Goal: Task Accomplishment & Management: Manage account settings

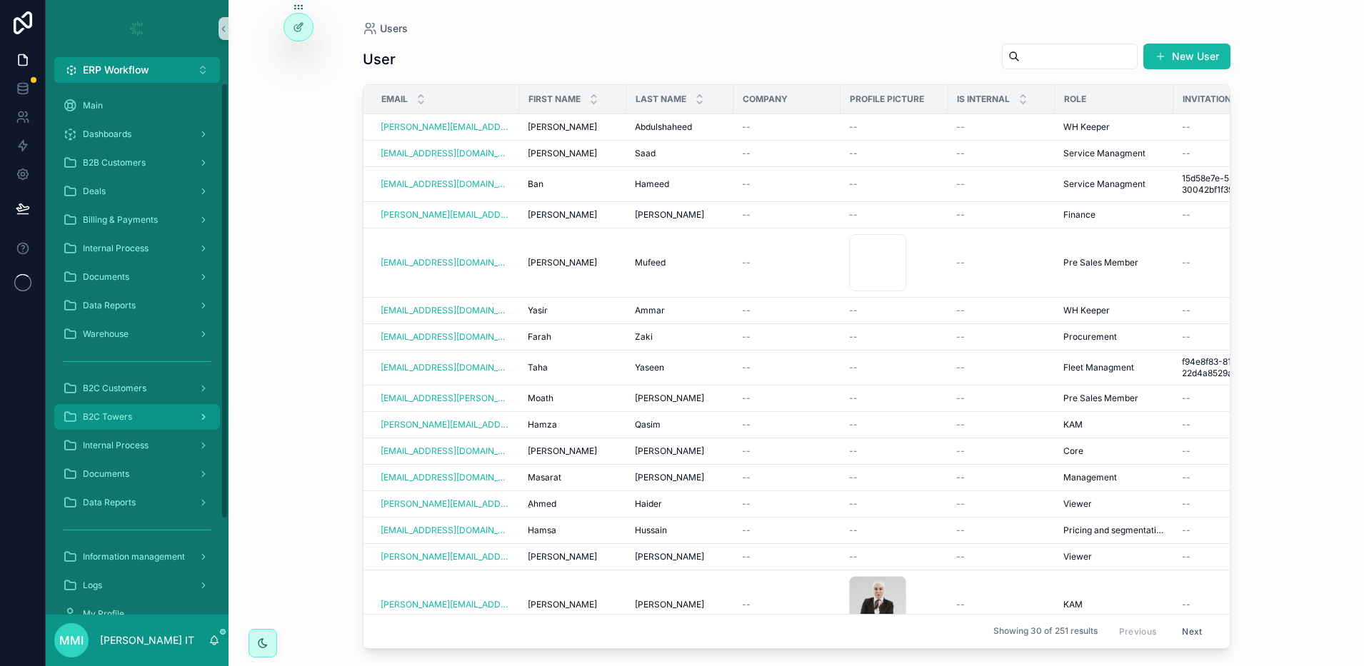
click at [107, 411] on span "B2C Towers" at bounding box center [107, 416] width 49 height 11
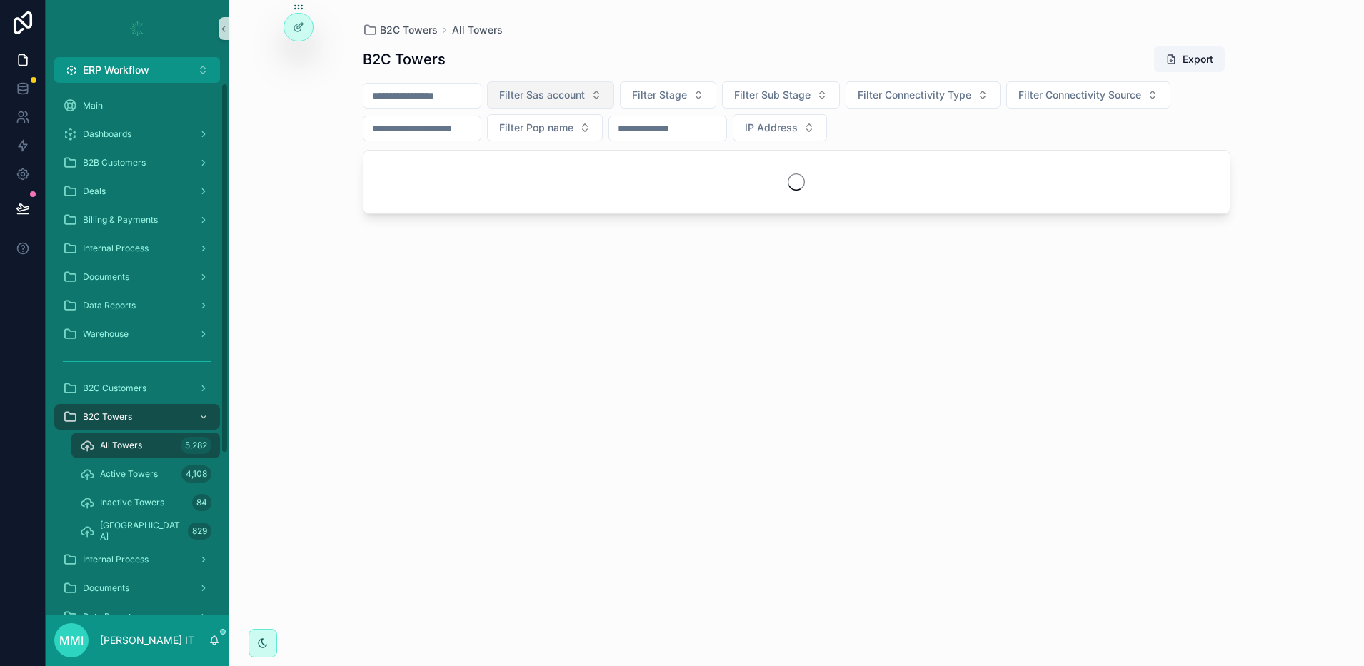
click at [559, 91] on span "Filter Sas account" at bounding box center [542, 95] width 86 height 14
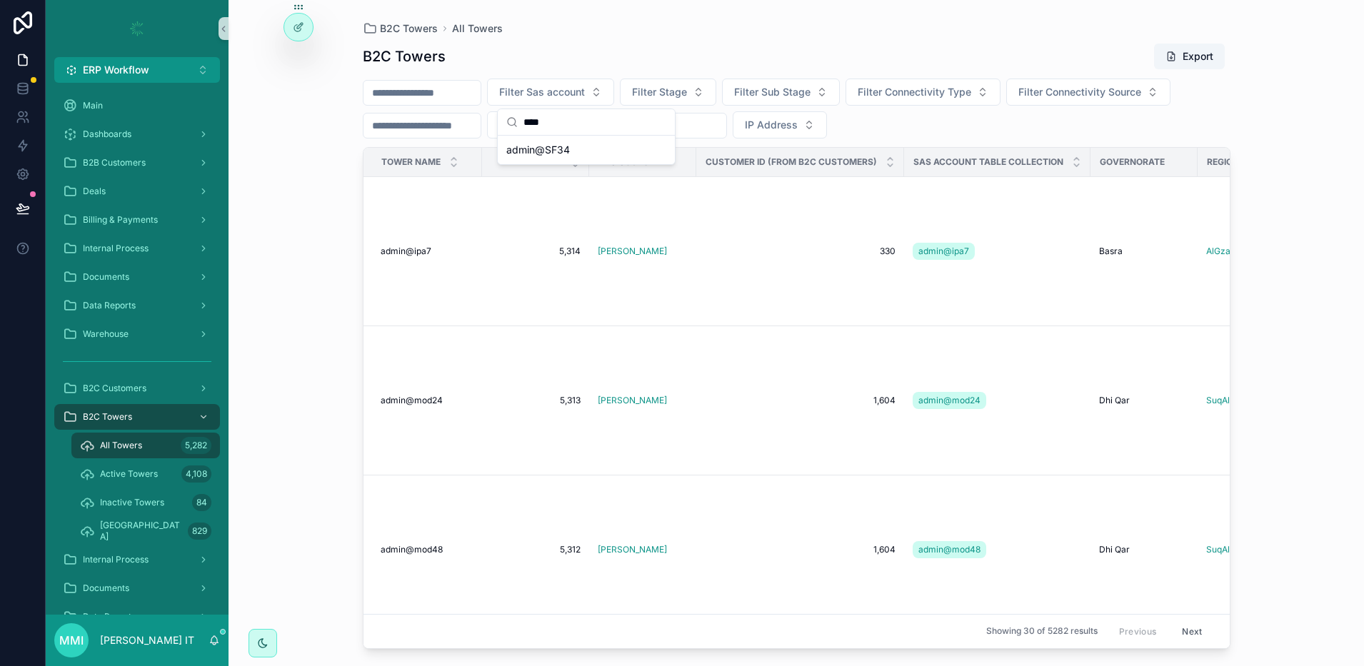
type input "****"
click at [565, 148] on span "admin@SF34" at bounding box center [538, 150] width 64 height 14
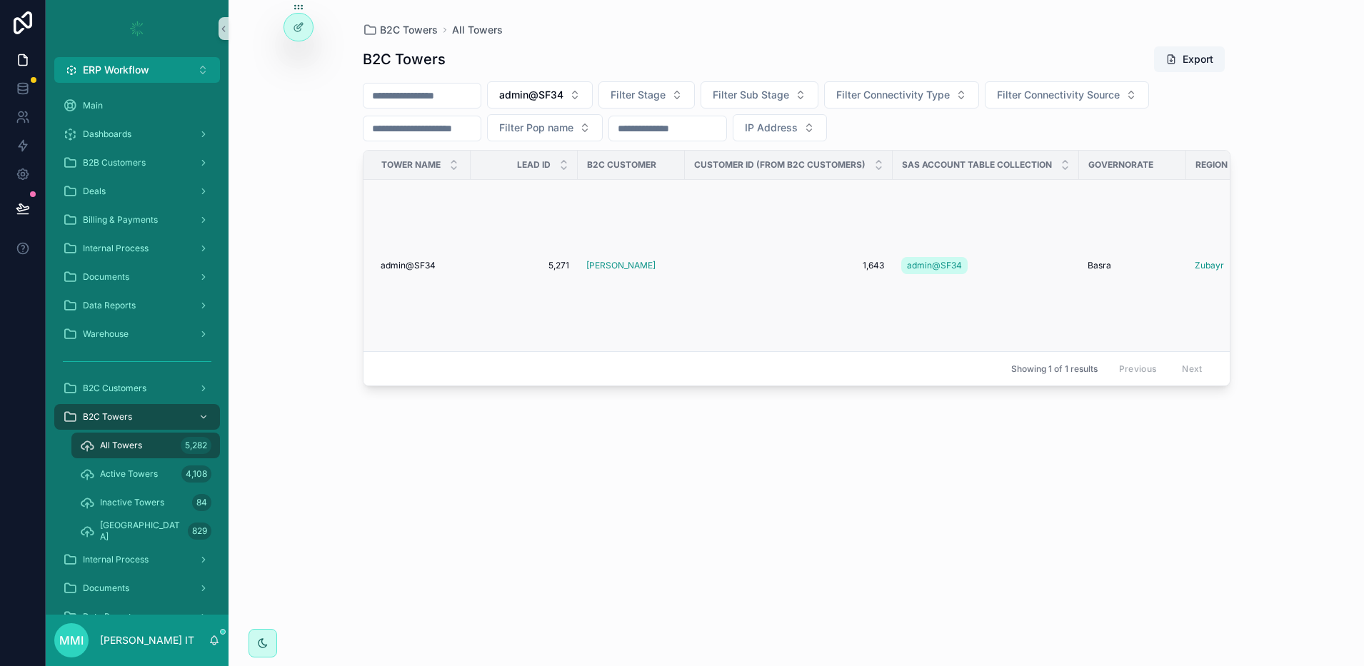
click at [422, 262] on span "admin@SF34" at bounding box center [408, 265] width 55 height 11
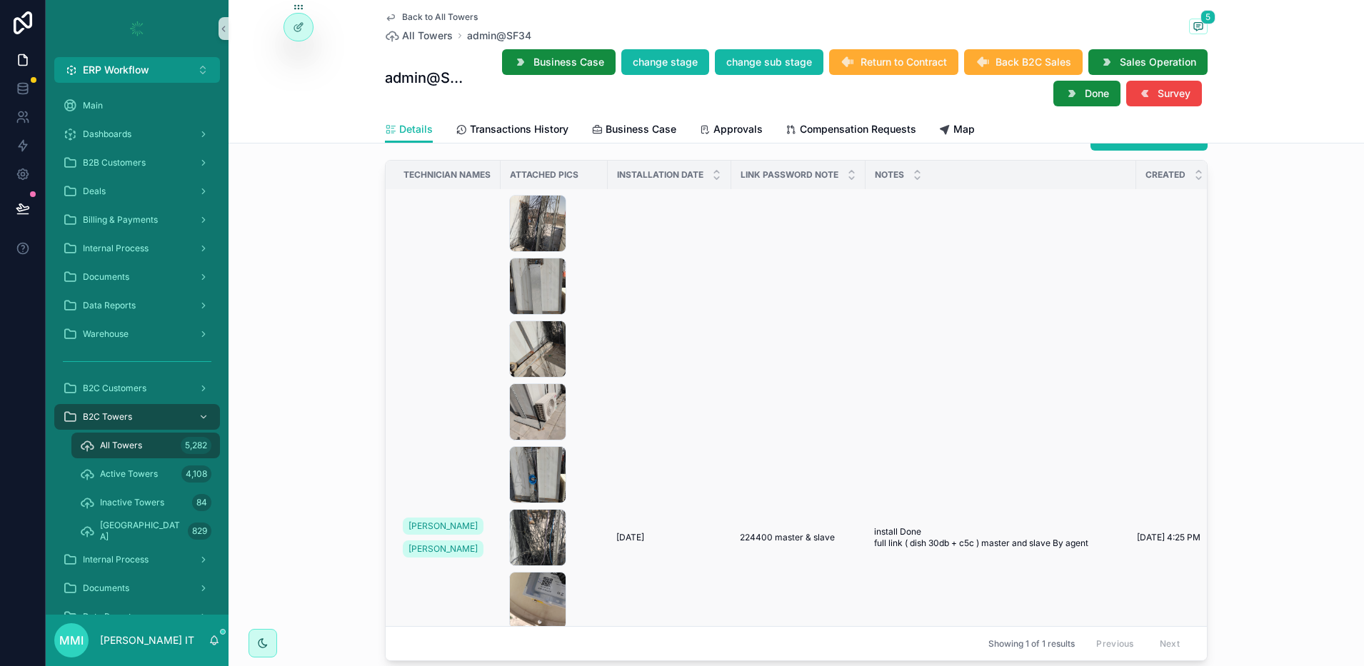
scroll to position [89, 0]
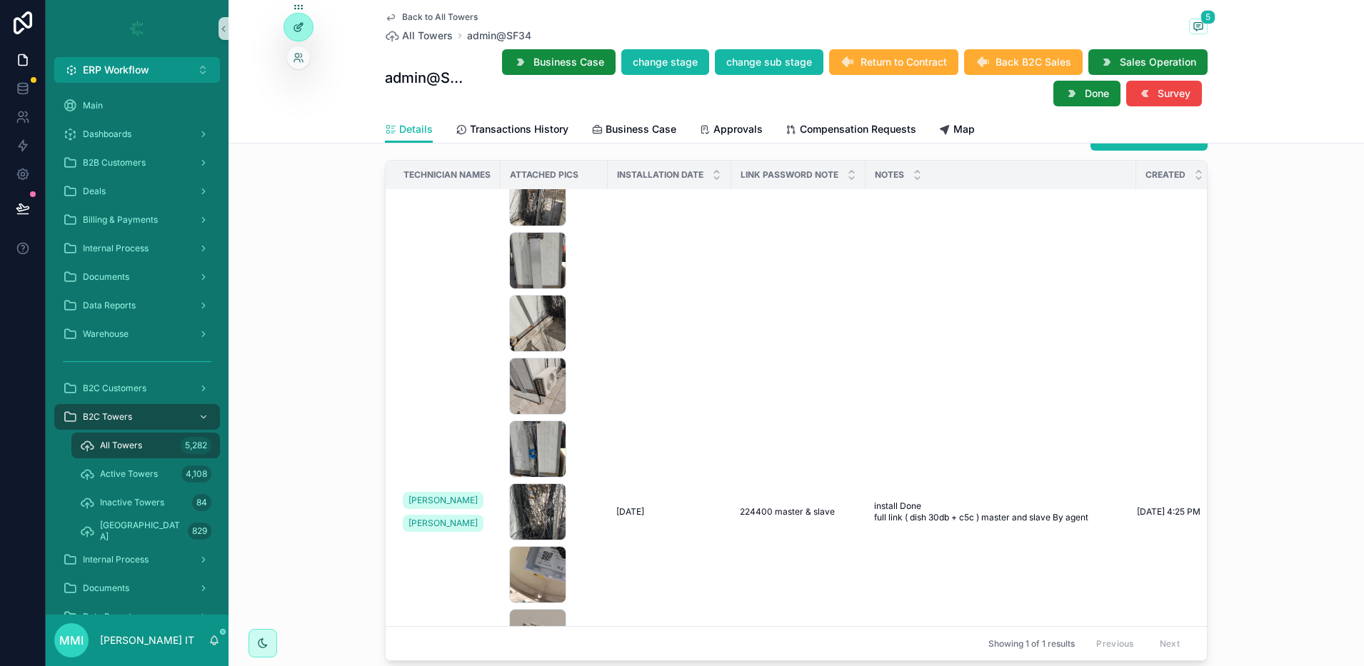
click at [288, 31] on div at bounding box center [298, 27] width 29 height 27
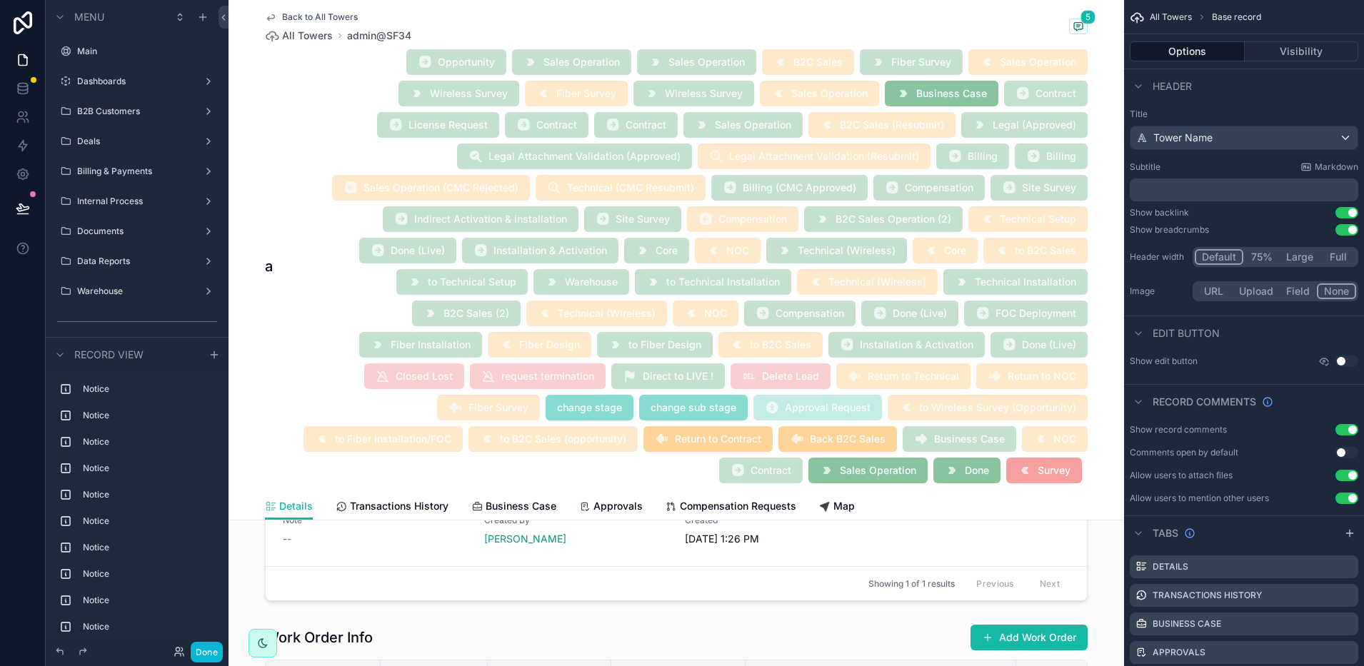
scroll to position [4372, 0]
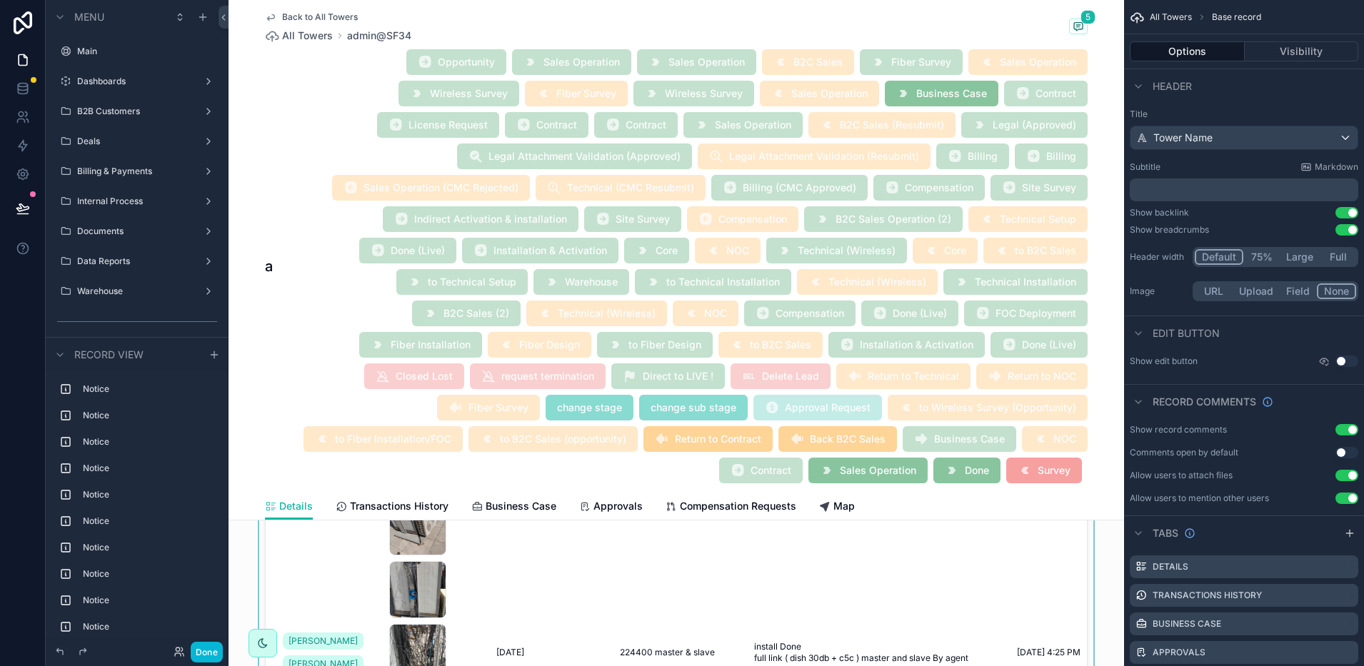
click at [897, 582] on div "scrollable content" at bounding box center [675, 444] width 895 height 548
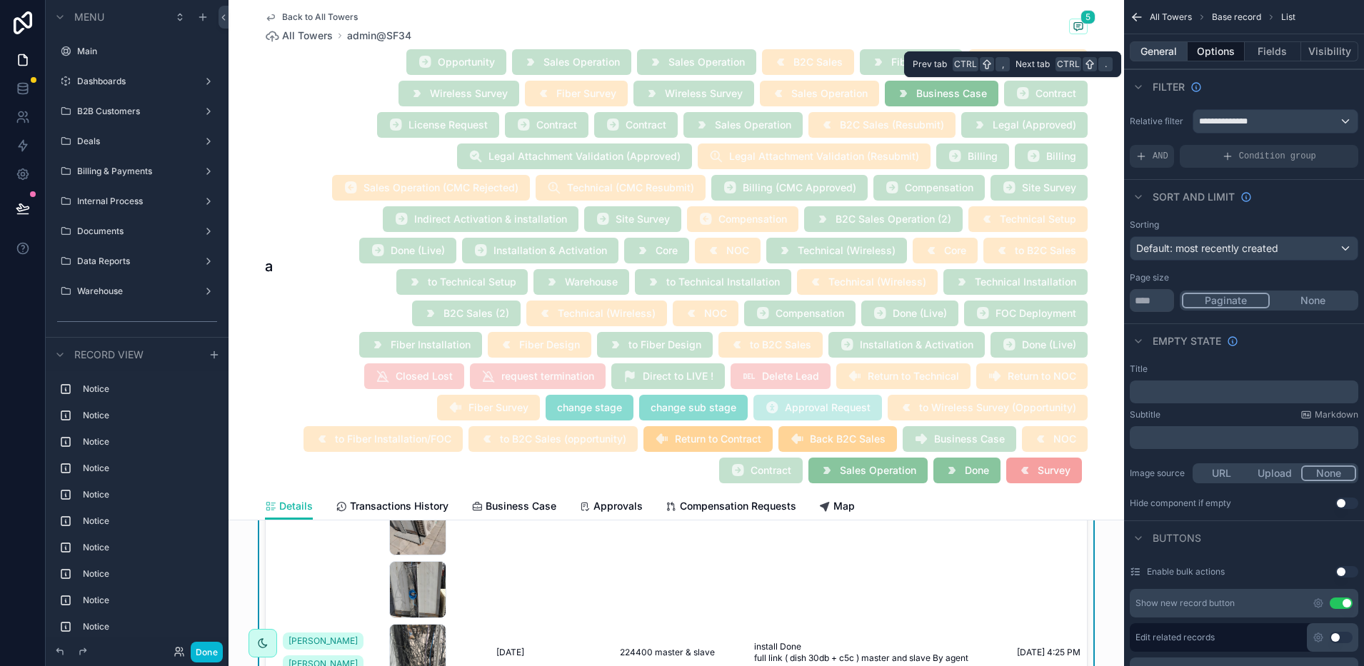
click at [1151, 51] on button "General" at bounding box center [1158, 51] width 58 height 20
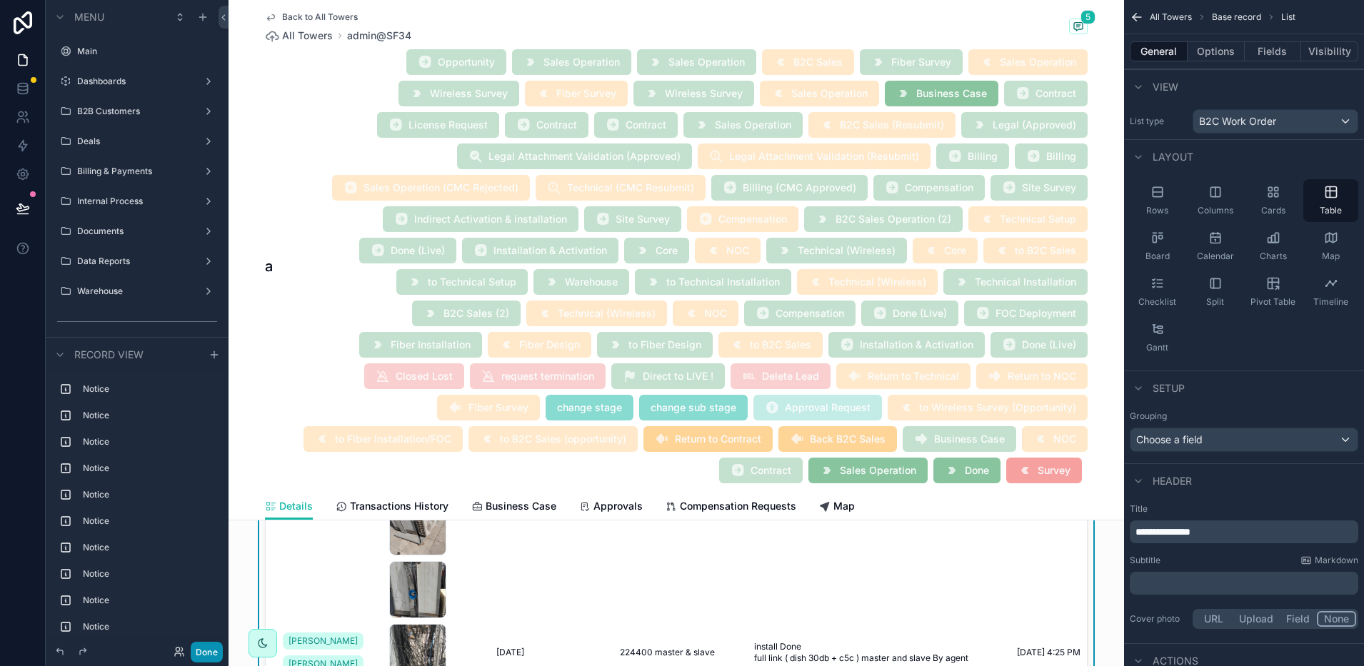
click at [206, 653] on button "Done" at bounding box center [207, 652] width 32 height 21
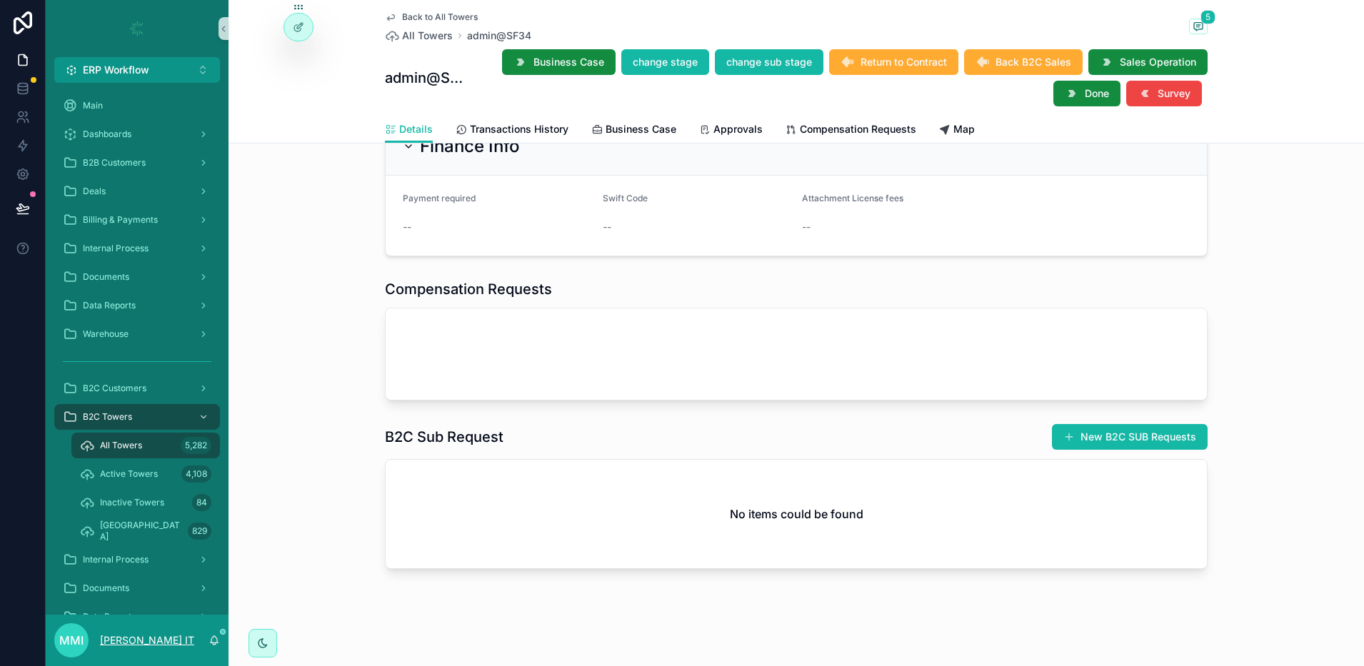
click at [194, 648] on p "[PERSON_NAME] IT" at bounding box center [147, 640] width 94 height 14
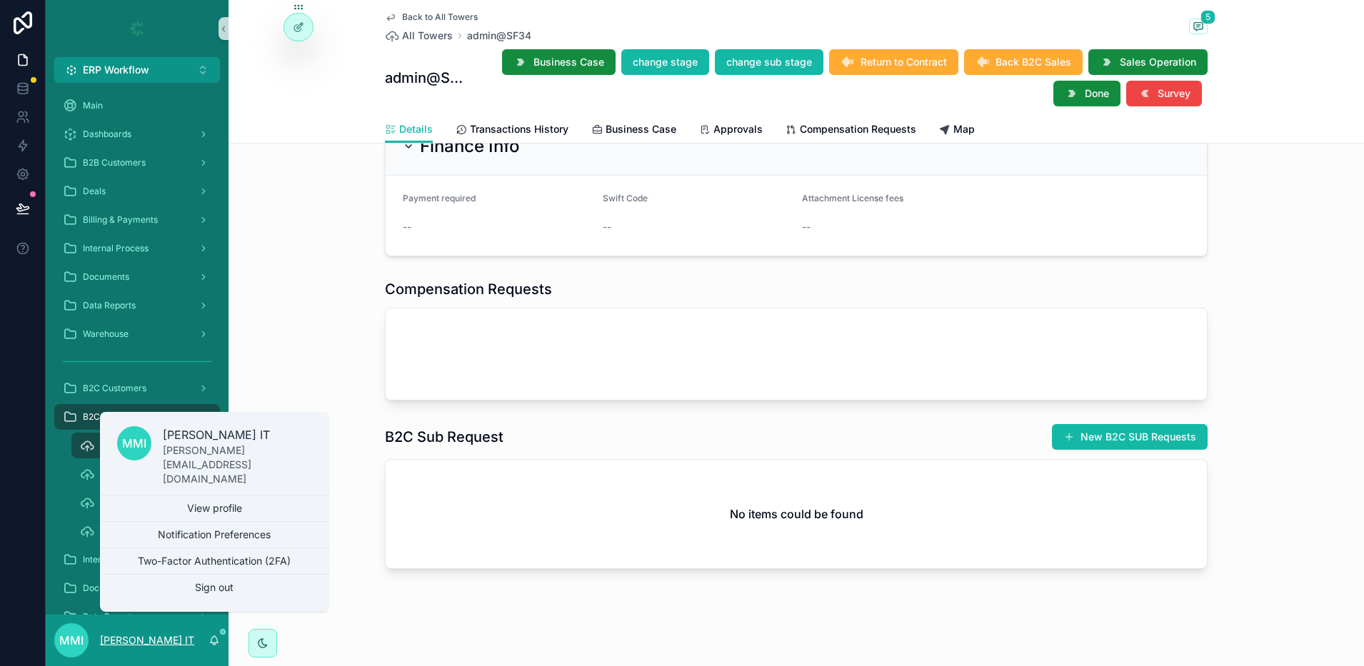
scroll to position [3309, 0]
click at [297, 341] on div "Compensation Requests" at bounding box center [795, 339] width 1135 height 133
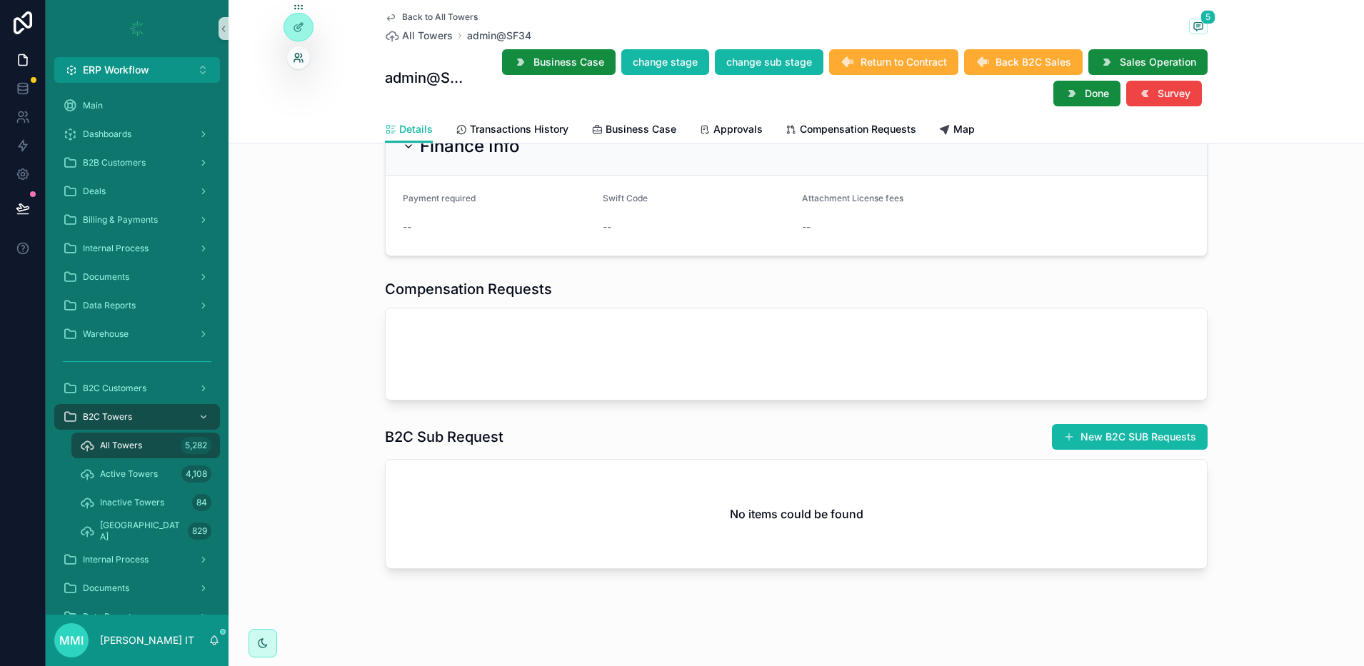
click at [298, 61] on icon at bounding box center [298, 57] width 11 height 11
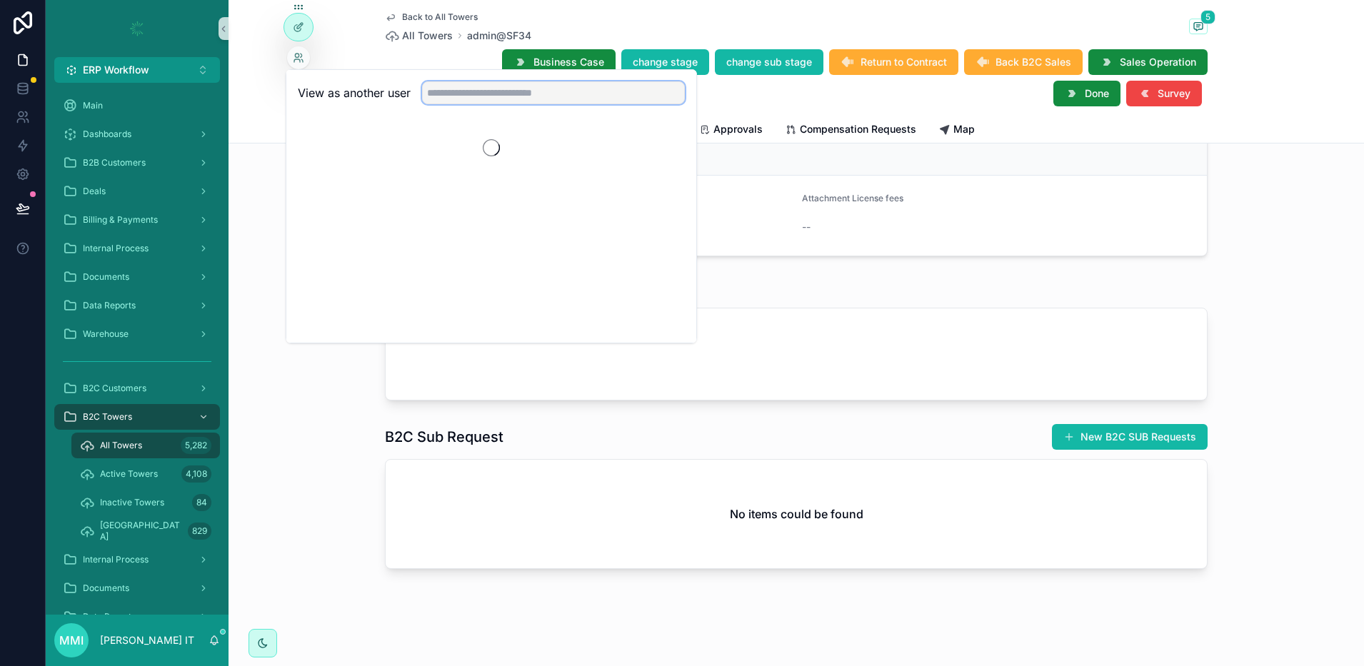
click at [505, 97] on input "text" at bounding box center [553, 92] width 263 height 23
type input "*"
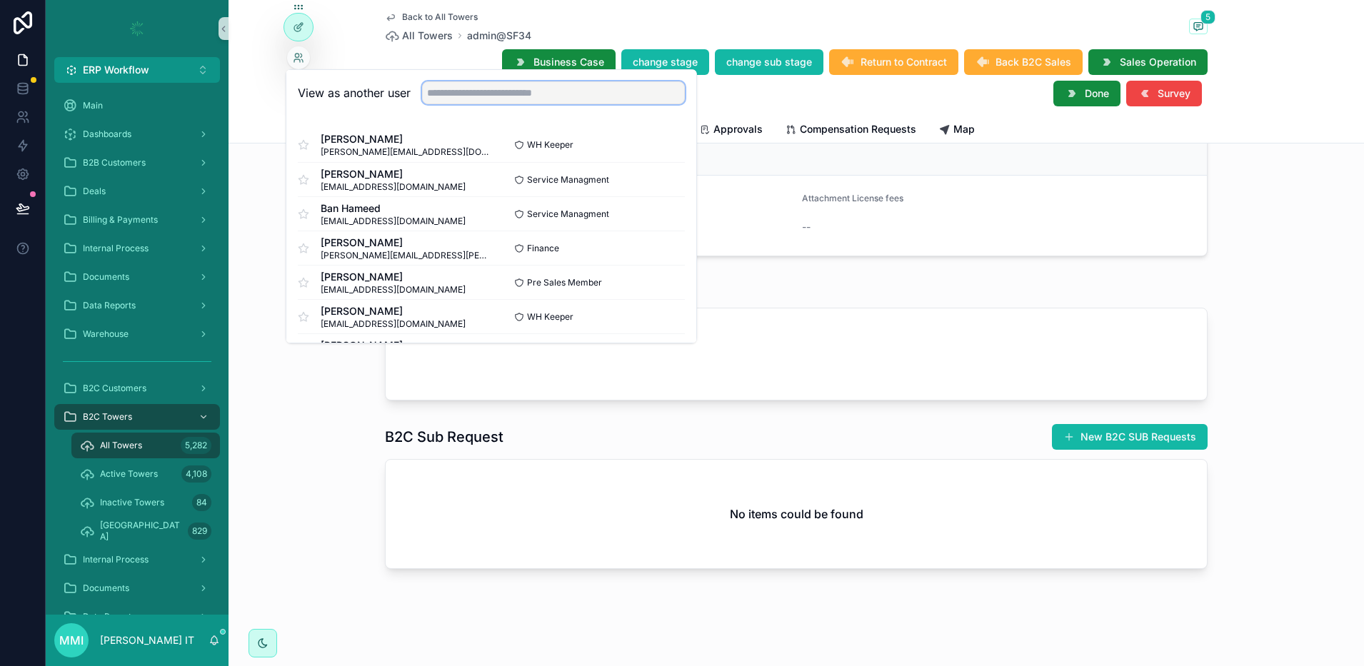
type input "*"
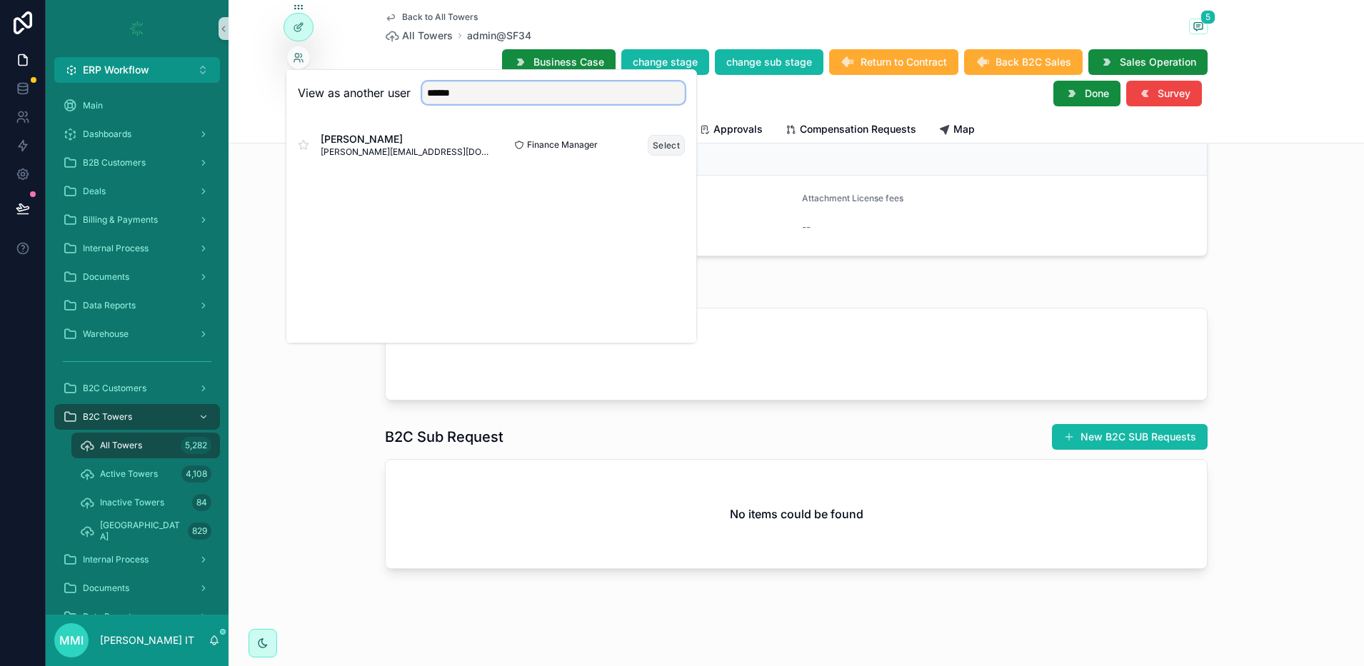
type input "******"
click at [665, 147] on button "Select" at bounding box center [666, 145] width 37 height 21
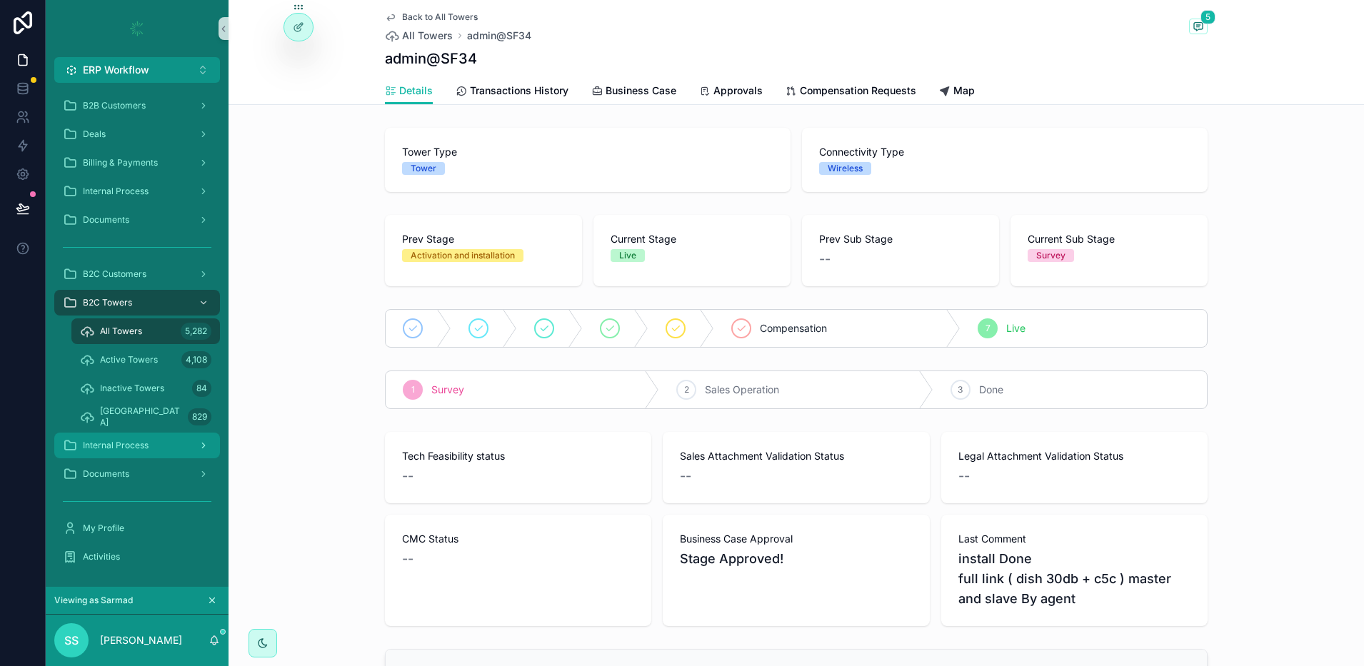
click at [158, 441] on div "Internal Process" at bounding box center [137, 445] width 148 height 23
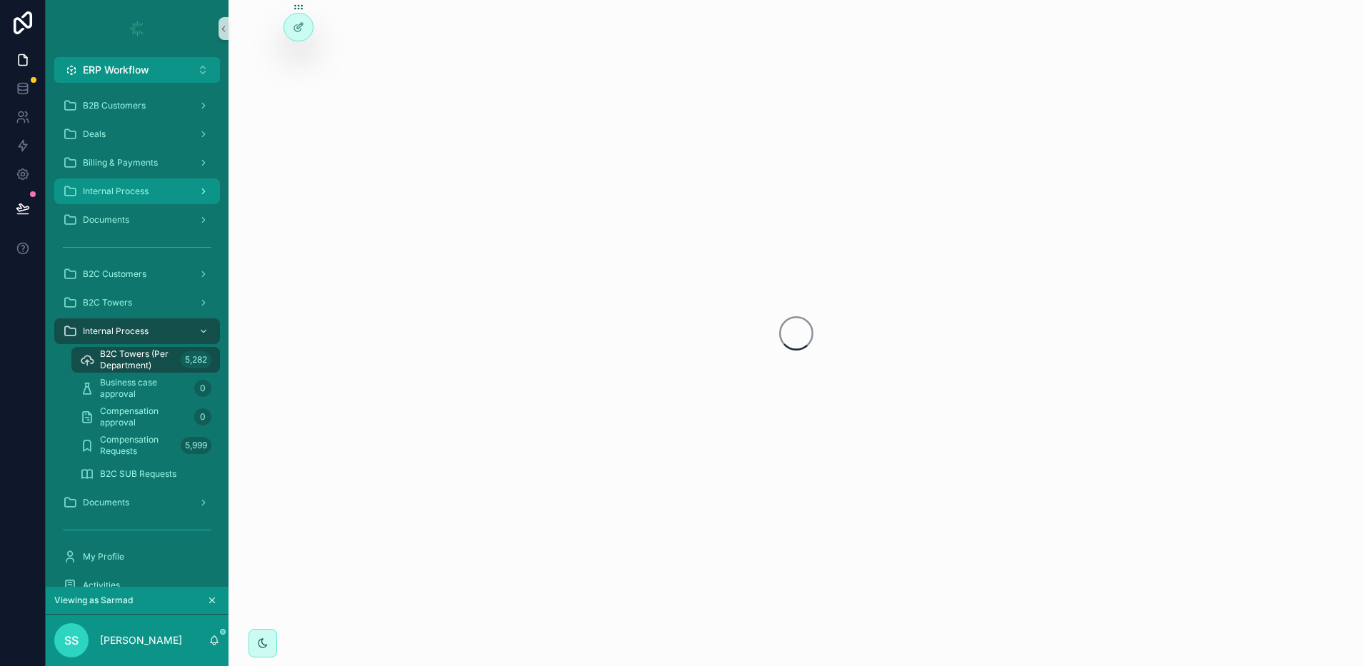
click at [158, 191] on div "Internal Process" at bounding box center [137, 191] width 148 height 23
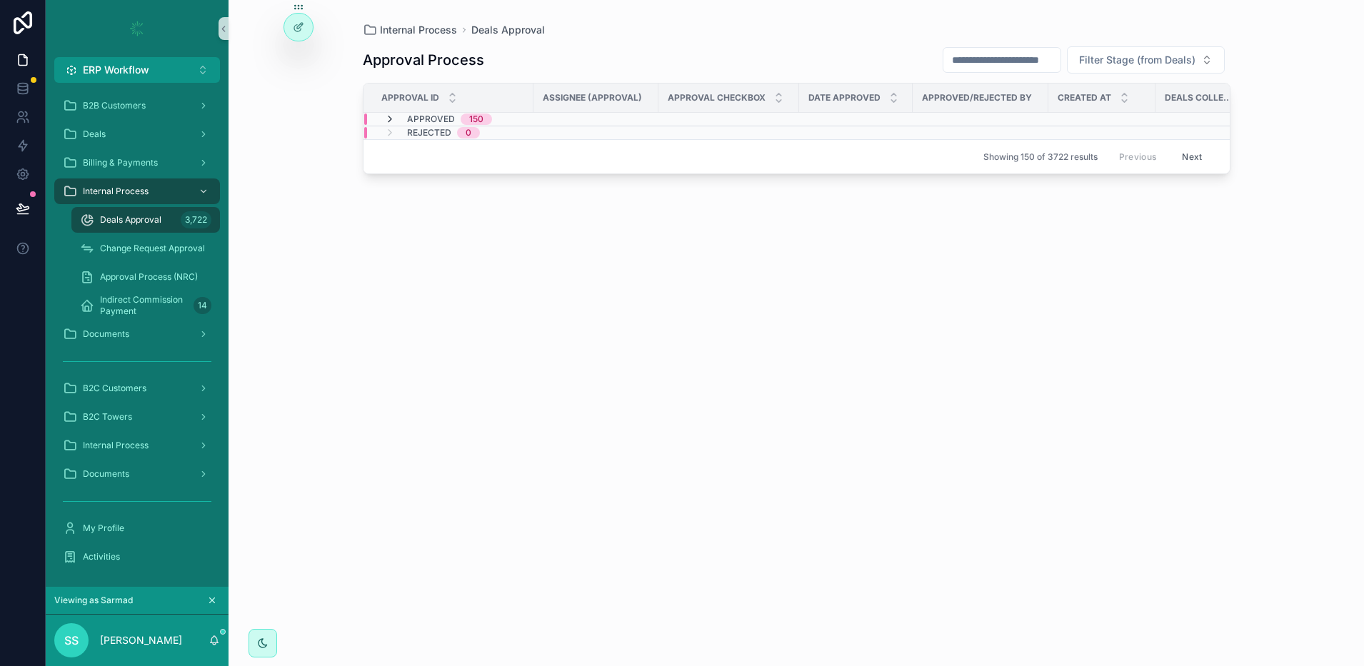
click at [390, 121] on icon "scrollable content" at bounding box center [389, 119] width 11 height 11
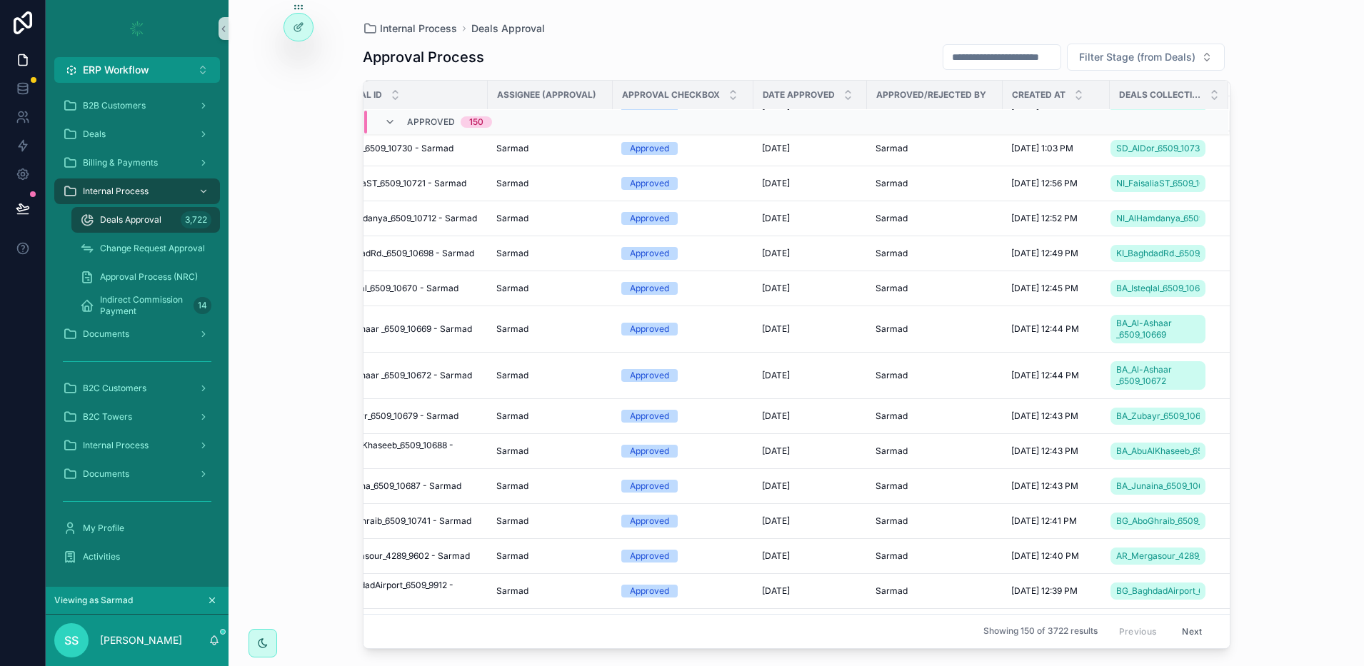
scroll to position [0, 71]
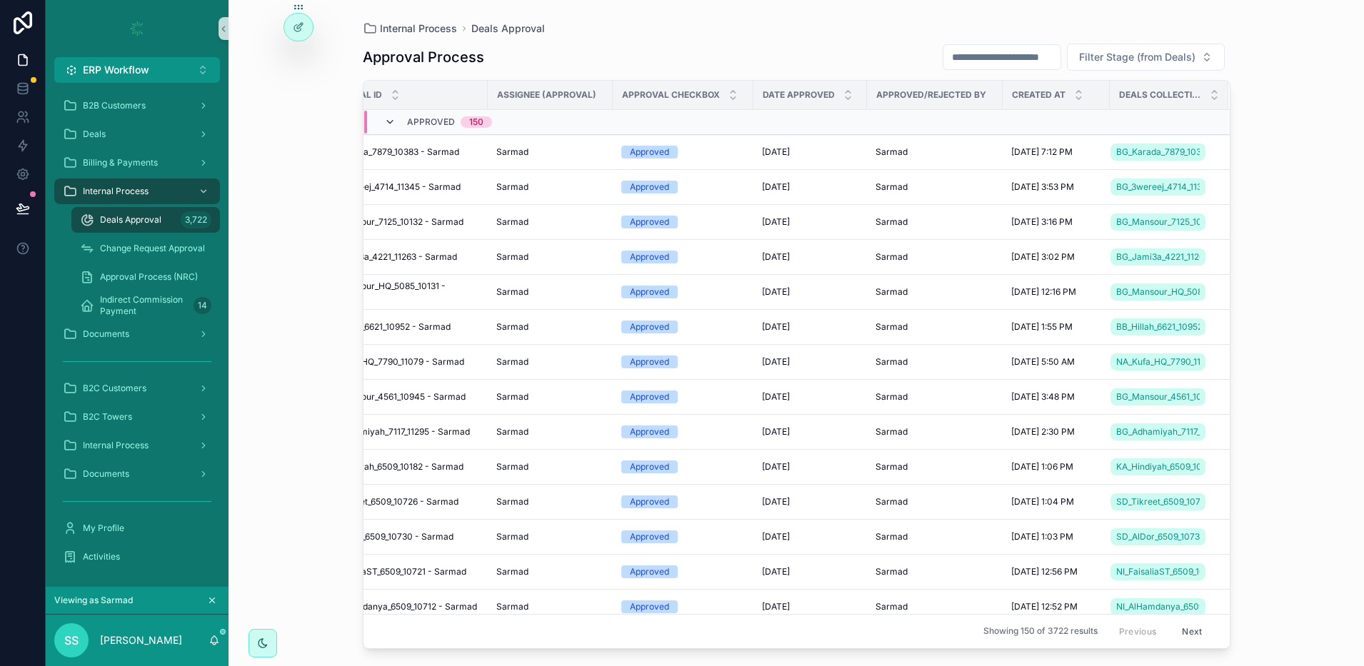
click at [392, 123] on icon "scrollable content" at bounding box center [389, 121] width 11 height 11
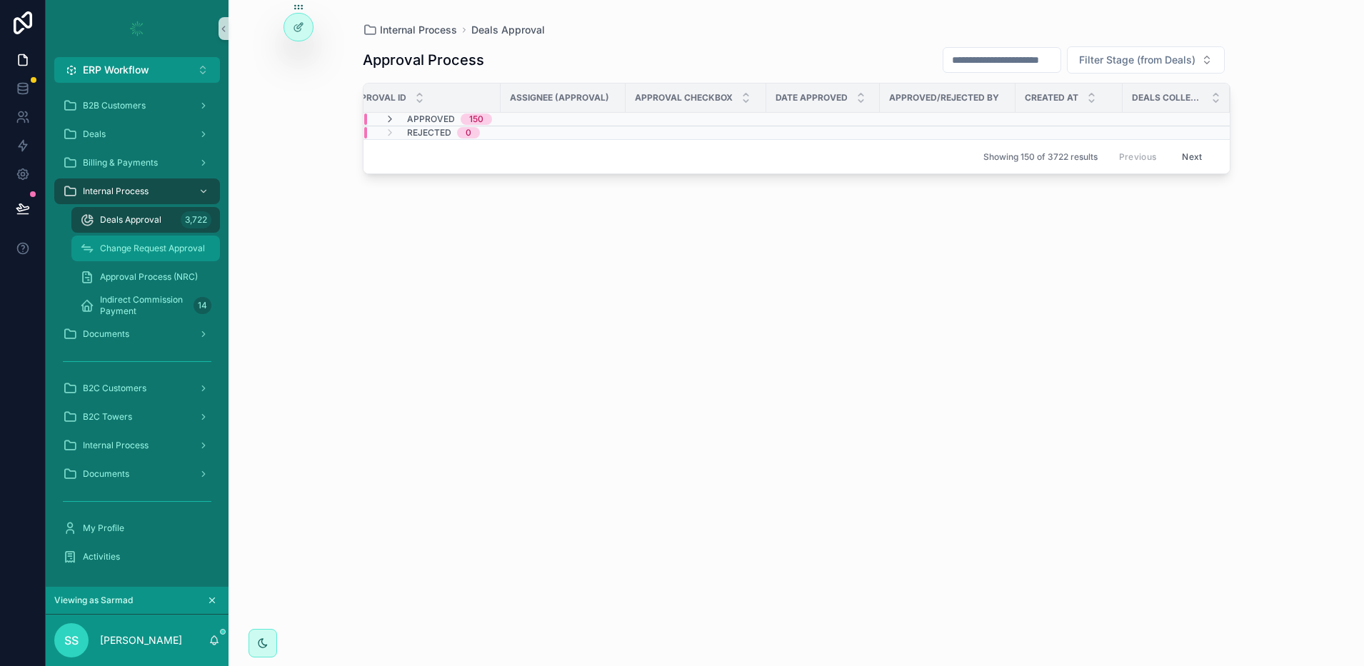
click at [137, 243] on span "Change Request Approval" at bounding box center [152, 248] width 105 height 11
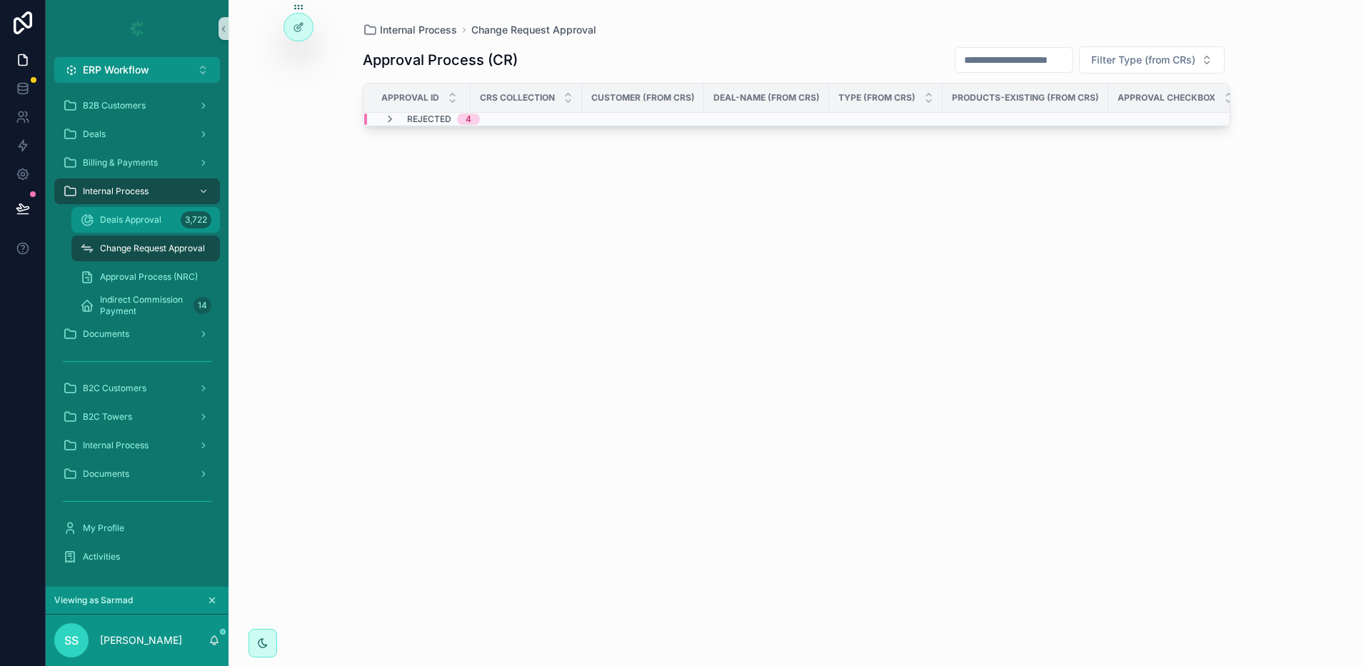
click at [139, 223] on span "Deals Approval" at bounding box center [130, 219] width 61 height 11
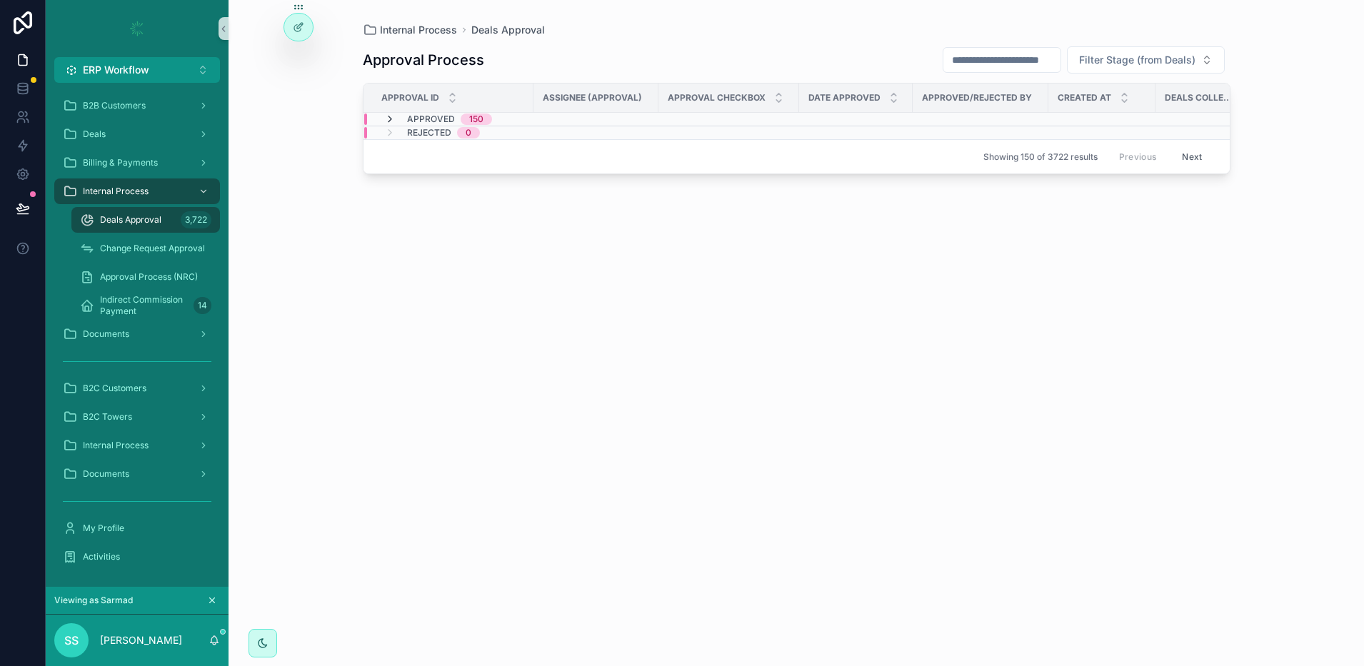
click at [389, 119] on icon "scrollable content" at bounding box center [389, 119] width 11 height 11
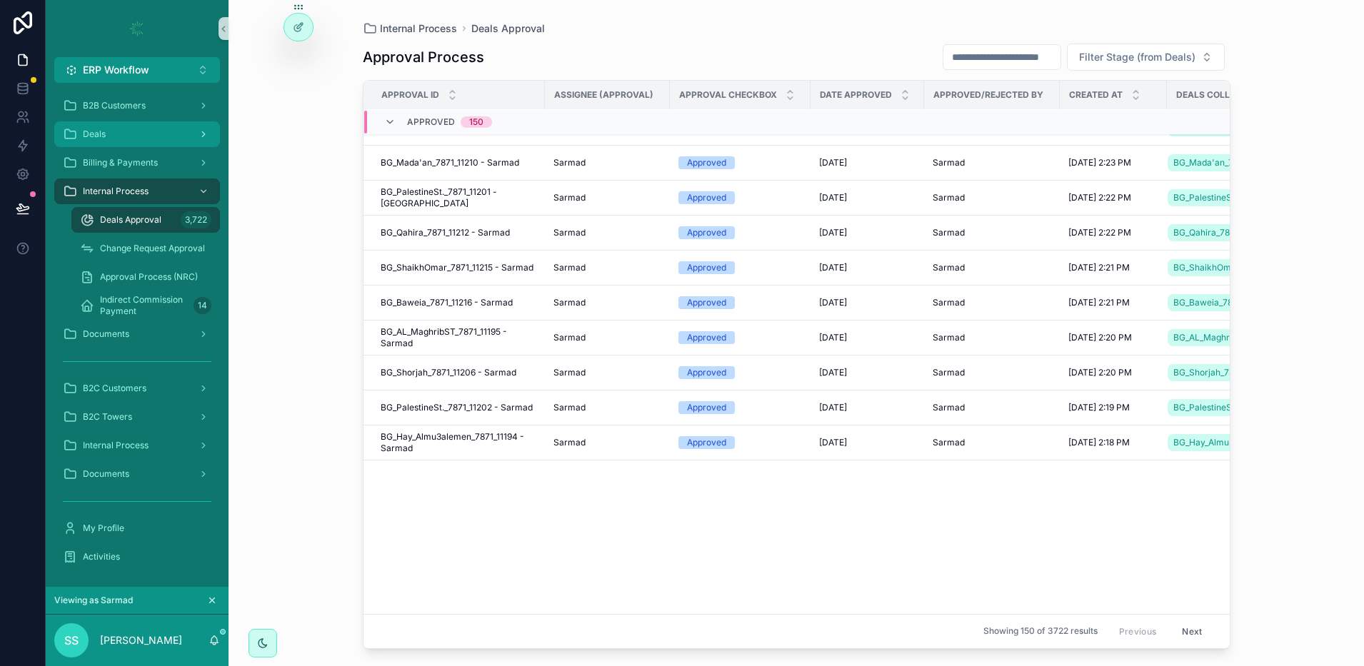
scroll to position [4117, 0]
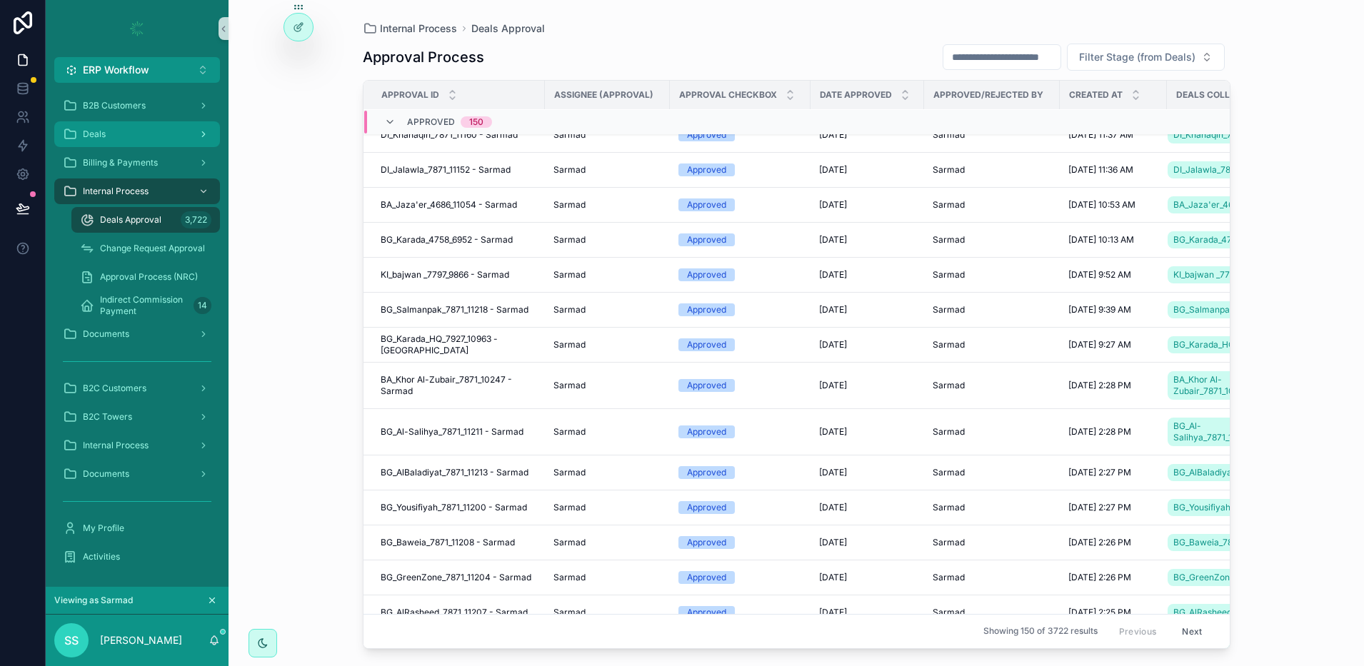
click at [94, 136] on span "Deals" at bounding box center [94, 134] width 23 height 11
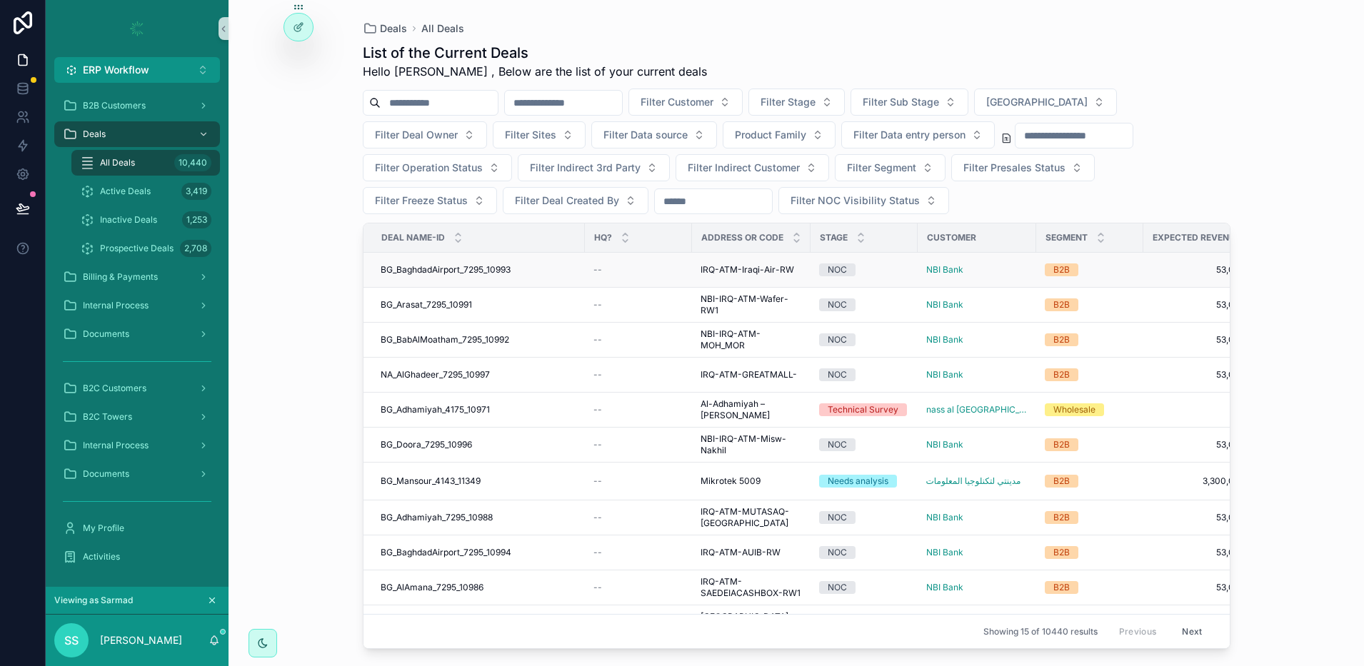
click at [428, 268] on span "BG_BaghdadAirport_7295_10993" at bounding box center [446, 269] width 130 height 11
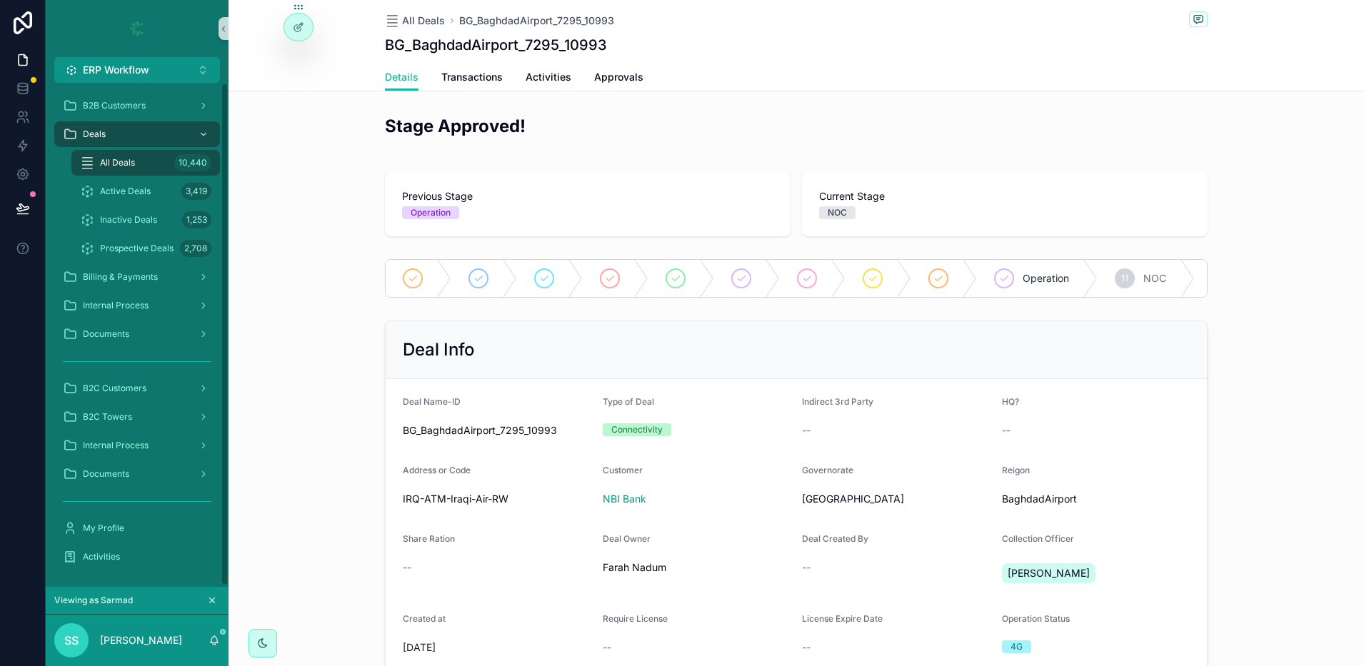
click at [131, 154] on div "All Deals 10,440" at bounding box center [145, 162] width 131 height 23
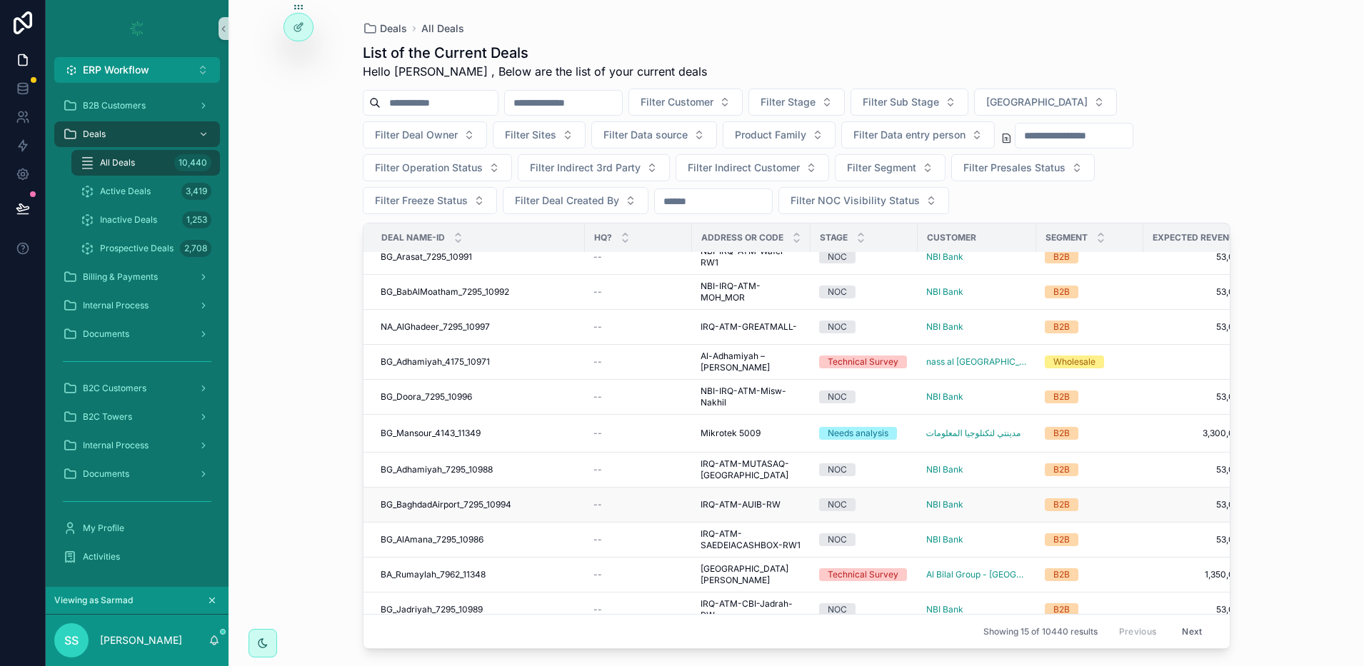
scroll to position [89, 0]
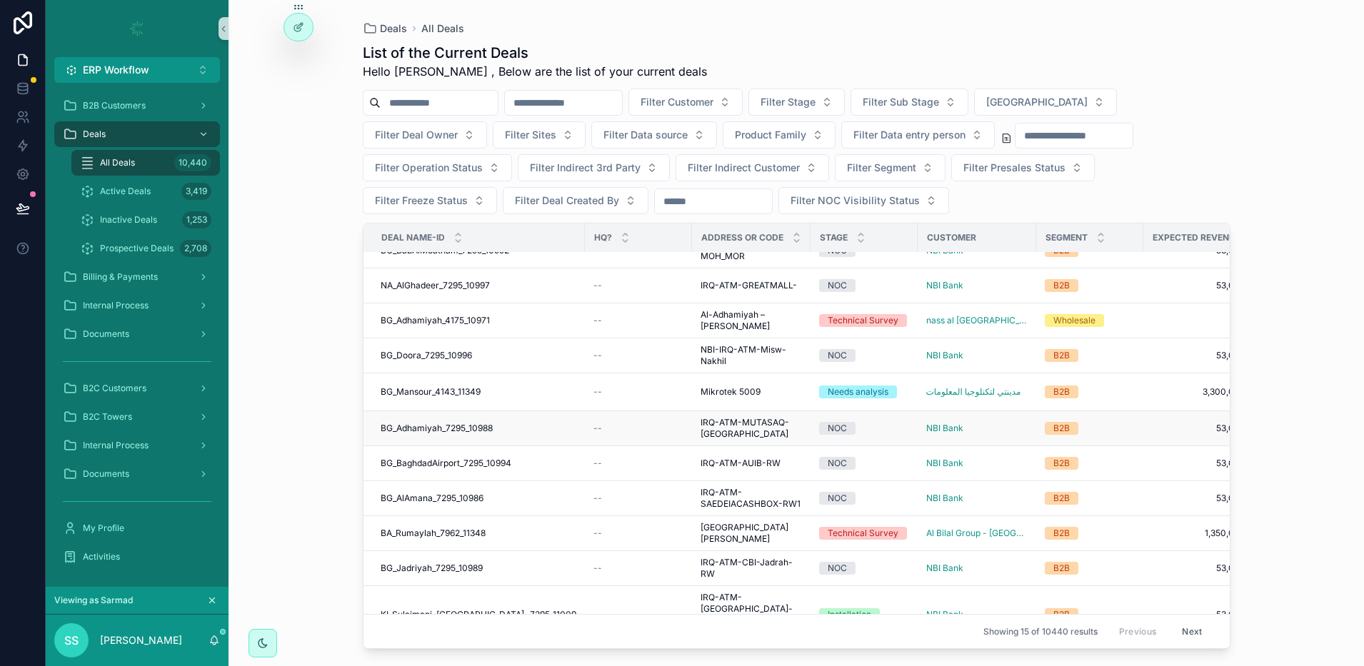
click at [427, 427] on span "BG_Adhamiyah_7295_10988" at bounding box center [437, 428] width 112 height 11
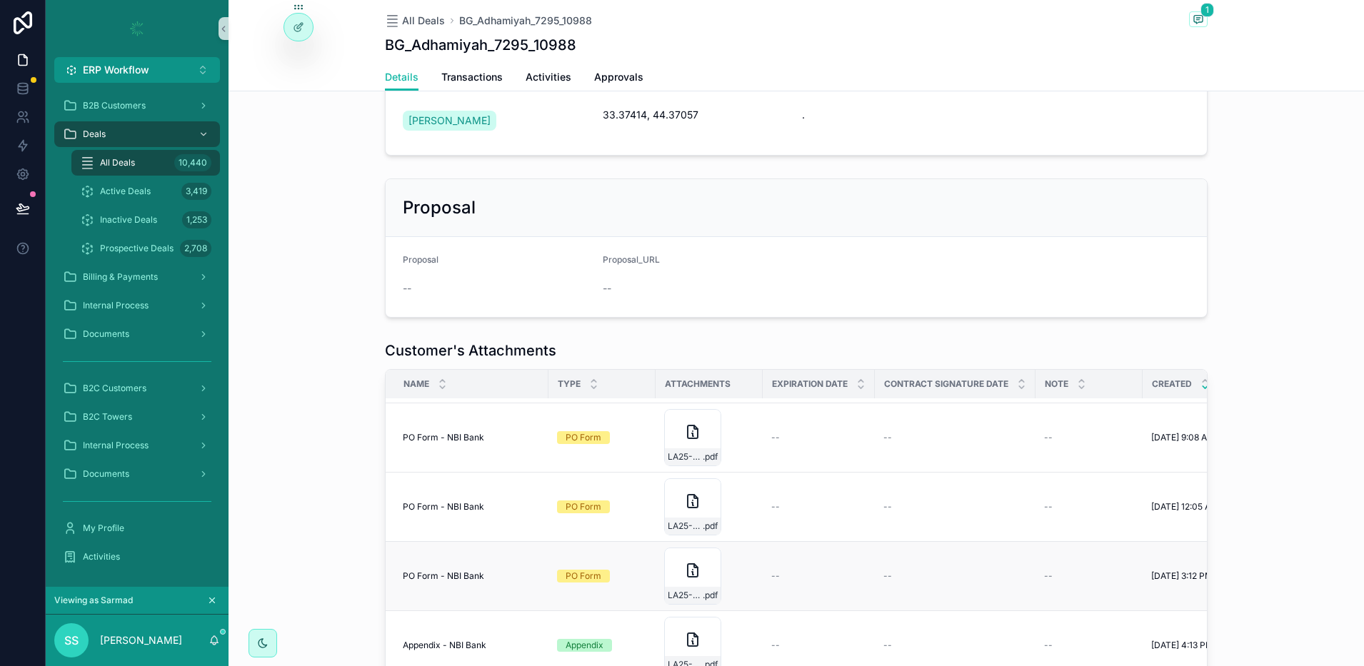
scroll to position [269, 0]
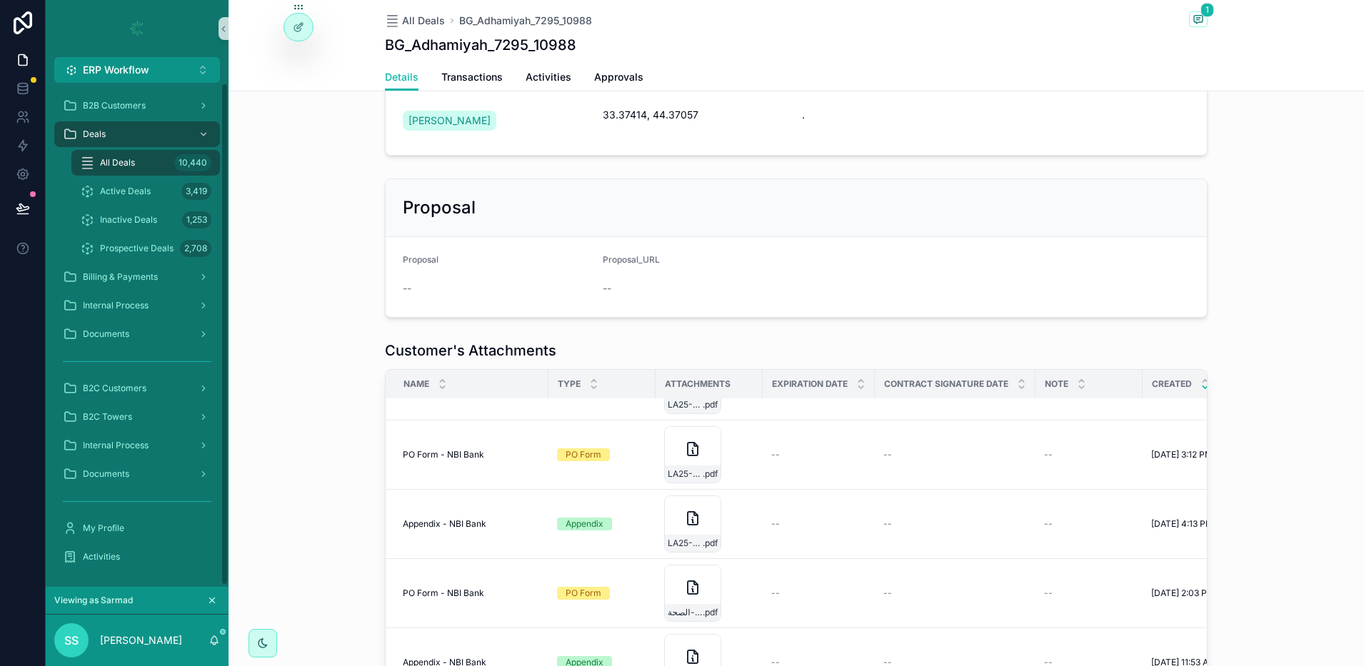
click at [131, 163] on span "All Deals" at bounding box center [117, 162] width 35 height 11
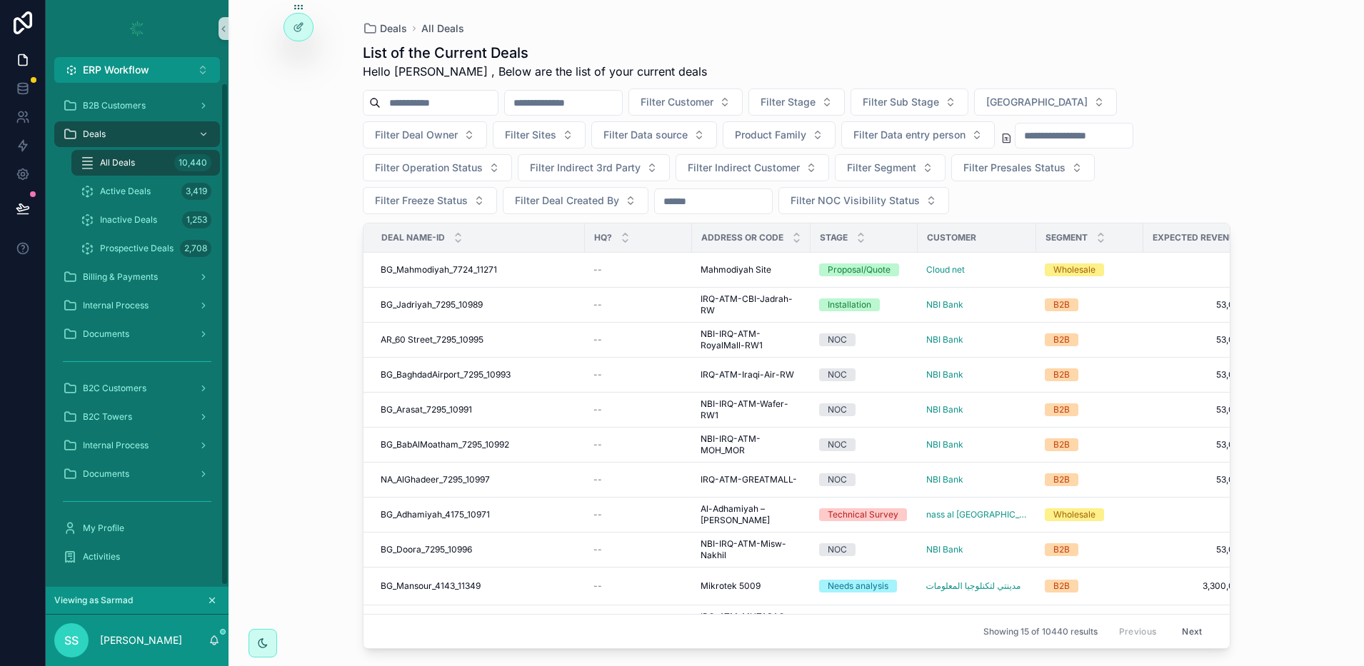
scroll to position [188, 0]
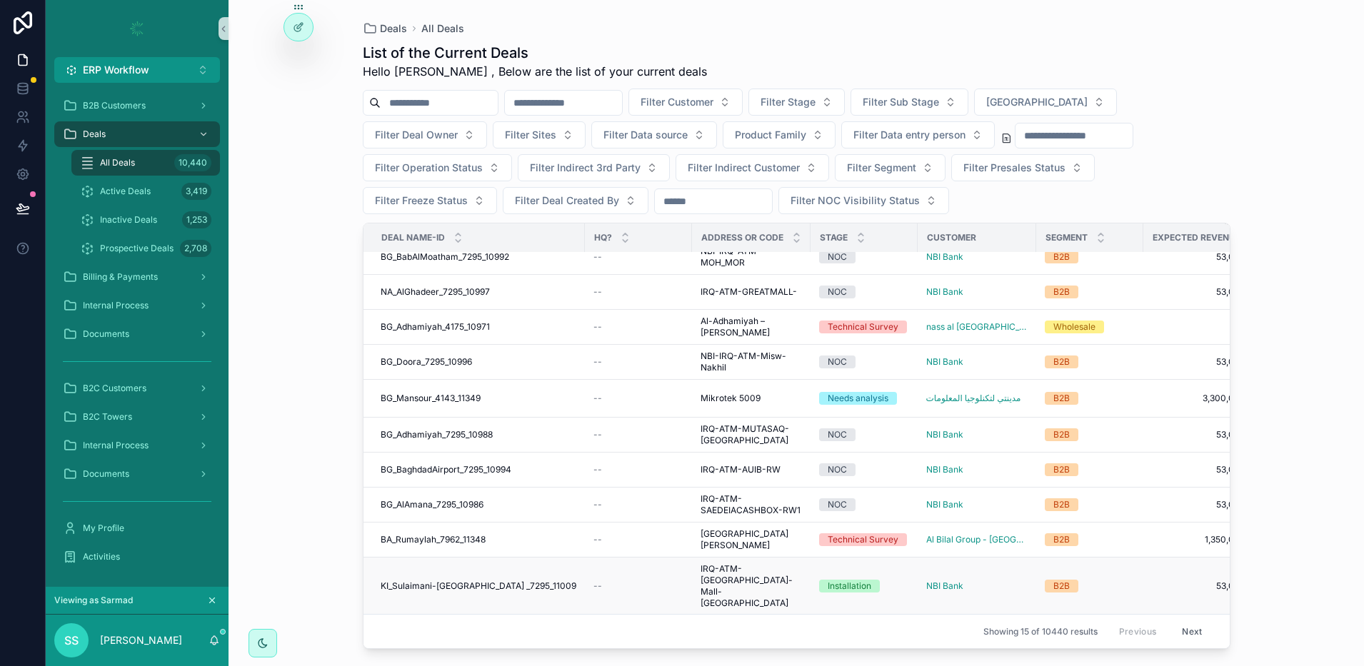
click at [468, 558] on td "KI_Sulaimani-Kirkuk Road _7295_11009 KI_Sulaimani-Kirkuk Road _7295_11009" at bounding box center [473, 587] width 221 height 58
click at [460, 534] on span "BA_Rumaylah_7962_11348" at bounding box center [433, 539] width 105 height 11
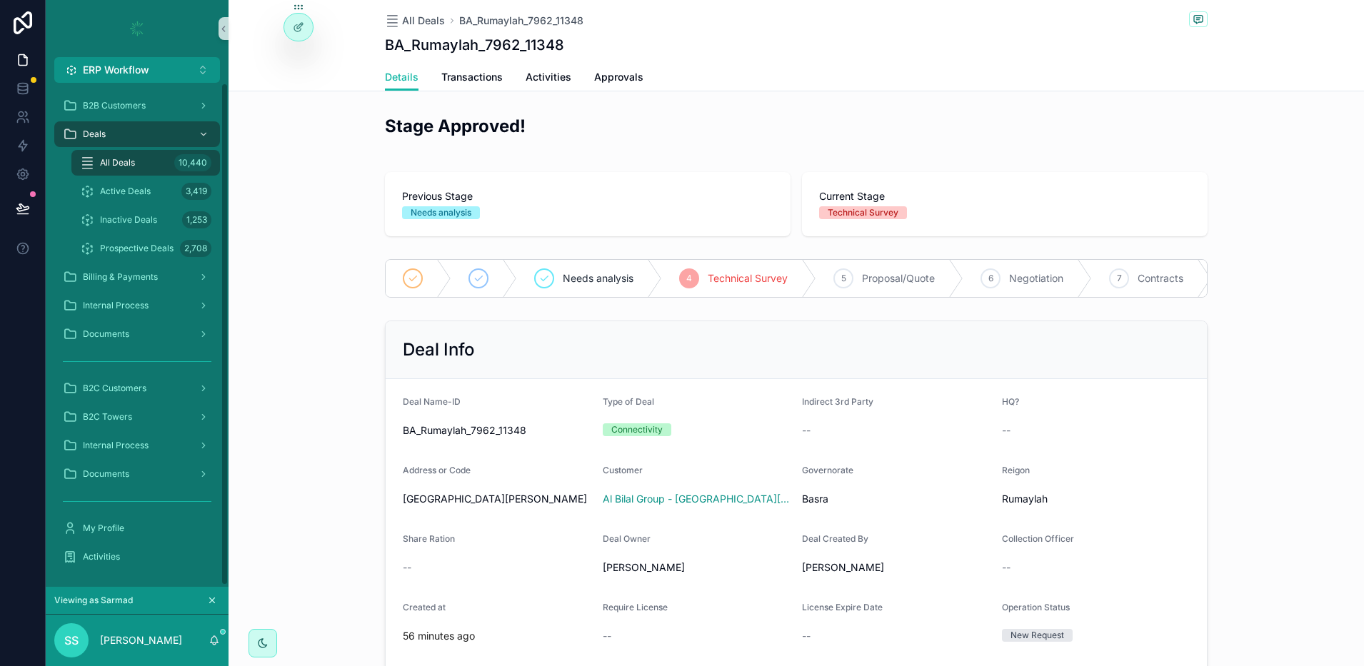
click at [214, 601] on icon "scrollable content" at bounding box center [212, 600] width 10 height 10
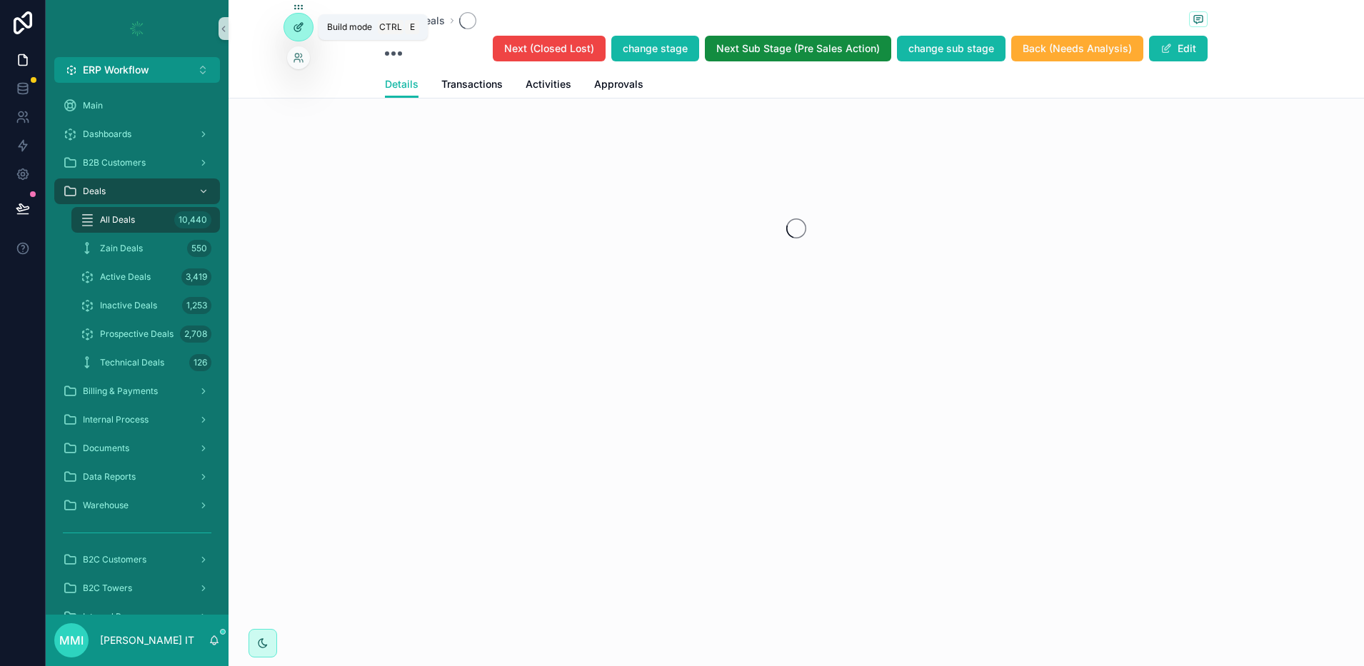
click at [296, 31] on icon at bounding box center [298, 26] width 11 height 11
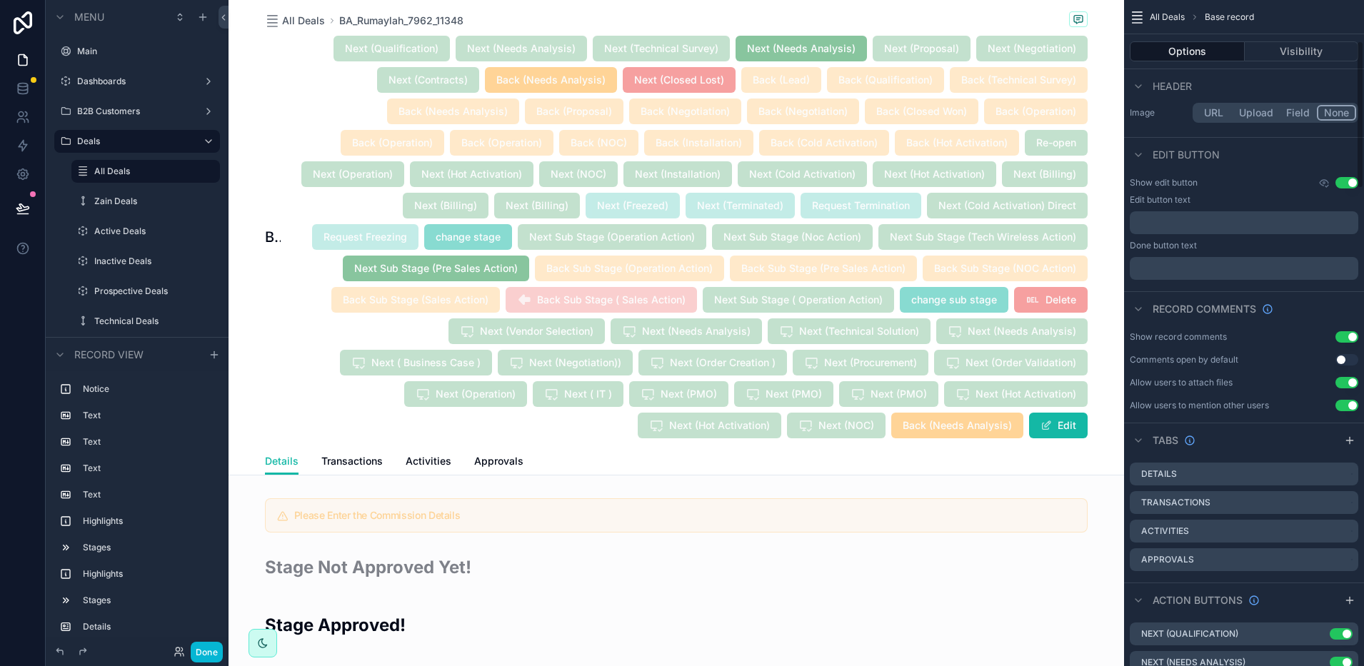
scroll to position [446, 0]
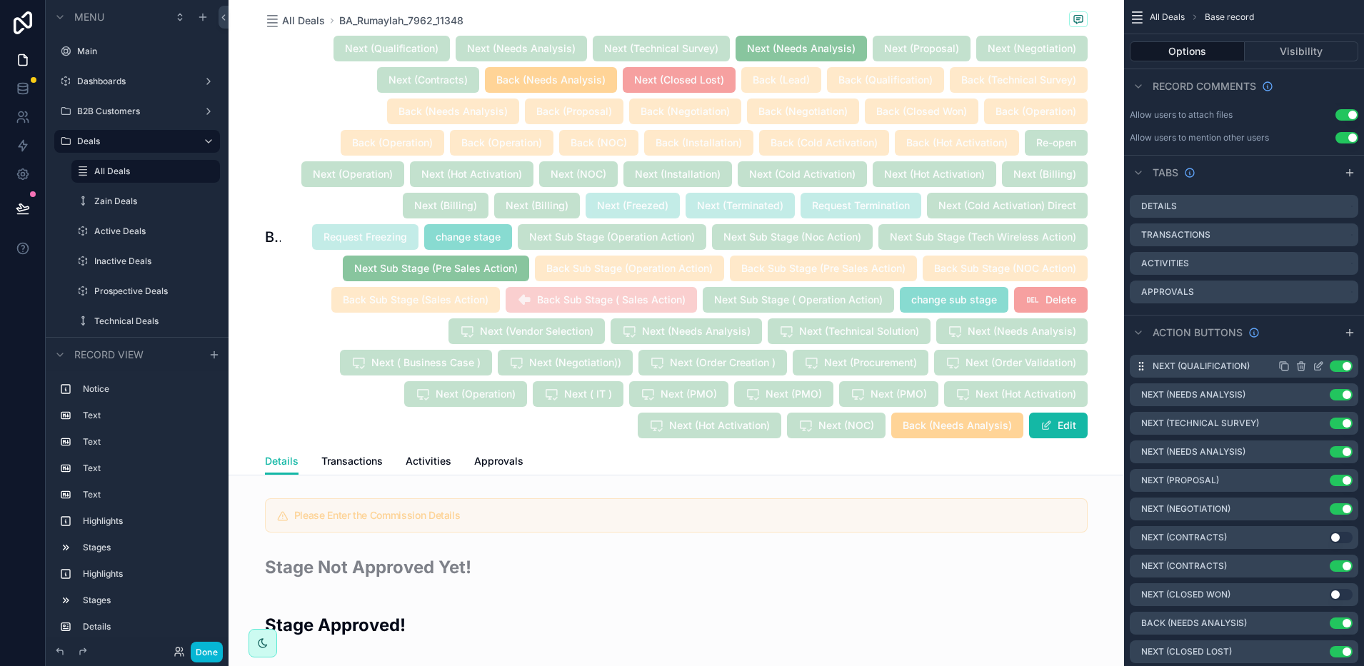
click at [1321, 364] on icon "scrollable content" at bounding box center [1320, 363] width 1 height 1
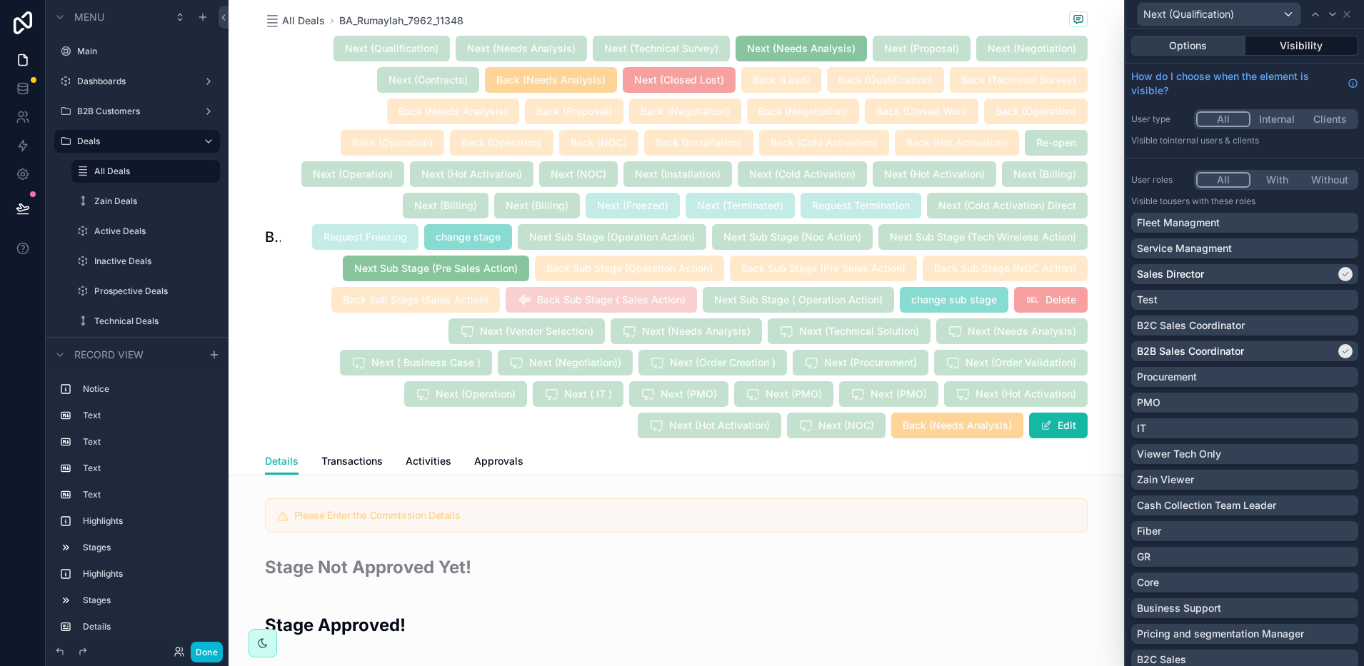
click at [1179, 41] on button "Options" at bounding box center [1188, 46] width 114 height 20
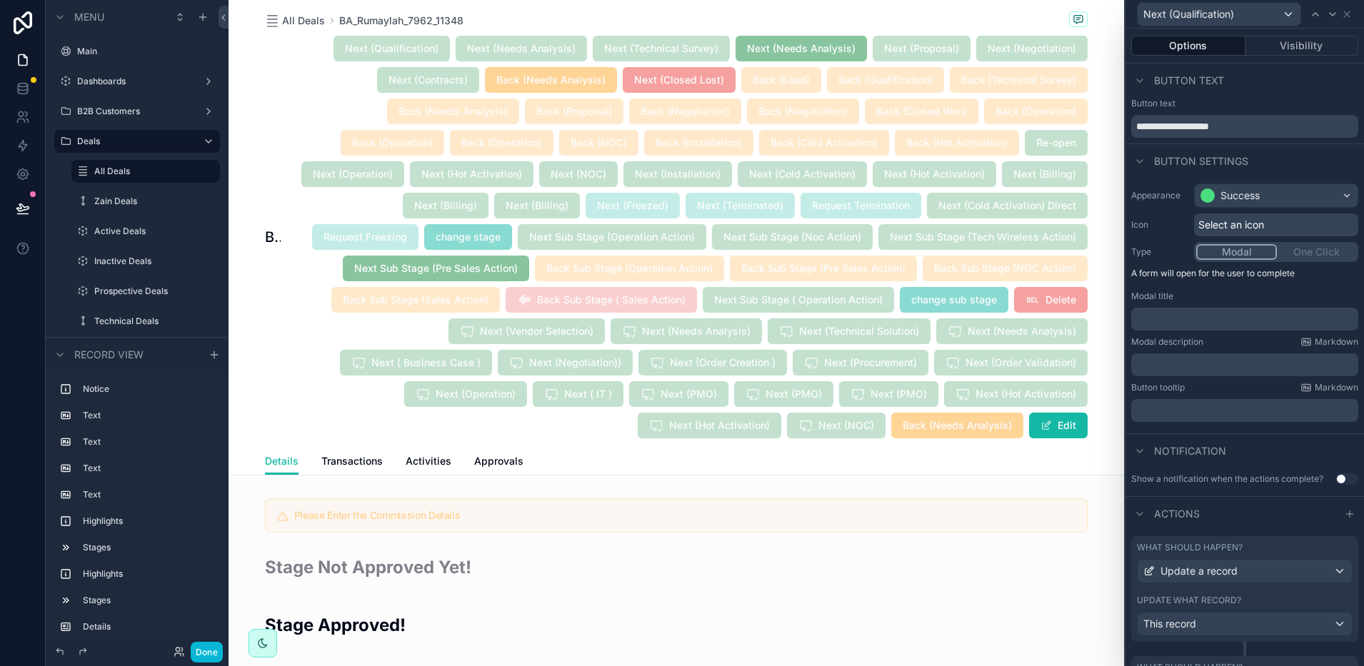
scroll to position [173, 0]
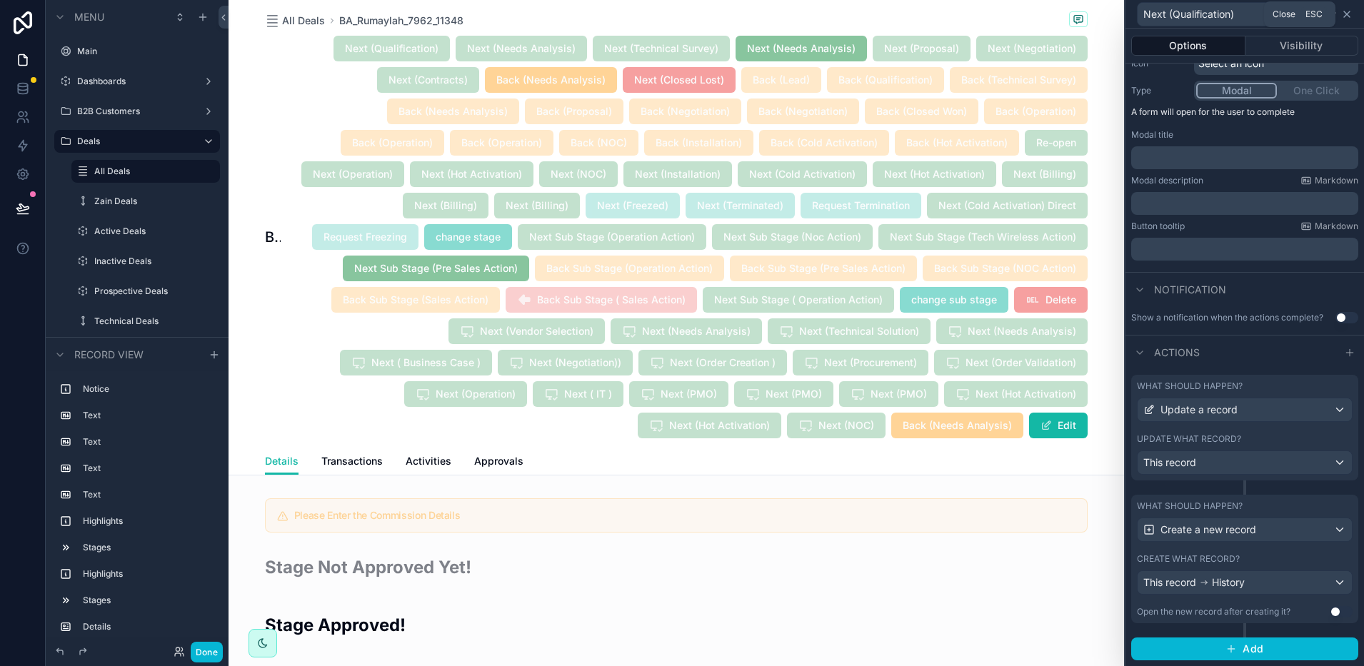
click at [1348, 15] on icon at bounding box center [1347, 14] width 6 height 6
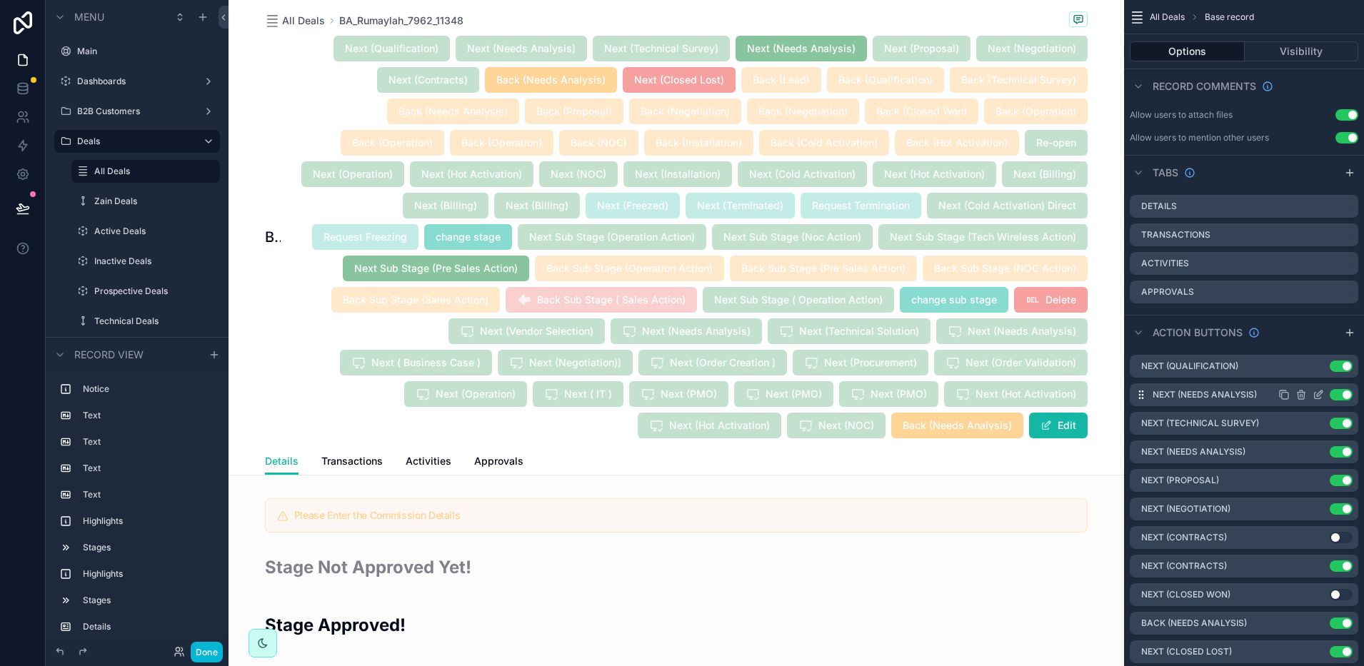
click at [1319, 391] on icon "scrollable content" at bounding box center [1317, 394] width 11 height 11
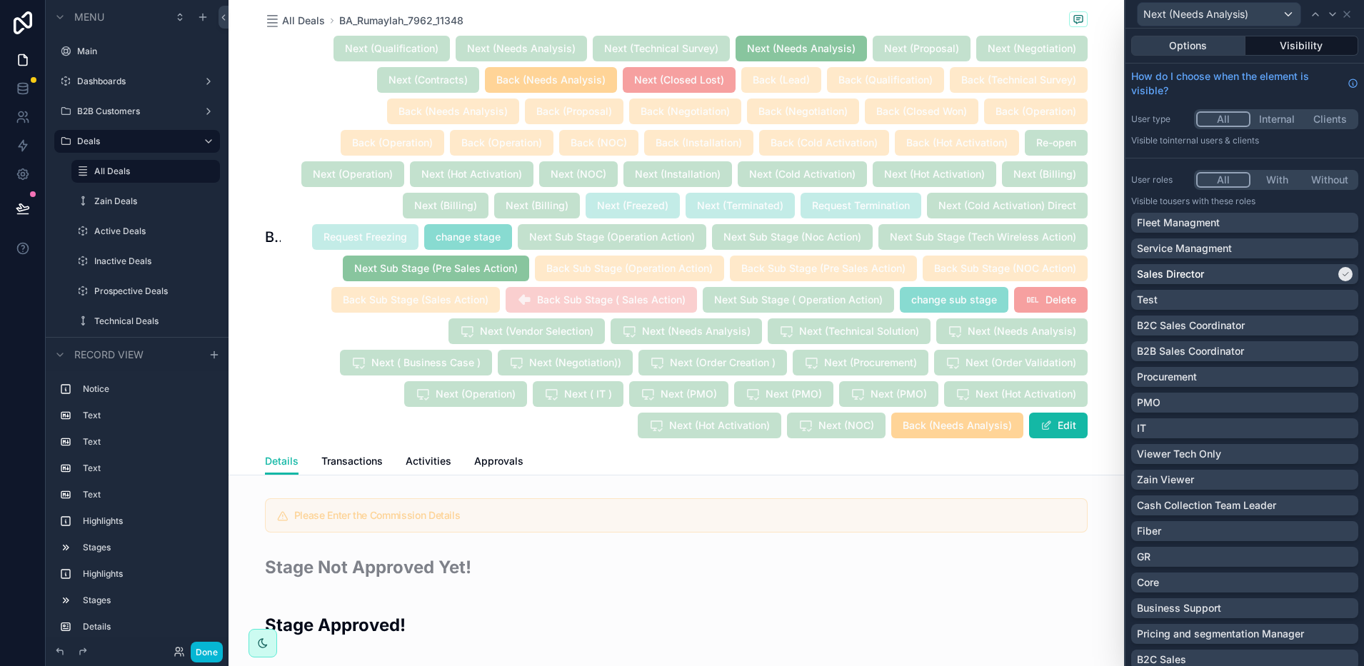
click at [1197, 49] on button "Options" at bounding box center [1188, 46] width 114 height 20
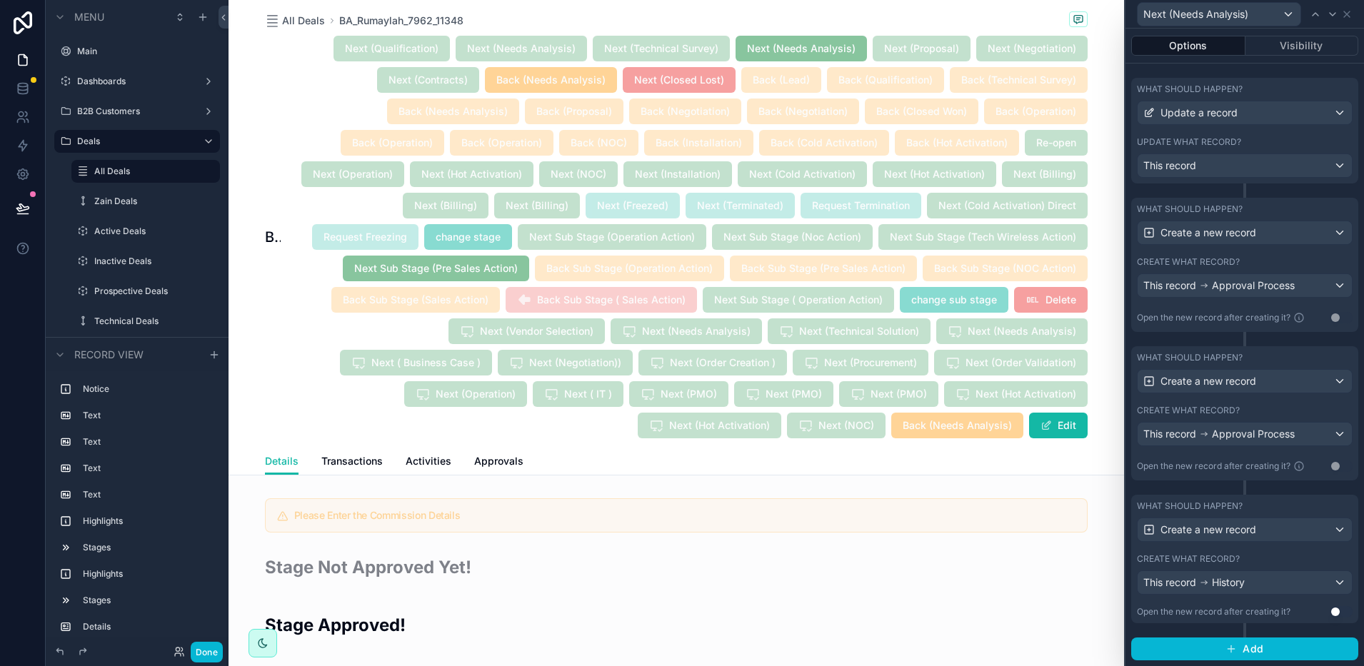
scroll to position [470, 0]
click at [1219, 282] on span "Approval Process" at bounding box center [1253, 285] width 83 height 14
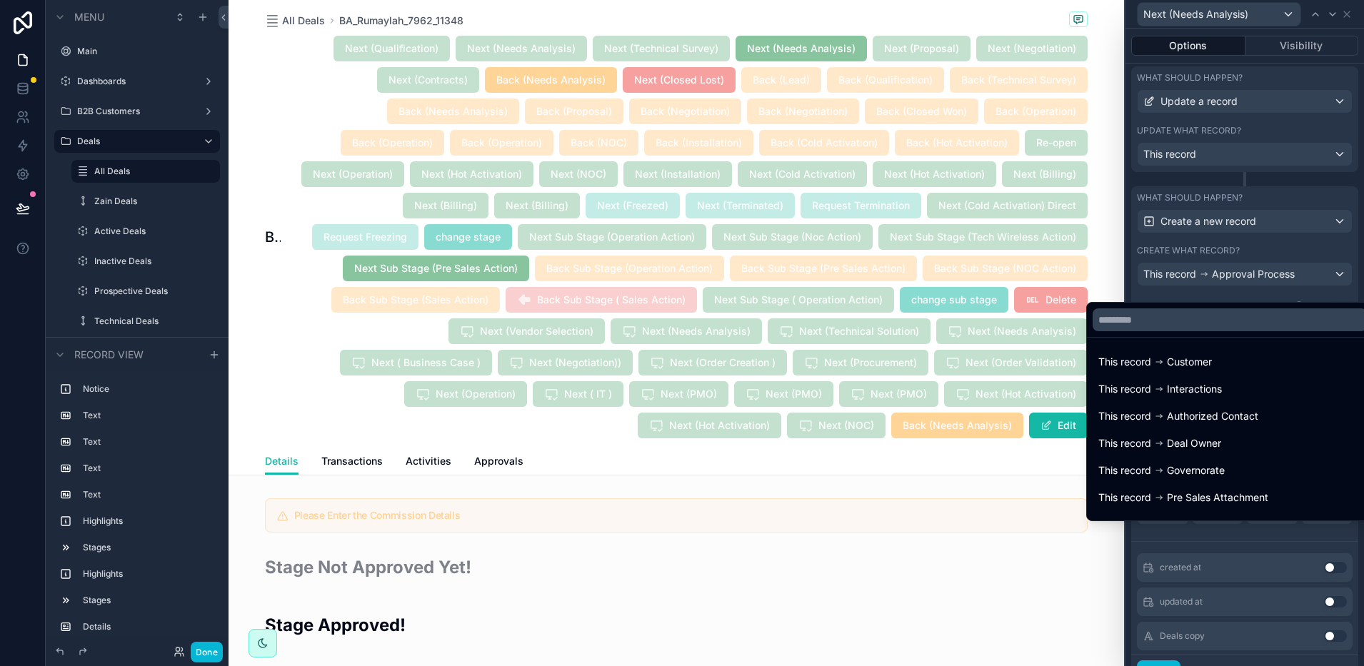
click at [1219, 282] on div at bounding box center [1244, 333] width 238 height 666
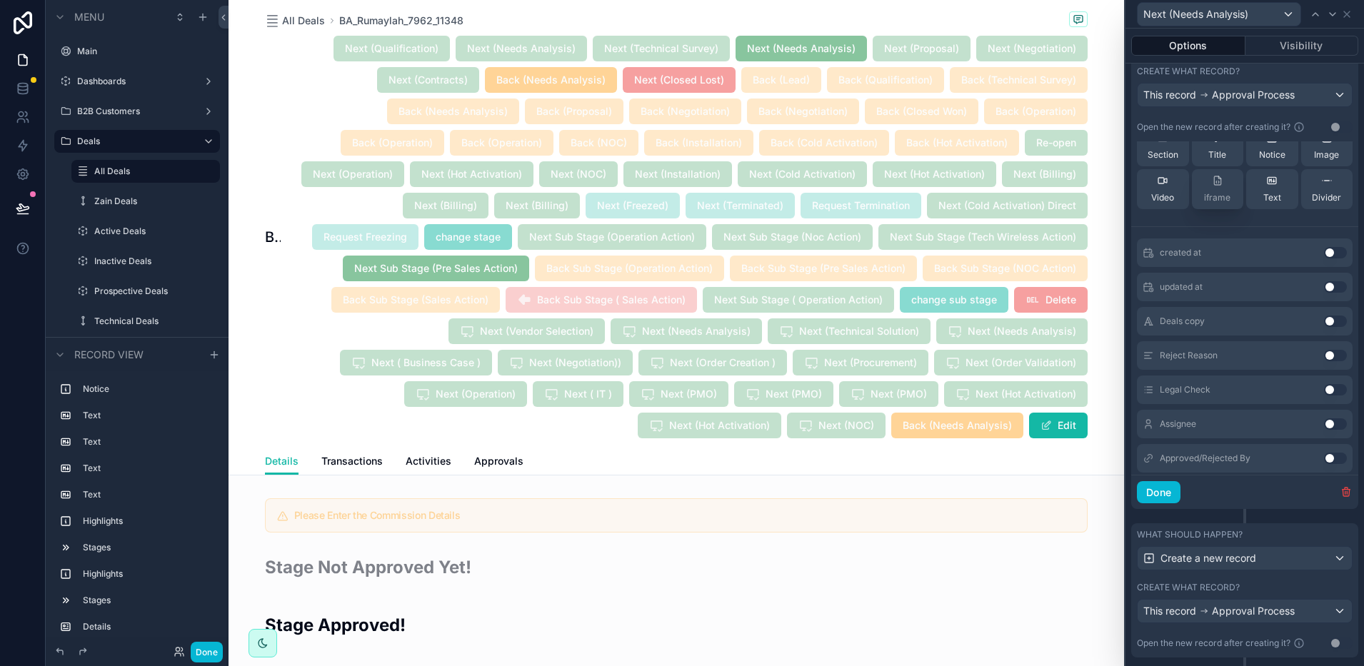
scroll to position [0, 0]
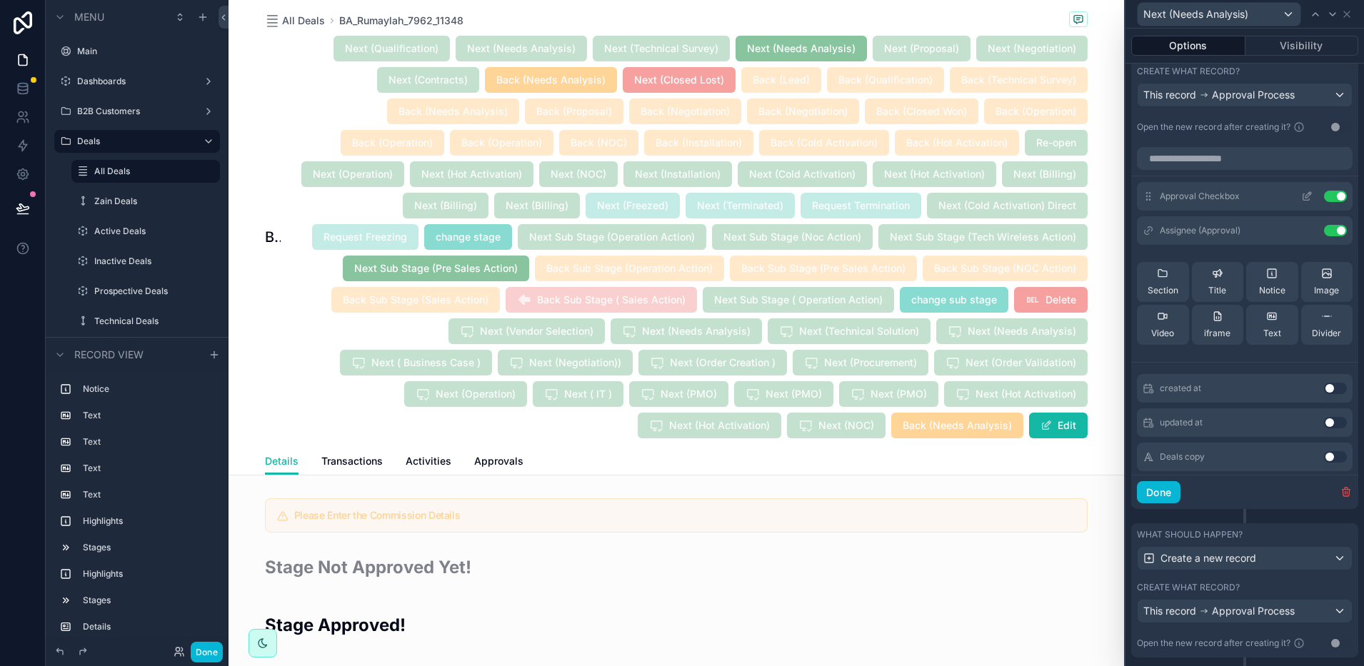
click at [1301, 202] on icon at bounding box center [1306, 196] width 11 height 11
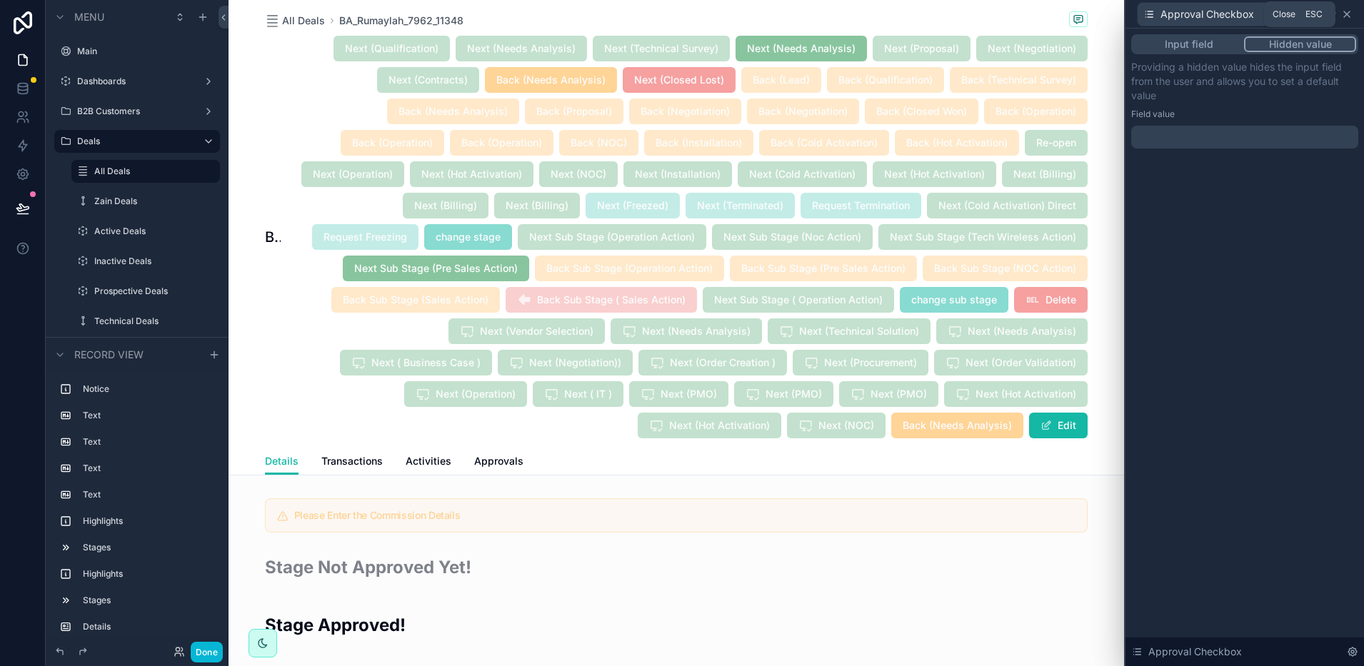
click at [1345, 15] on icon at bounding box center [1347, 14] width 6 height 6
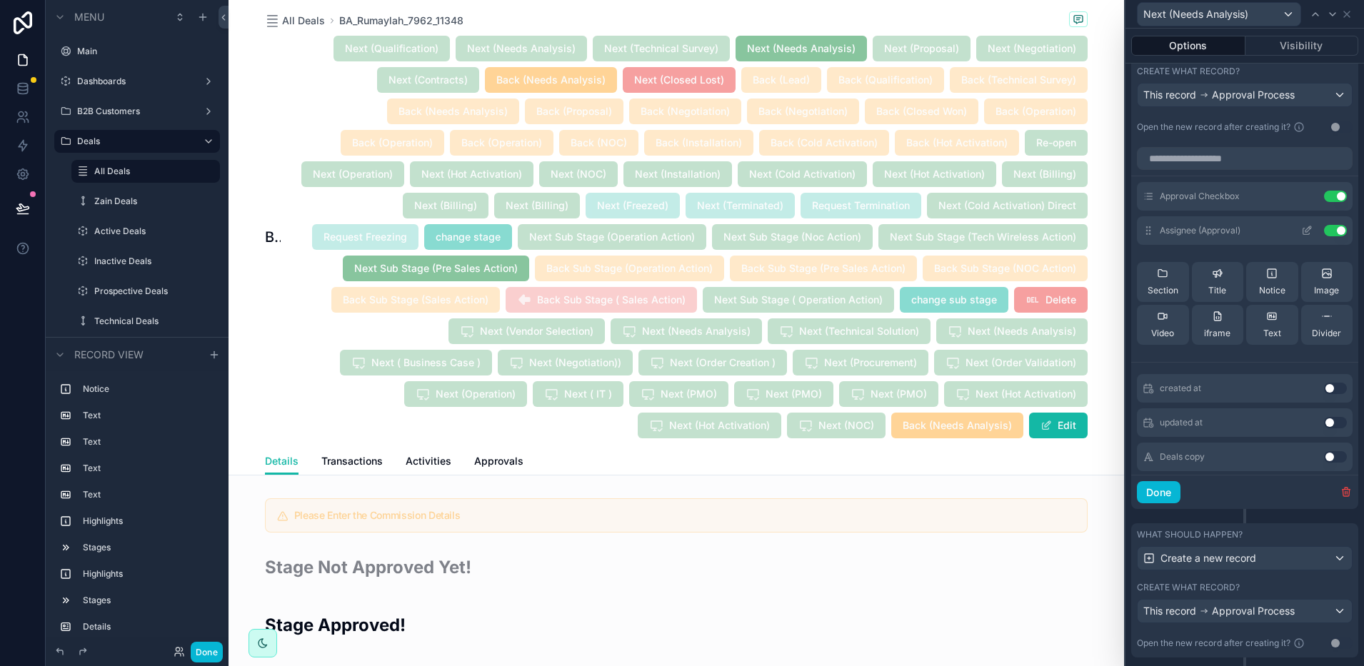
click at [1303, 235] on icon at bounding box center [1306, 231] width 6 height 6
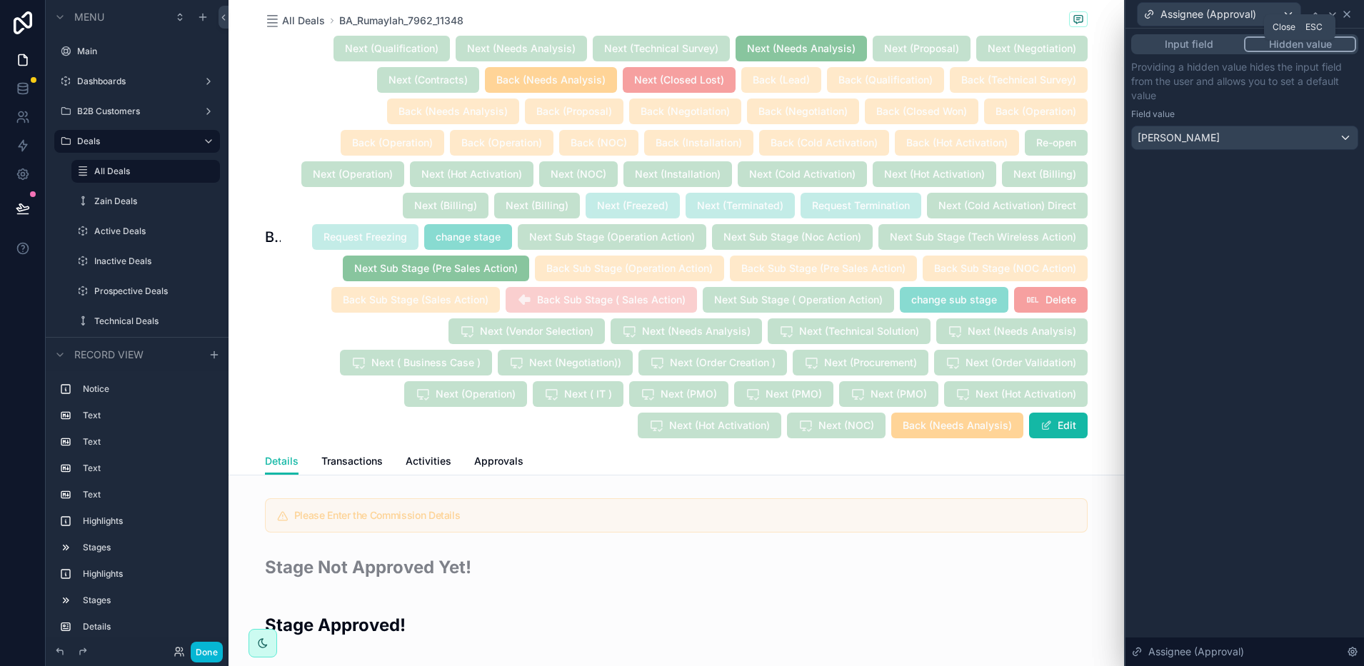
click at [1348, 14] on icon at bounding box center [1346, 14] width 11 height 11
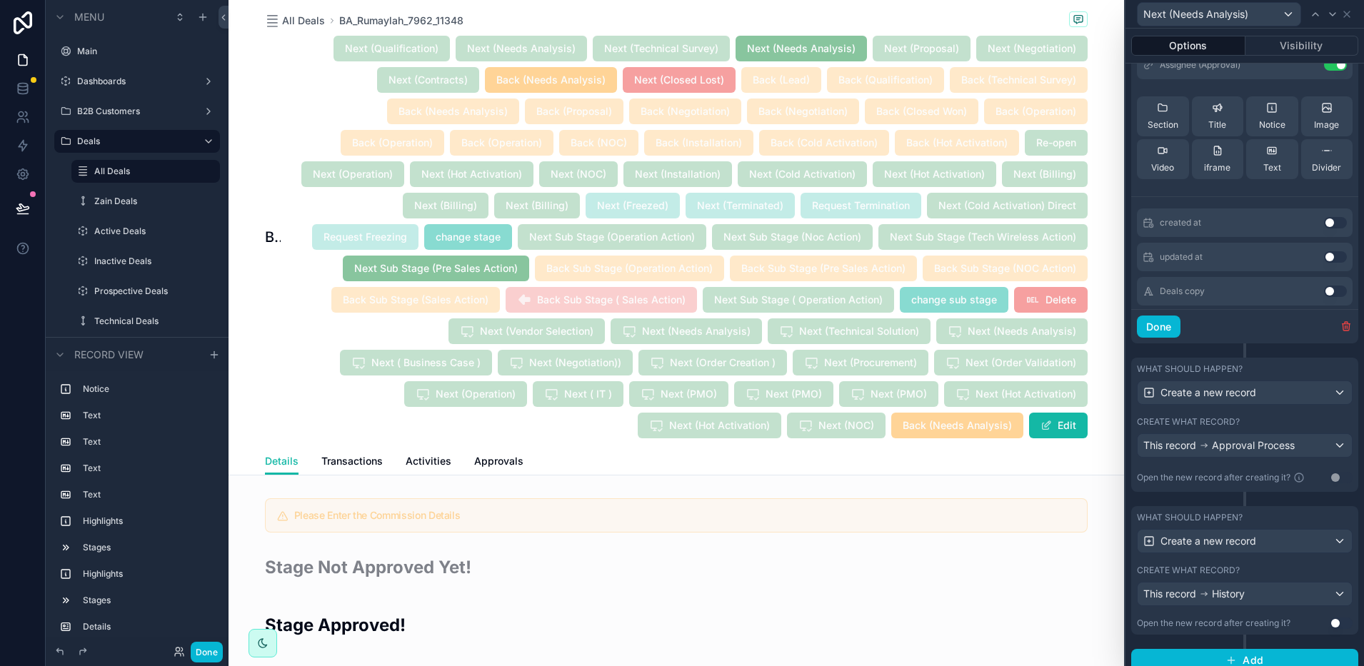
scroll to position [830, 0]
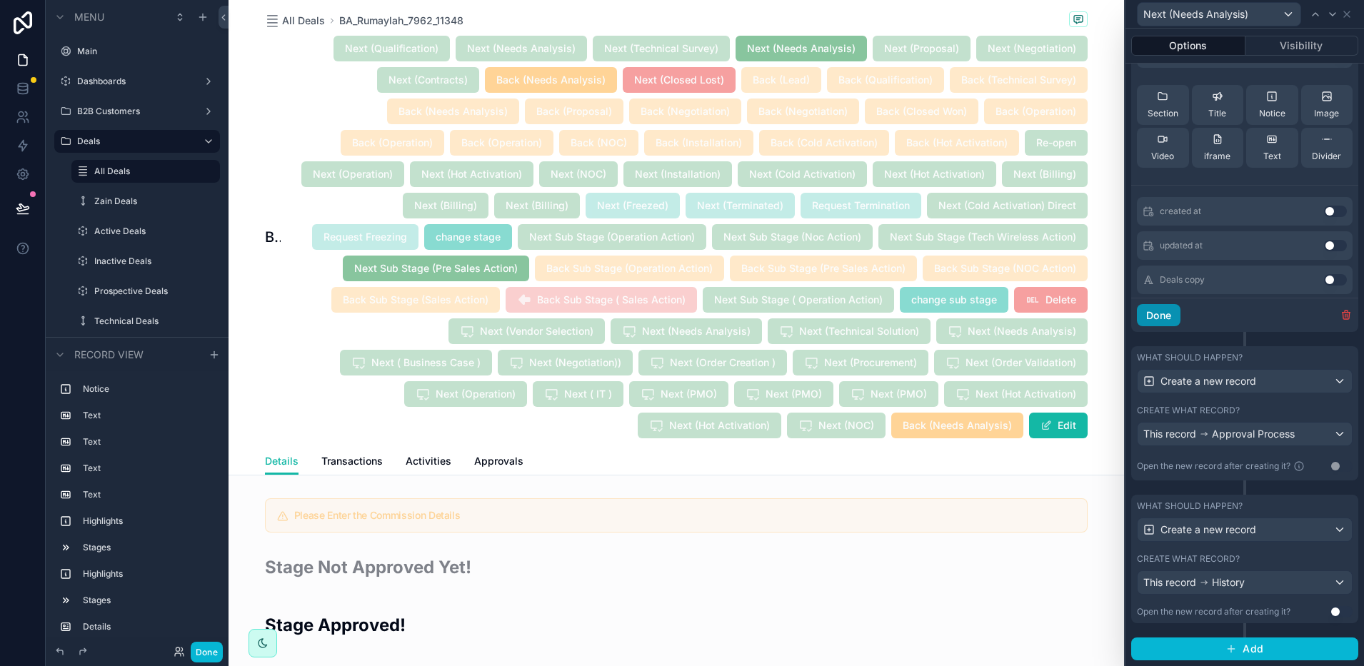
click at [1142, 323] on button "Done" at bounding box center [1159, 315] width 44 height 23
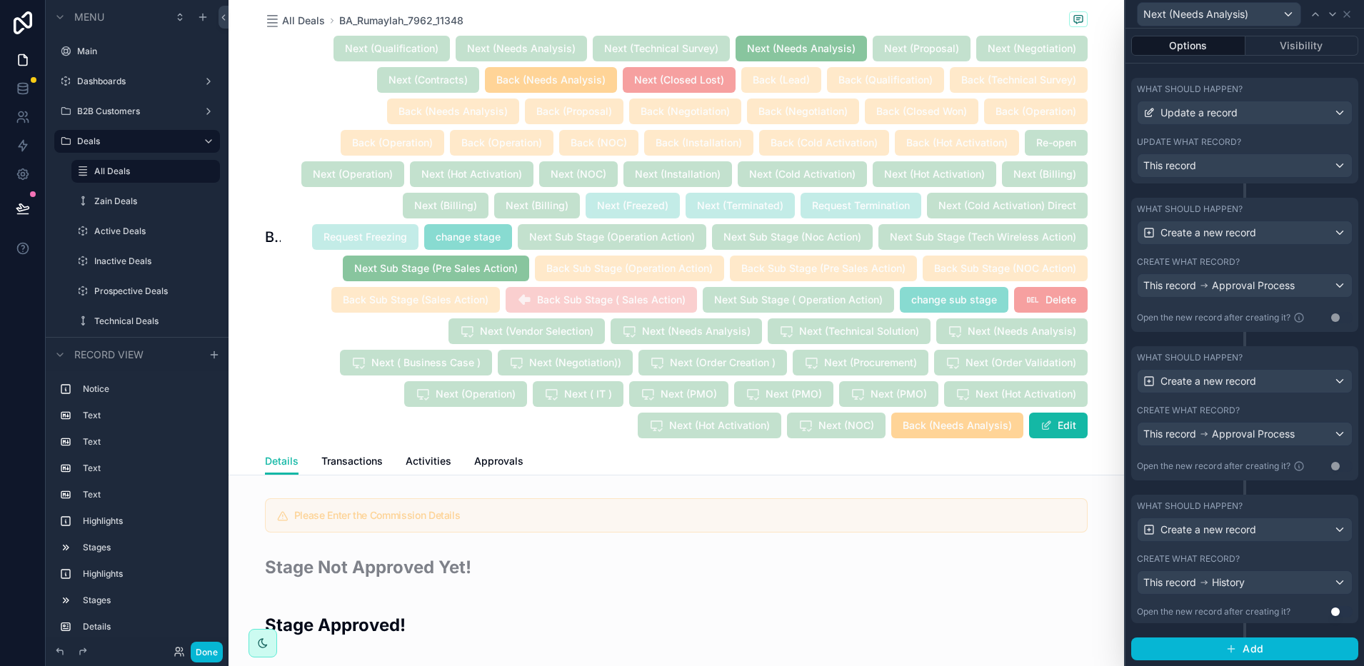
scroll to position [470, 0]
click at [1209, 429] on icon at bounding box center [1204, 434] width 10 height 10
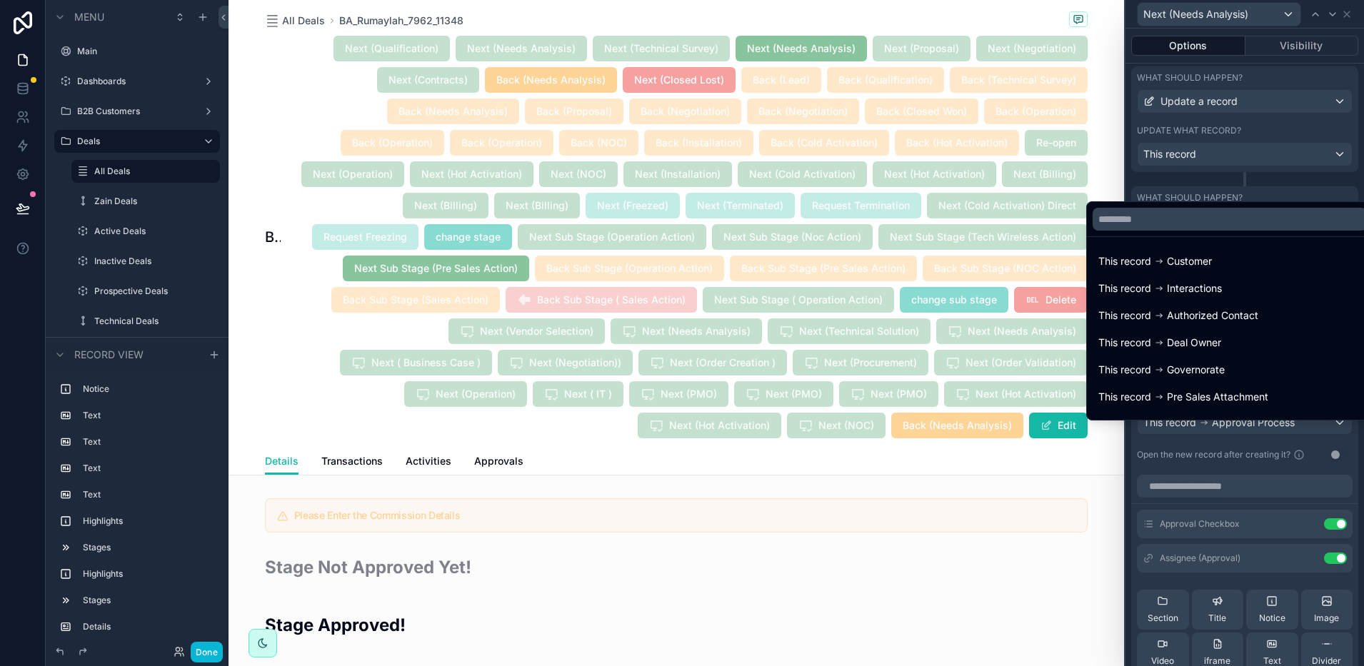
click at [1219, 436] on div at bounding box center [1244, 333] width 238 height 666
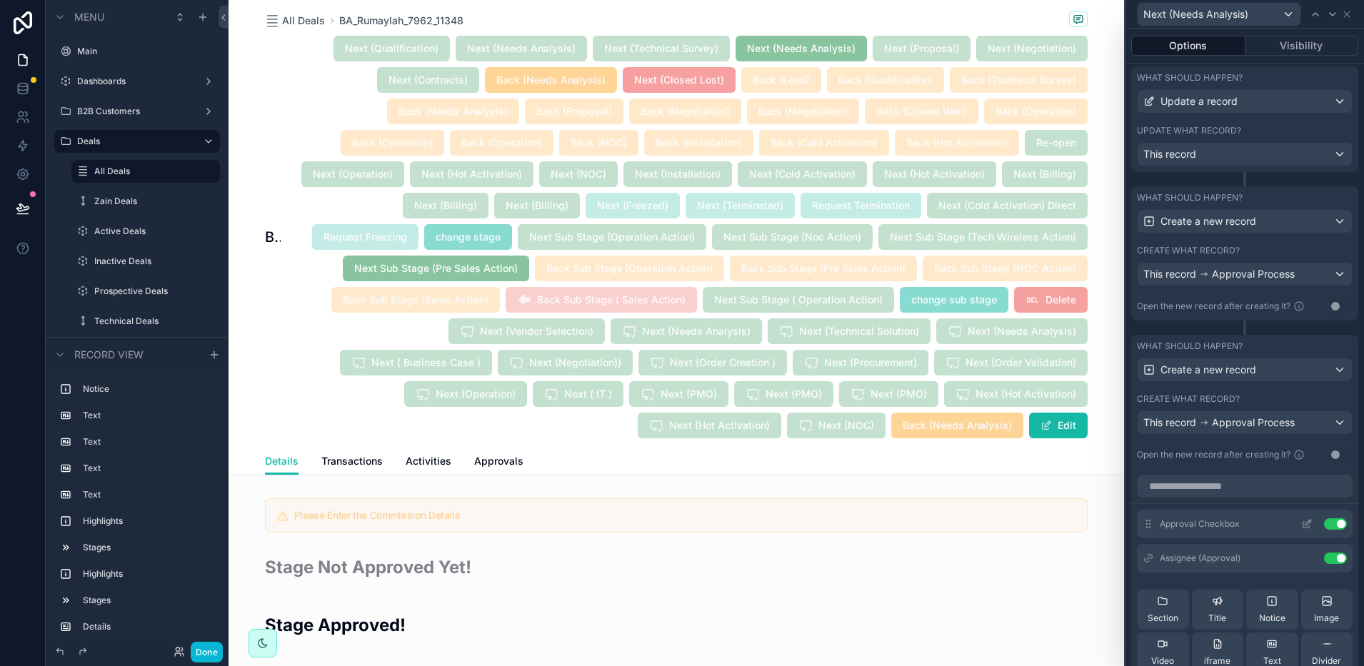
click at [1303, 528] on icon at bounding box center [1306, 525] width 6 height 6
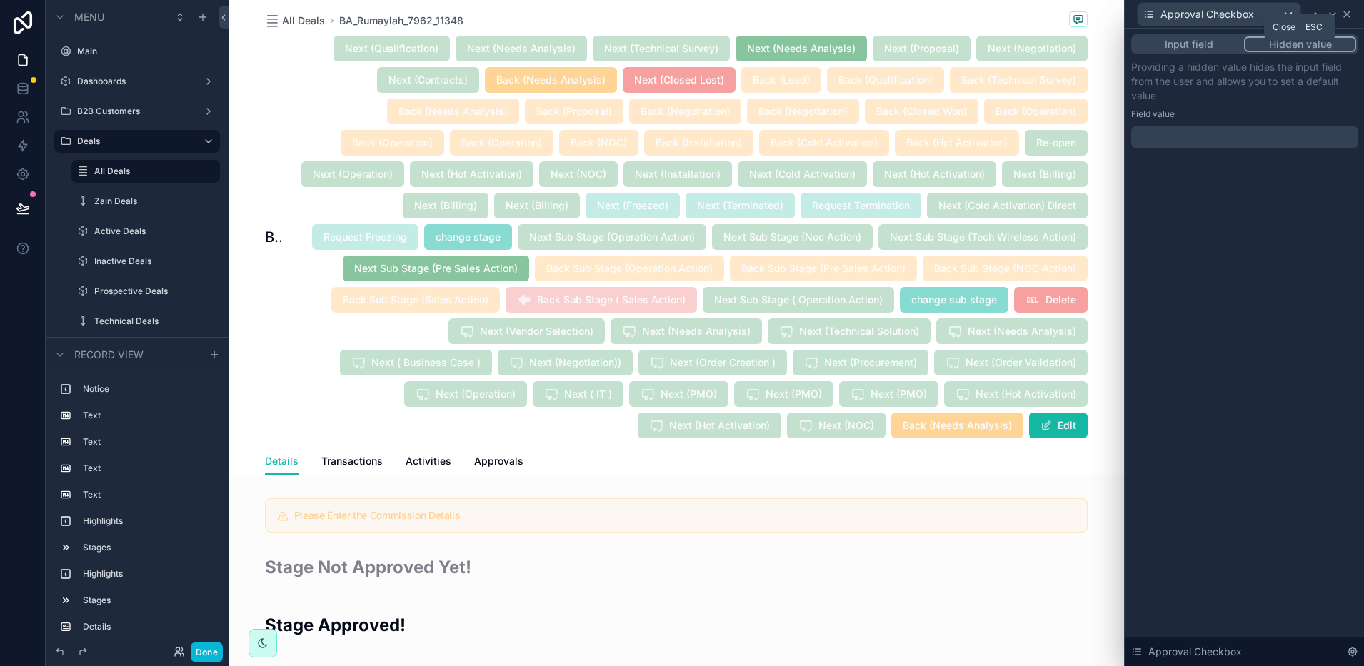
click at [1347, 9] on icon at bounding box center [1346, 14] width 11 height 11
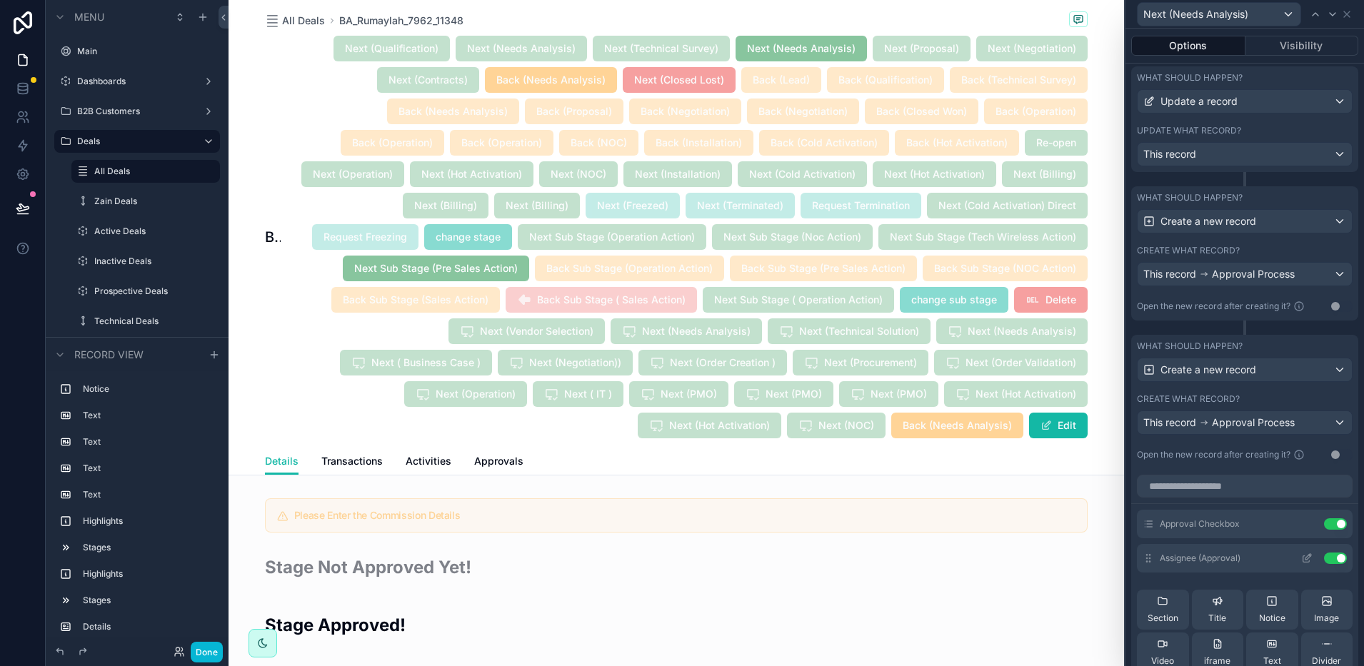
click at [1301, 564] on icon at bounding box center [1306, 558] width 11 height 11
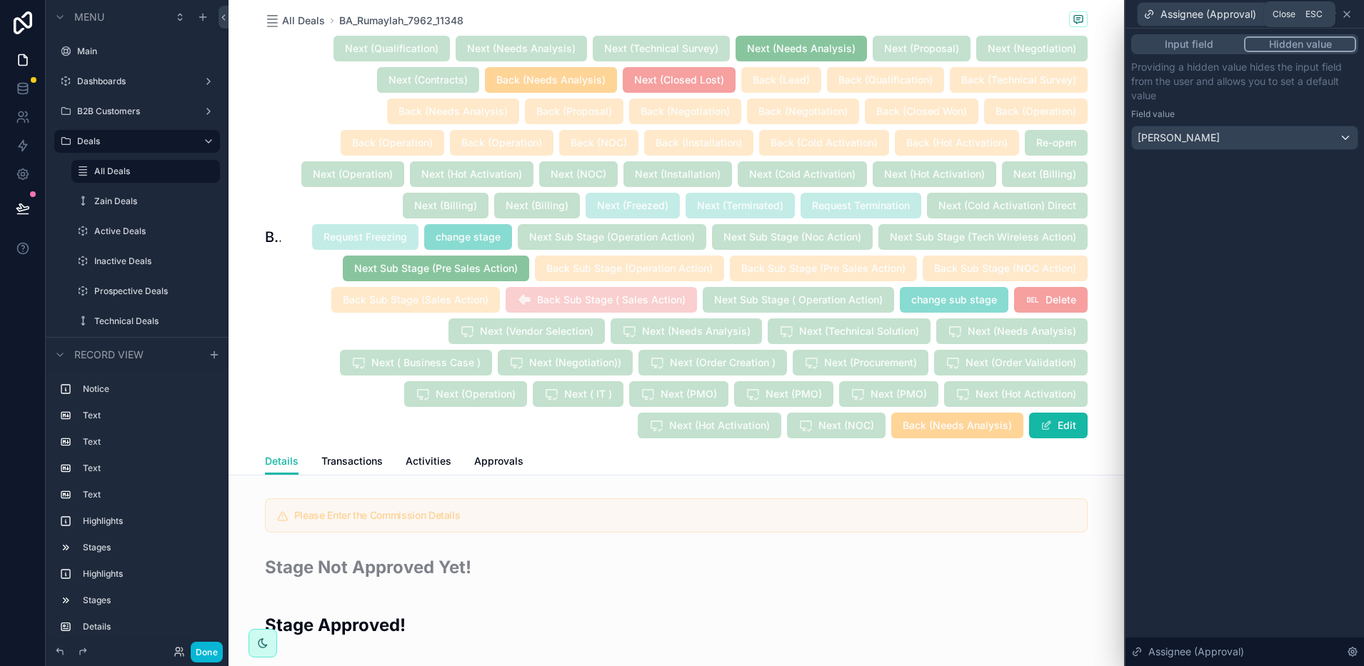
click at [1350, 14] on icon at bounding box center [1346, 14] width 11 height 11
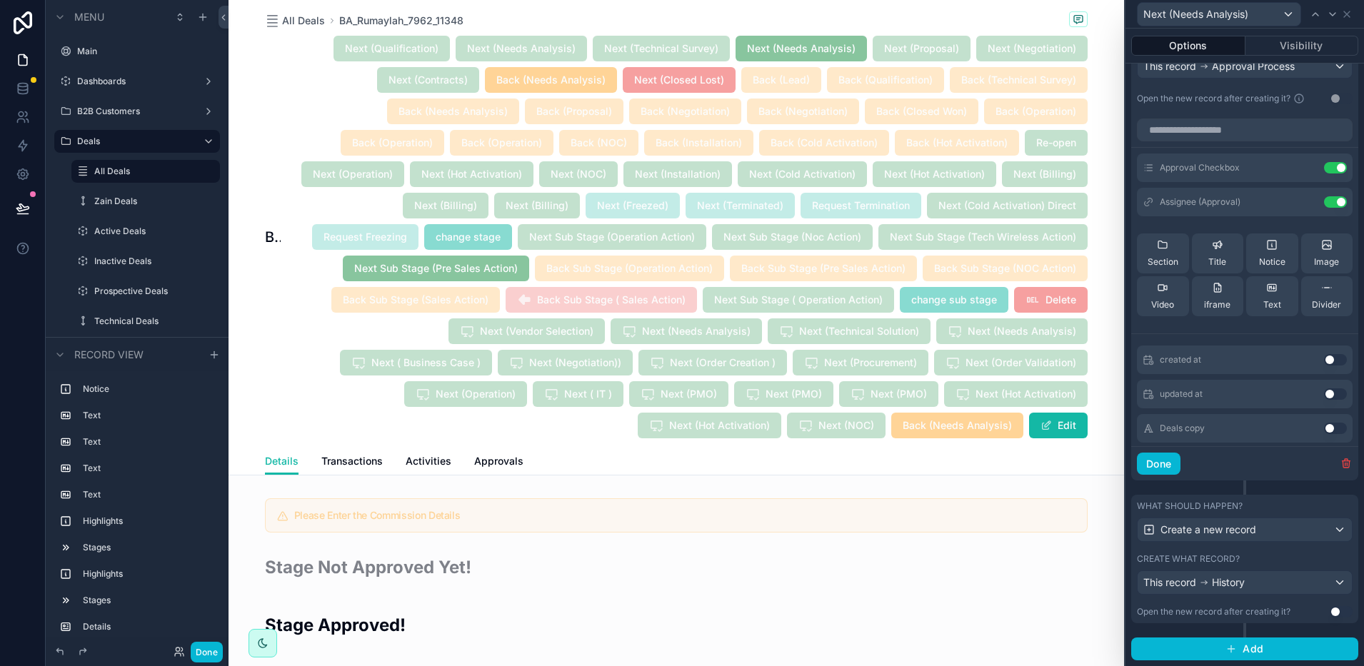
scroll to position [837, 0]
click at [1164, 459] on button "Done" at bounding box center [1159, 464] width 44 height 23
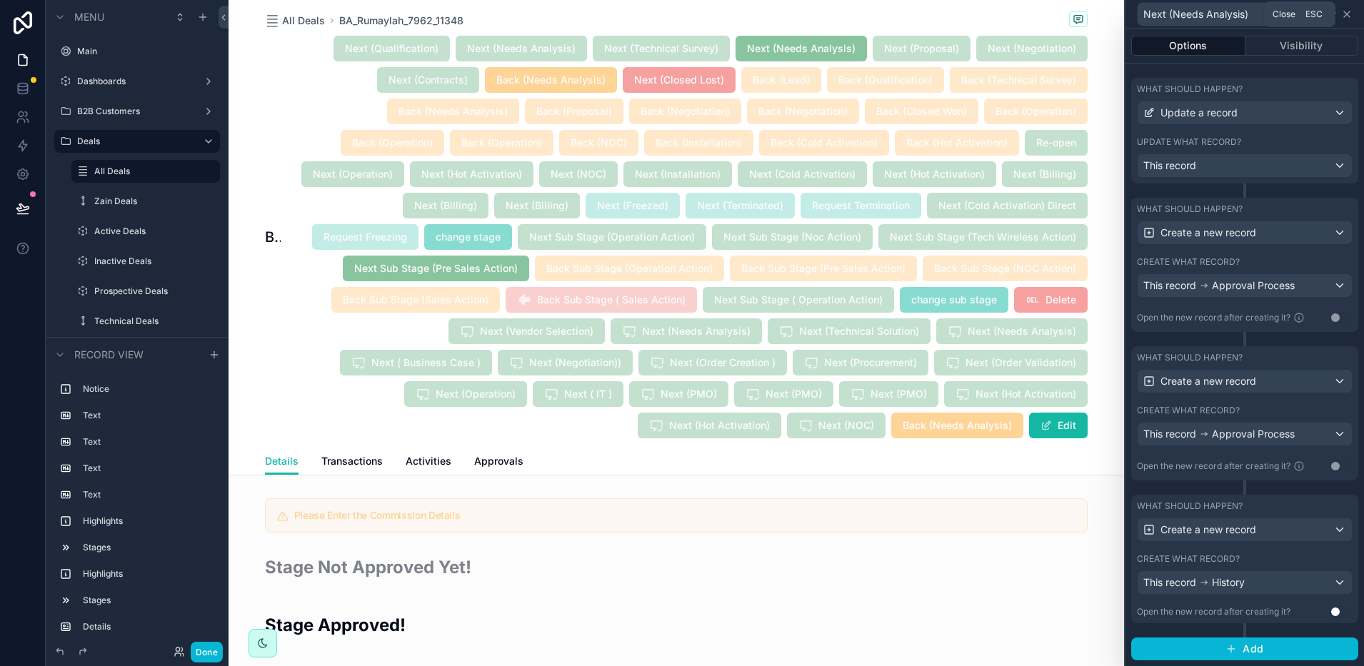
click at [1346, 15] on icon at bounding box center [1346, 14] width 11 height 11
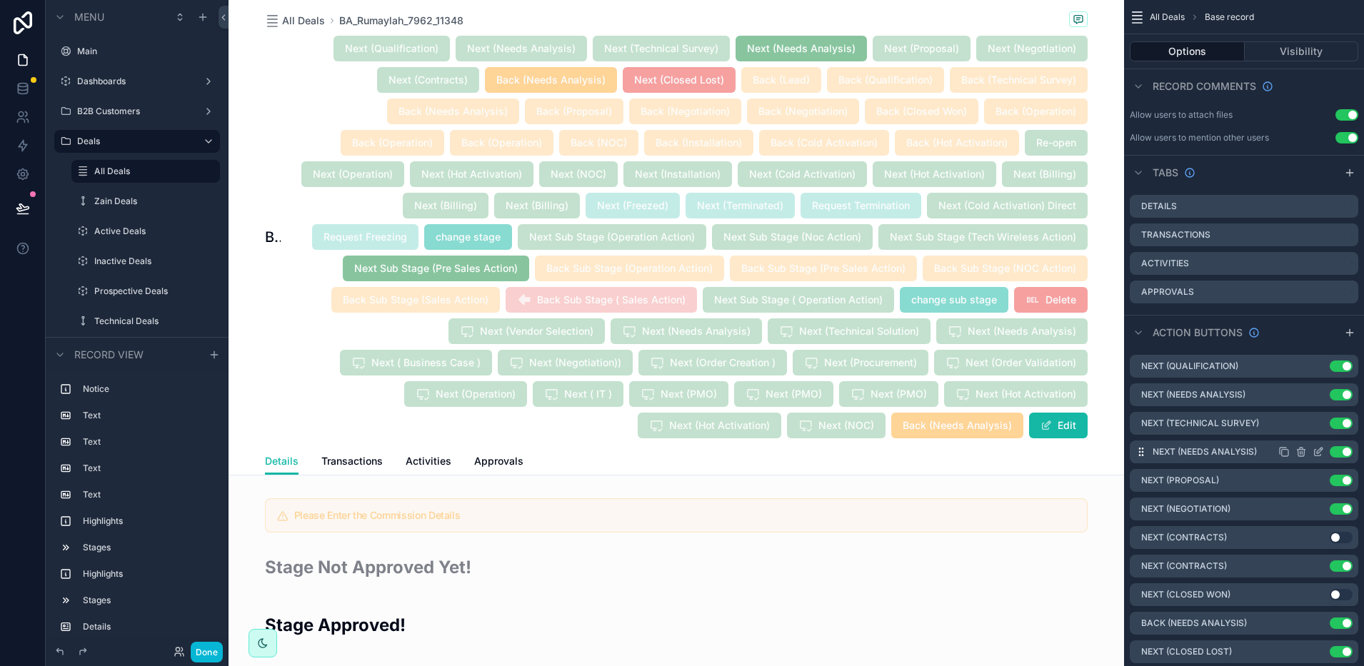
click at [1315, 450] on icon "scrollable content" at bounding box center [1317, 453] width 6 height 6
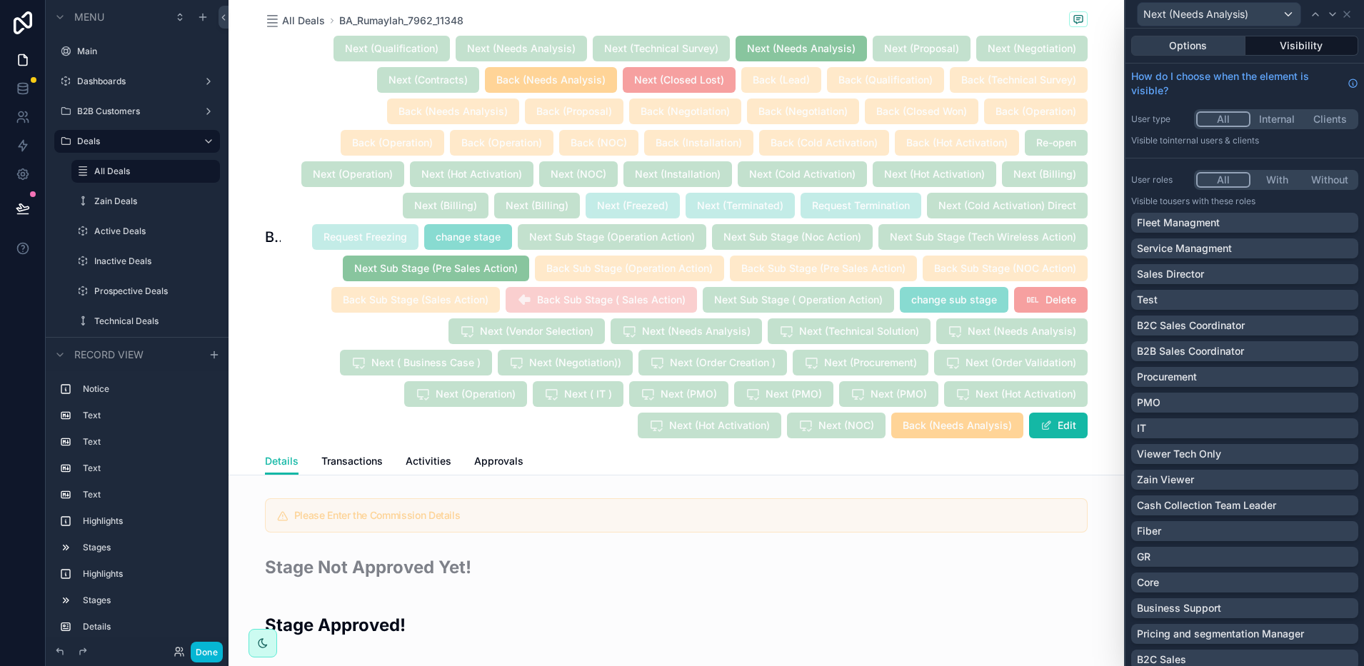
click at [1189, 44] on button "Options" at bounding box center [1188, 46] width 114 height 20
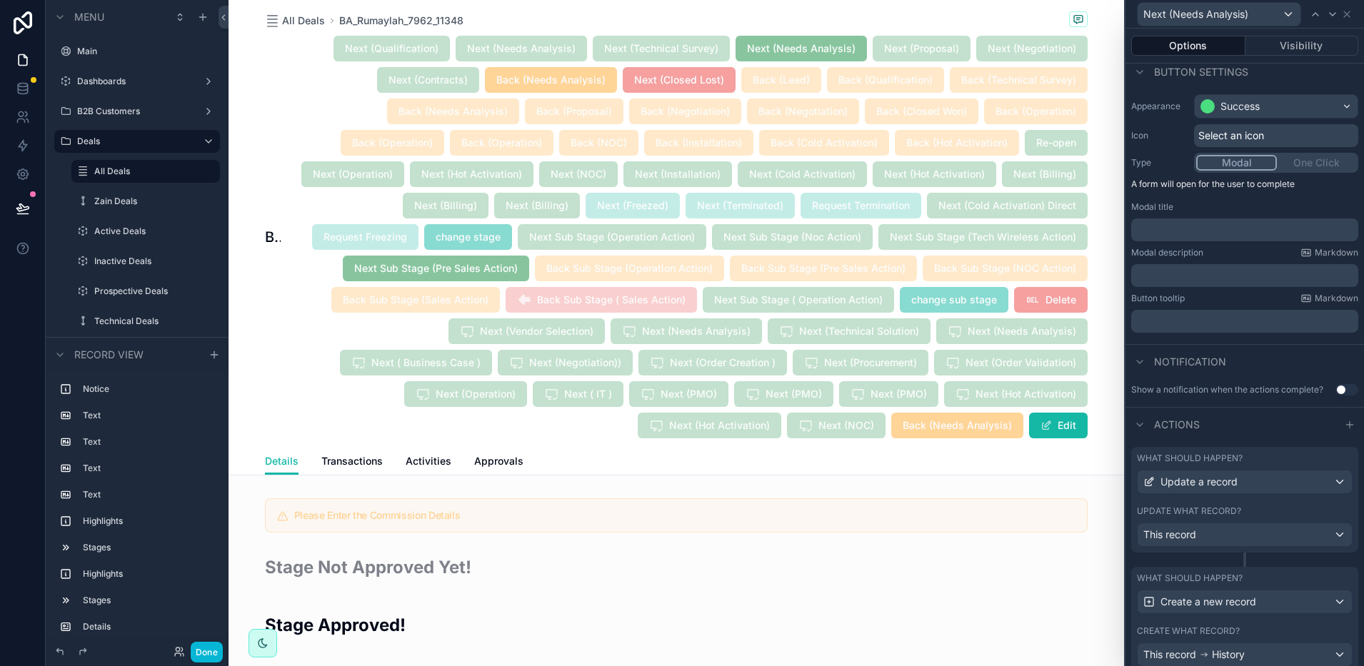
scroll to position [173, 0]
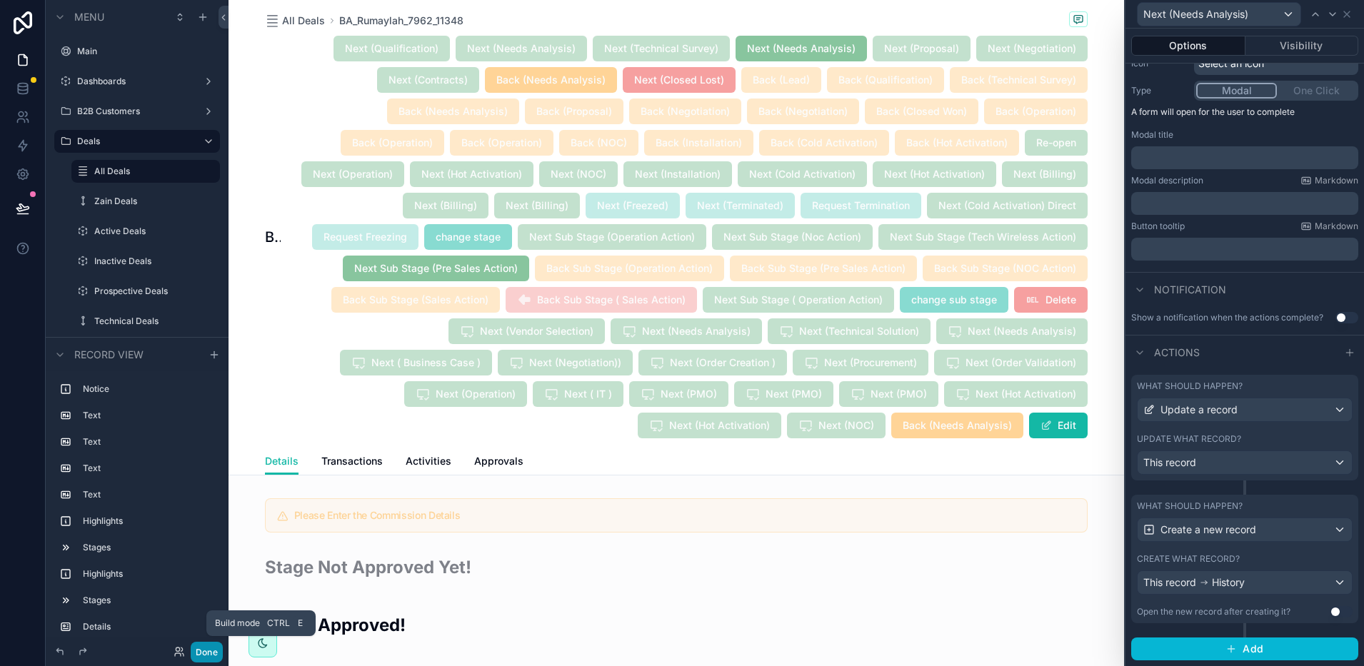
click at [213, 650] on button "Done" at bounding box center [207, 652] width 32 height 21
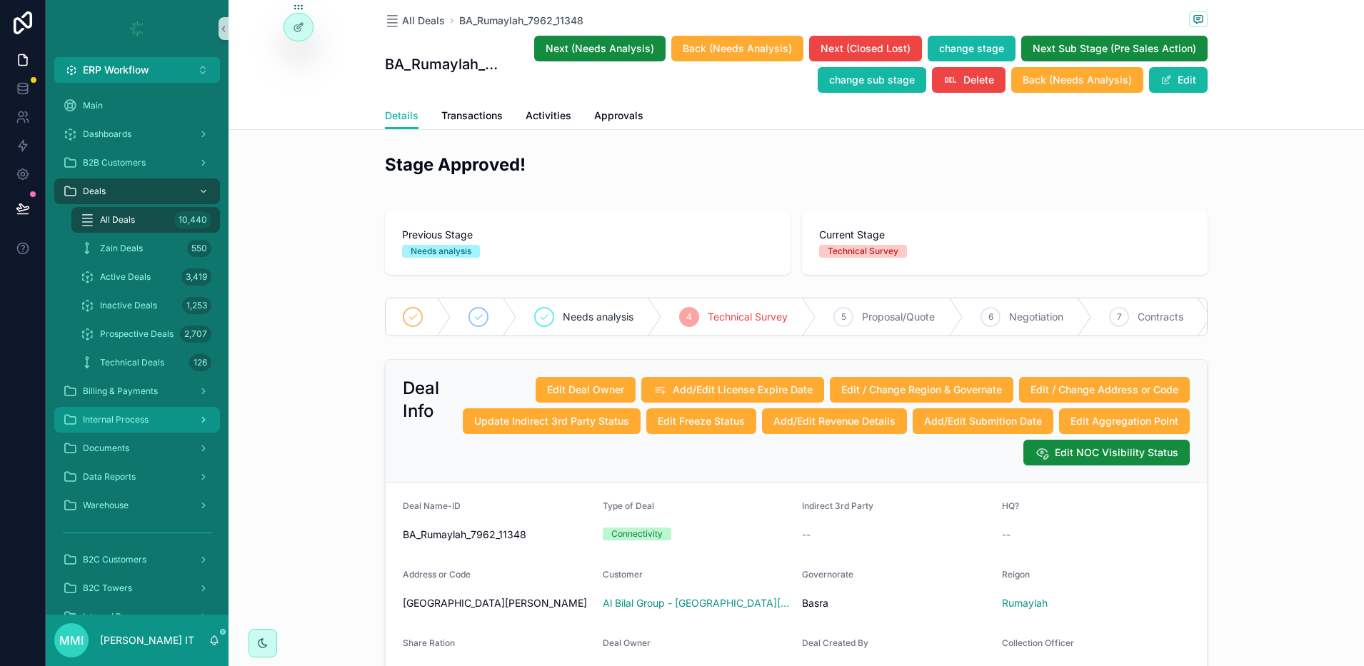
click at [129, 418] on span "Internal Process" at bounding box center [116, 419] width 66 height 11
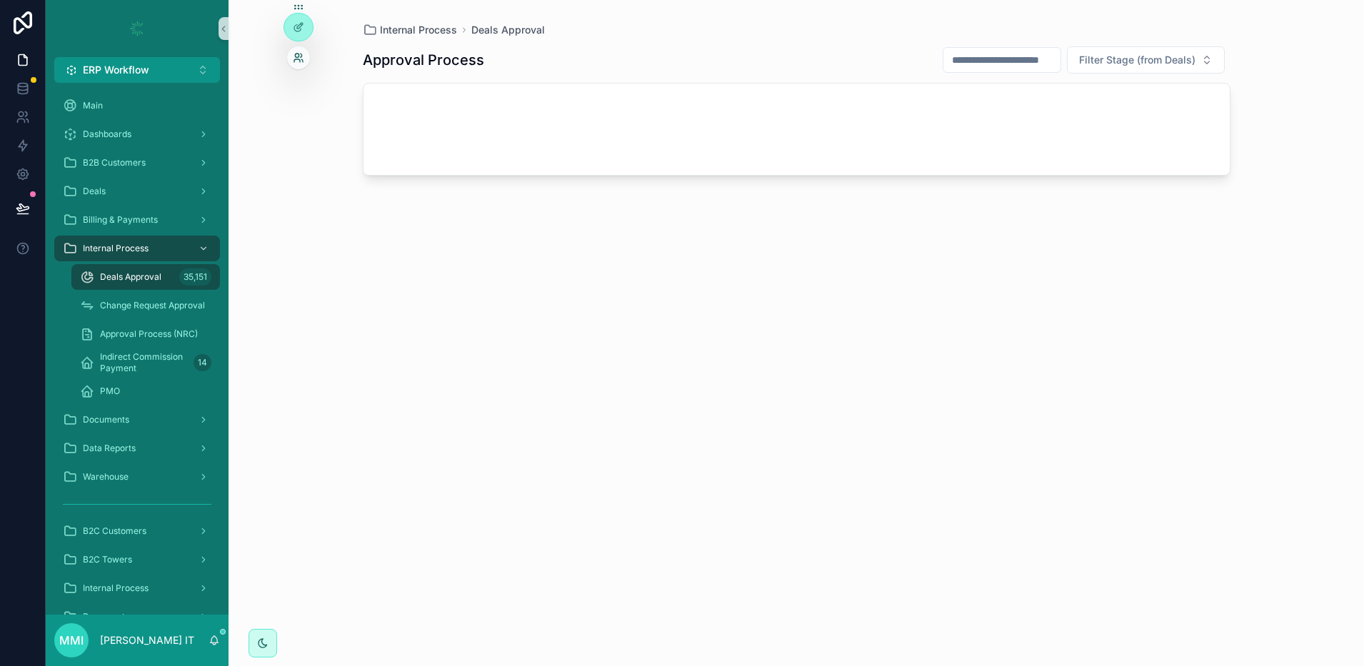
click at [301, 60] on icon at bounding box center [298, 57] width 11 height 11
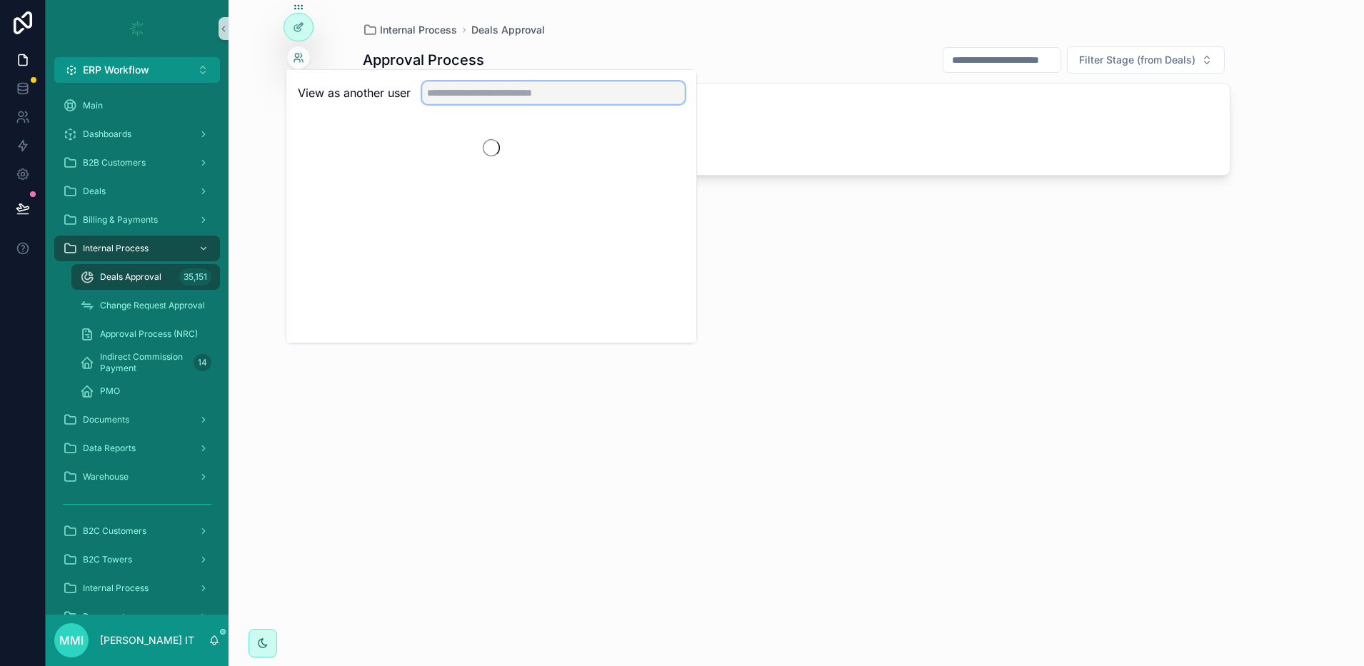
click at [523, 96] on input "text" at bounding box center [553, 92] width 263 height 23
type input "*"
type input "******"
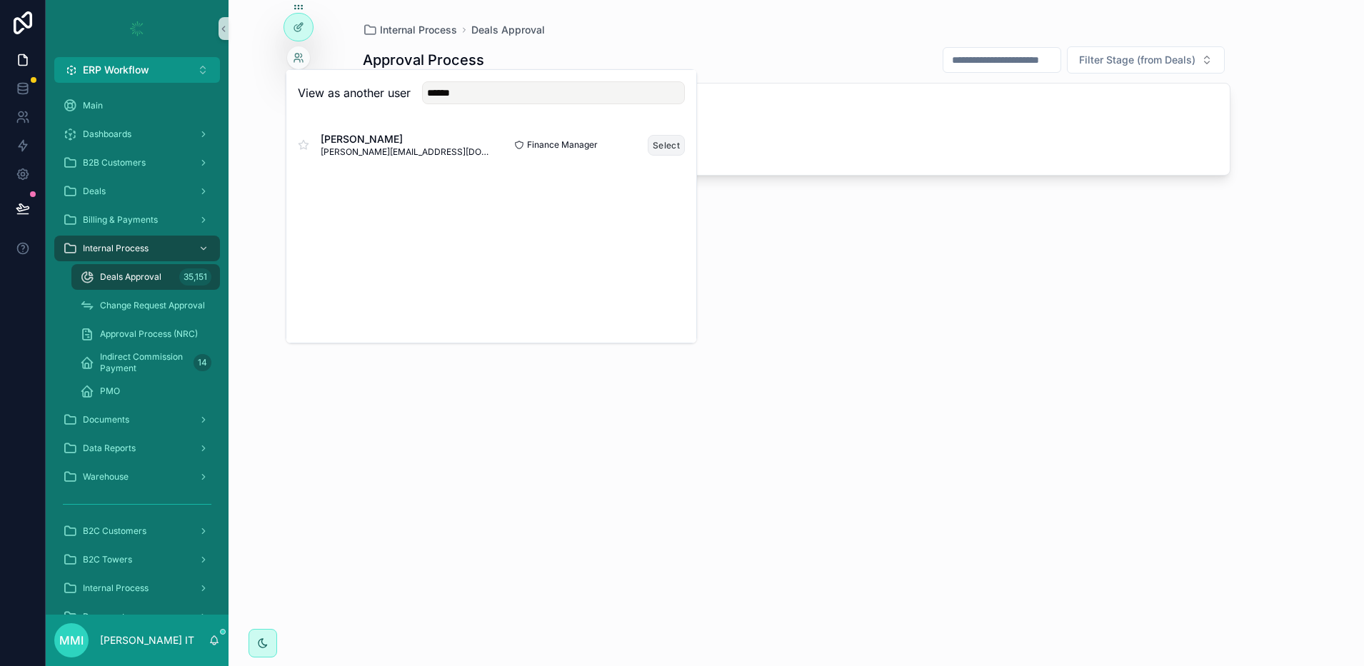
click at [663, 141] on button "Select" at bounding box center [666, 145] width 37 height 21
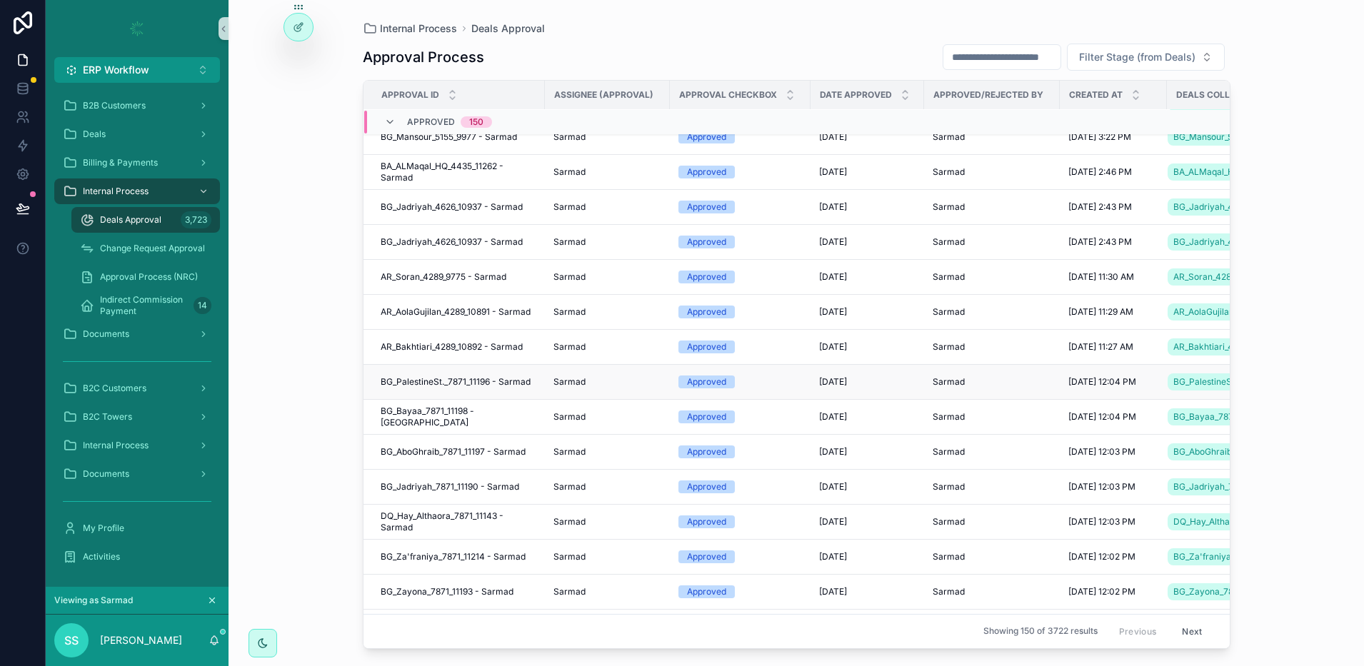
scroll to position [2231, 0]
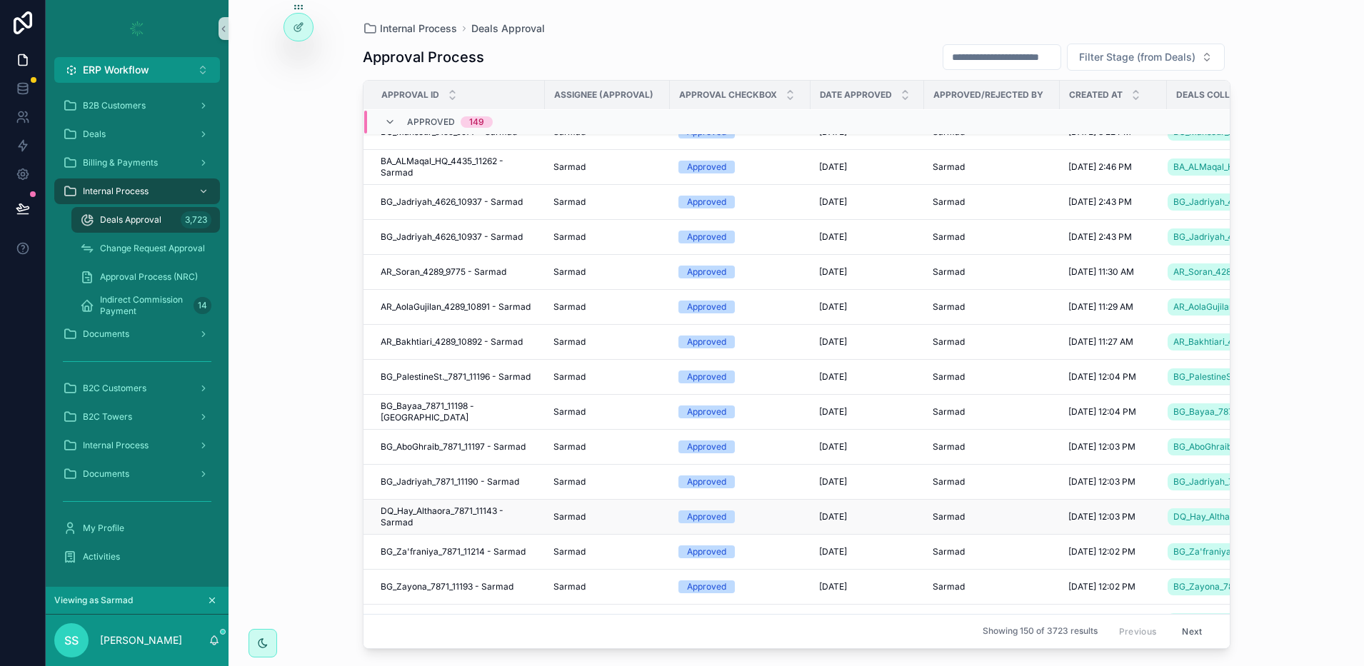
click at [429, 508] on span "DQ_Hay_Althaora_7871_11143 - Sarmad" at bounding box center [459, 516] width 156 height 23
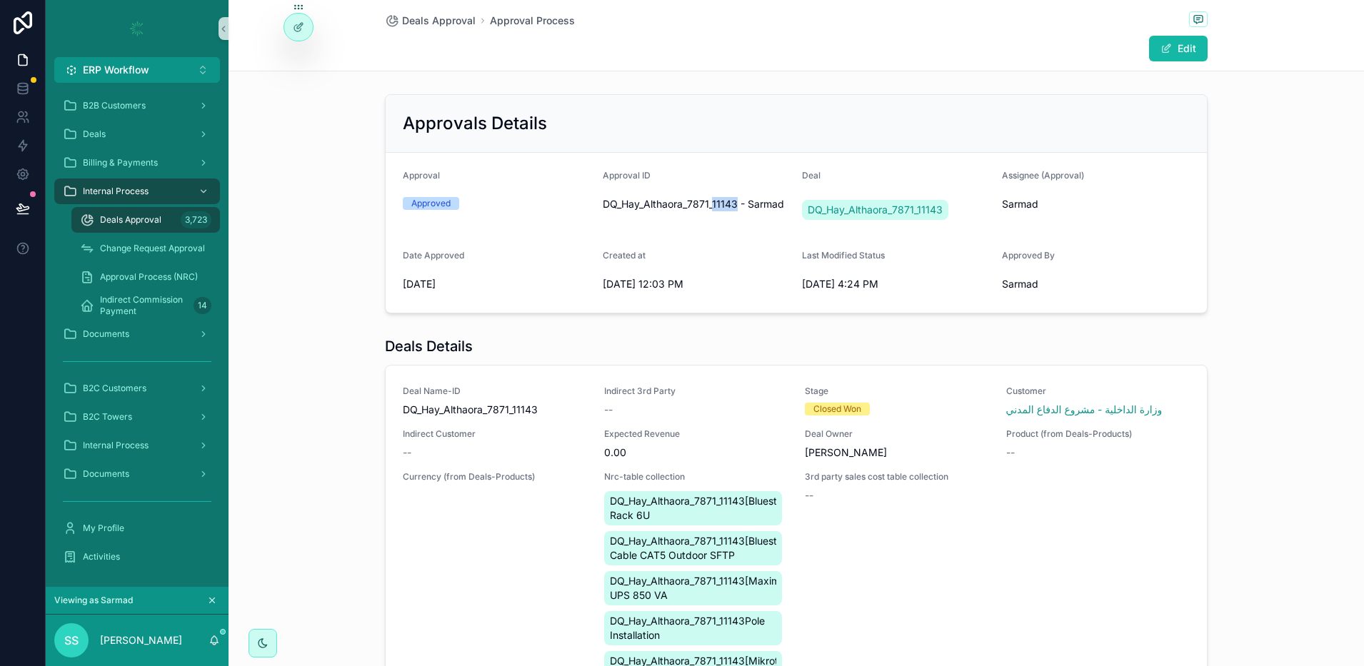
drag, startPoint x: 729, startPoint y: 207, endPoint x: 708, endPoint y: 201, distance: 22.4
click at [708, 201] on span "DQ_Hay_Althaora_7871_11143 - Sarmad" at bounding box center [697, 204] width 188 height 14
copy span "11143"
click at [114, 134] on div "Deals" at bounding box center [137, 134] width 148 height 23
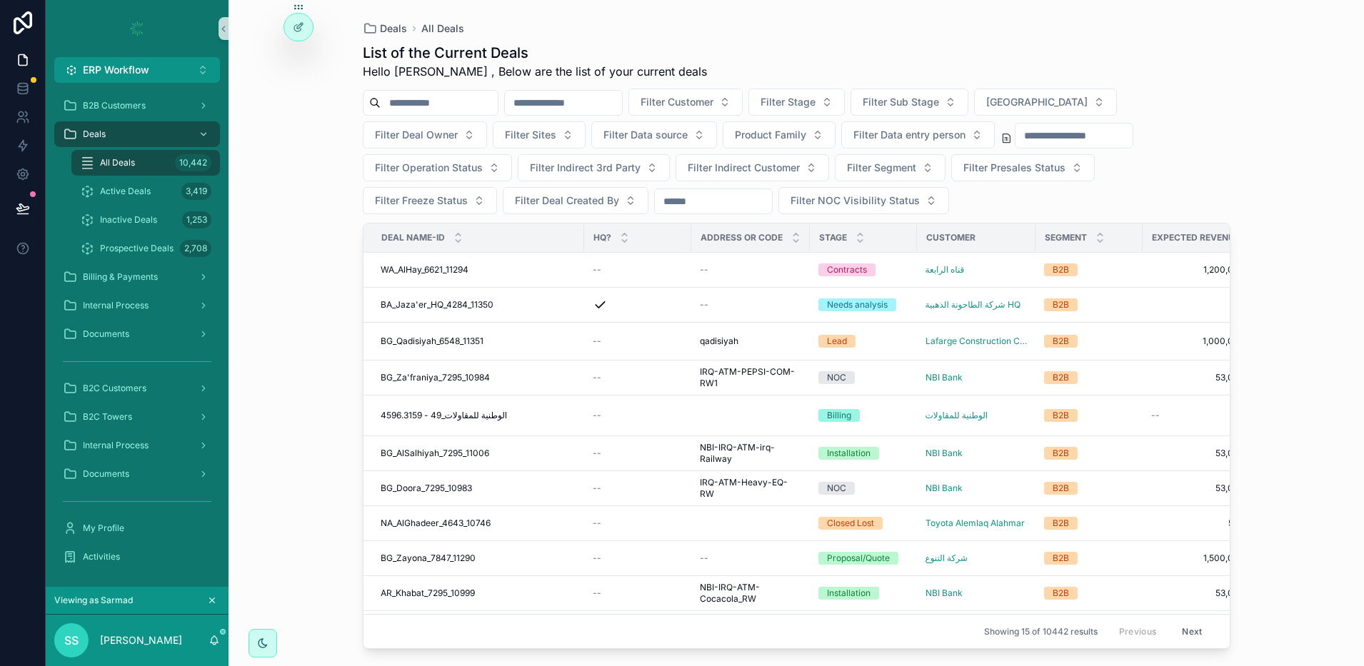
click at [587, 100] on input "scrollable content" at bounding box center [563, 103] width 117 height 20
paste input "*****"
type input "*****"
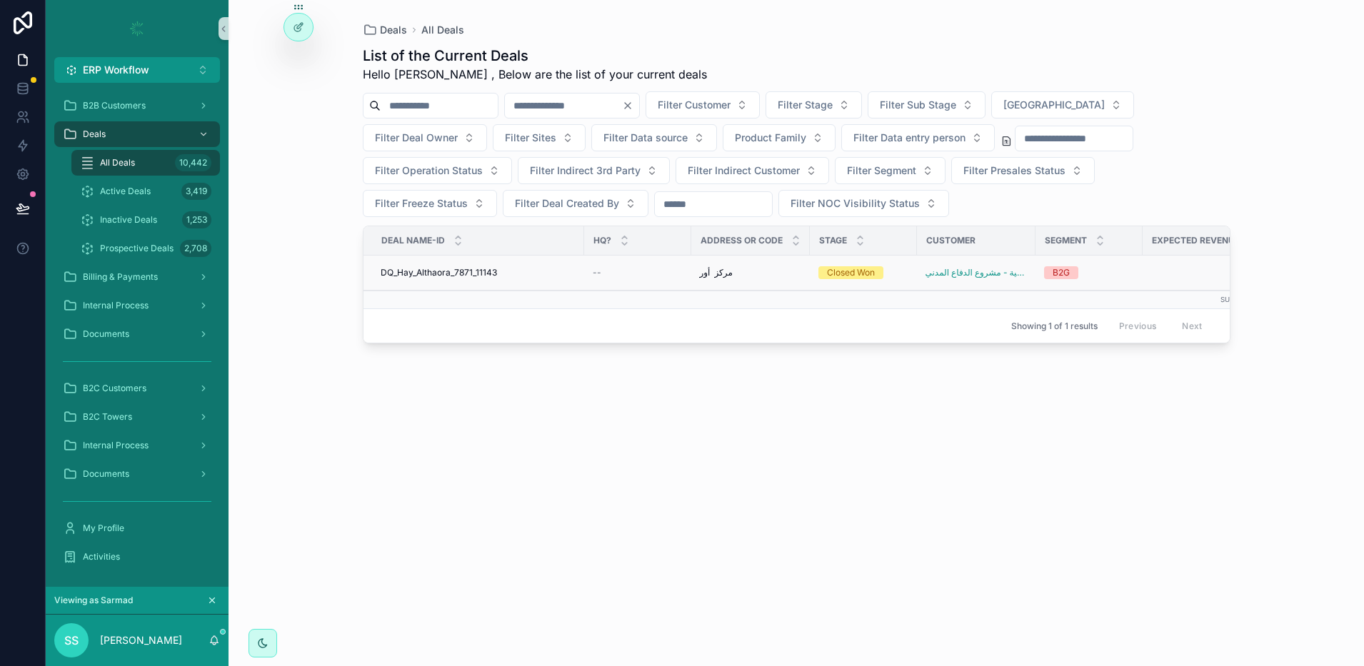
click at [485, 277] on span "DQ_Hay_Althaora_7871_11143" at bounding box center [439, 272] width 116 height 11
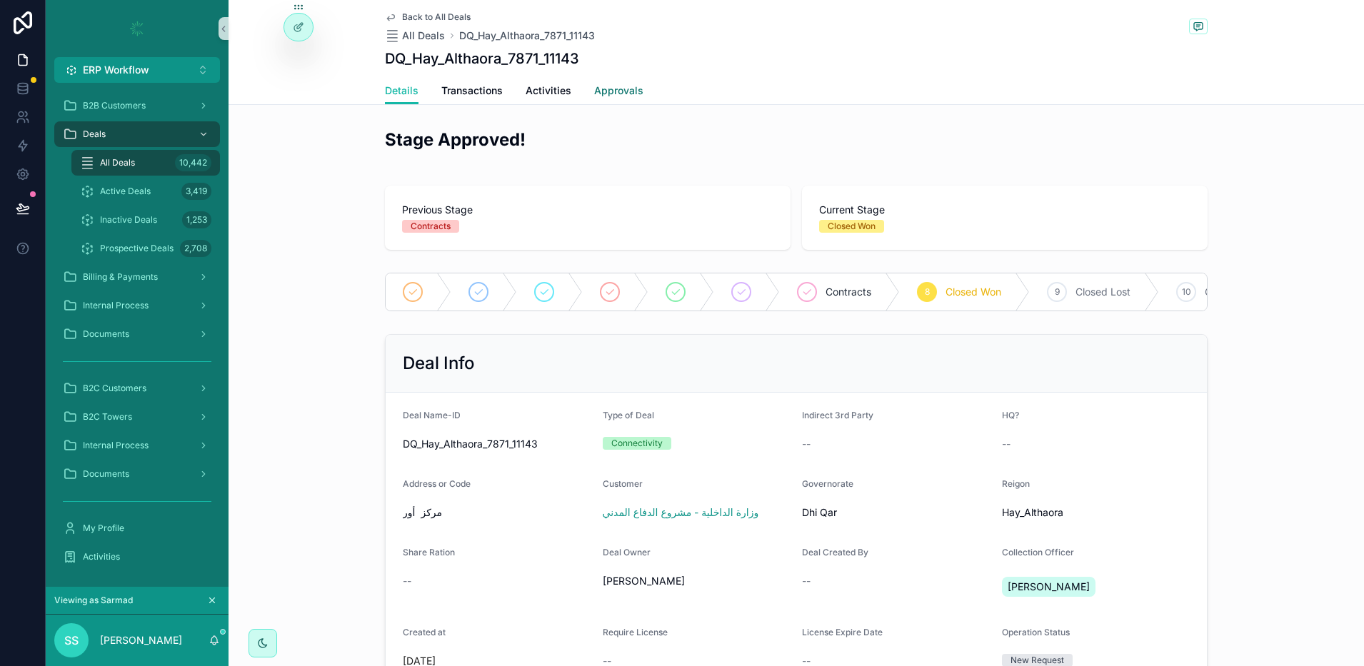
click at [622, 87] on span "Approvals" at bounding box center [618, 91] width 49 height 14
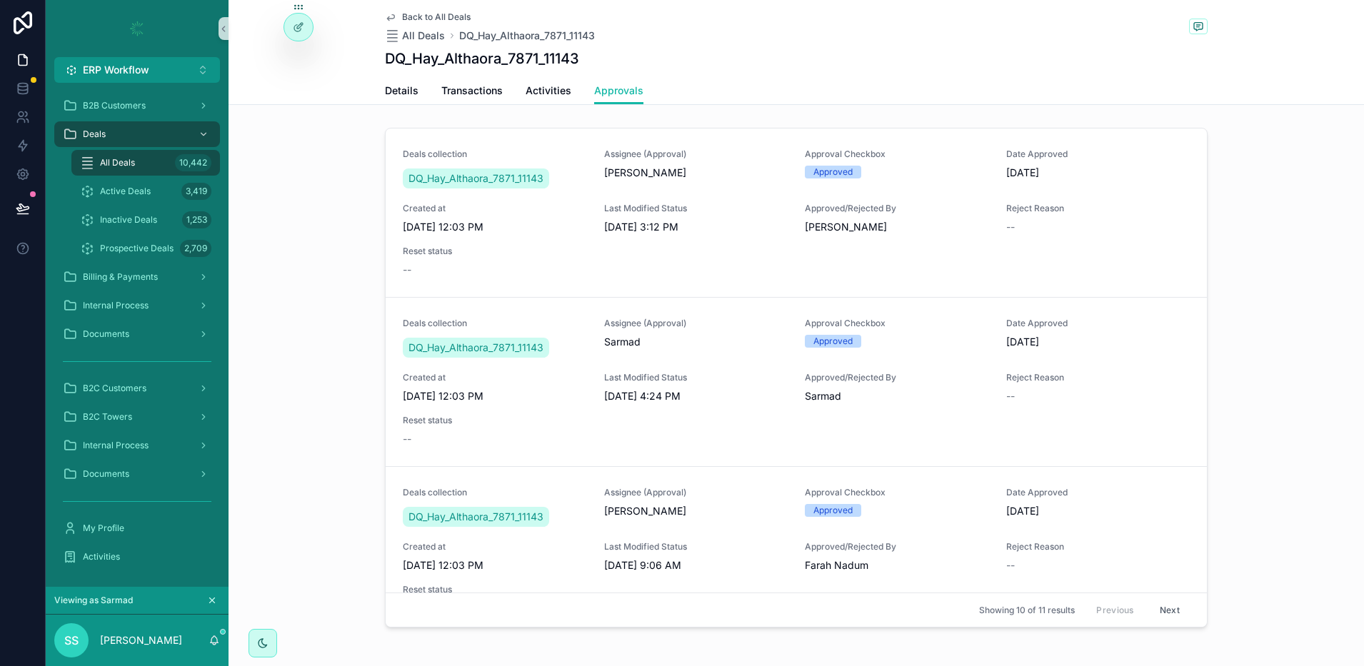
click at [211, 604] on icon "scrollable content" at bounding box center [212, 600] width 10 height 10
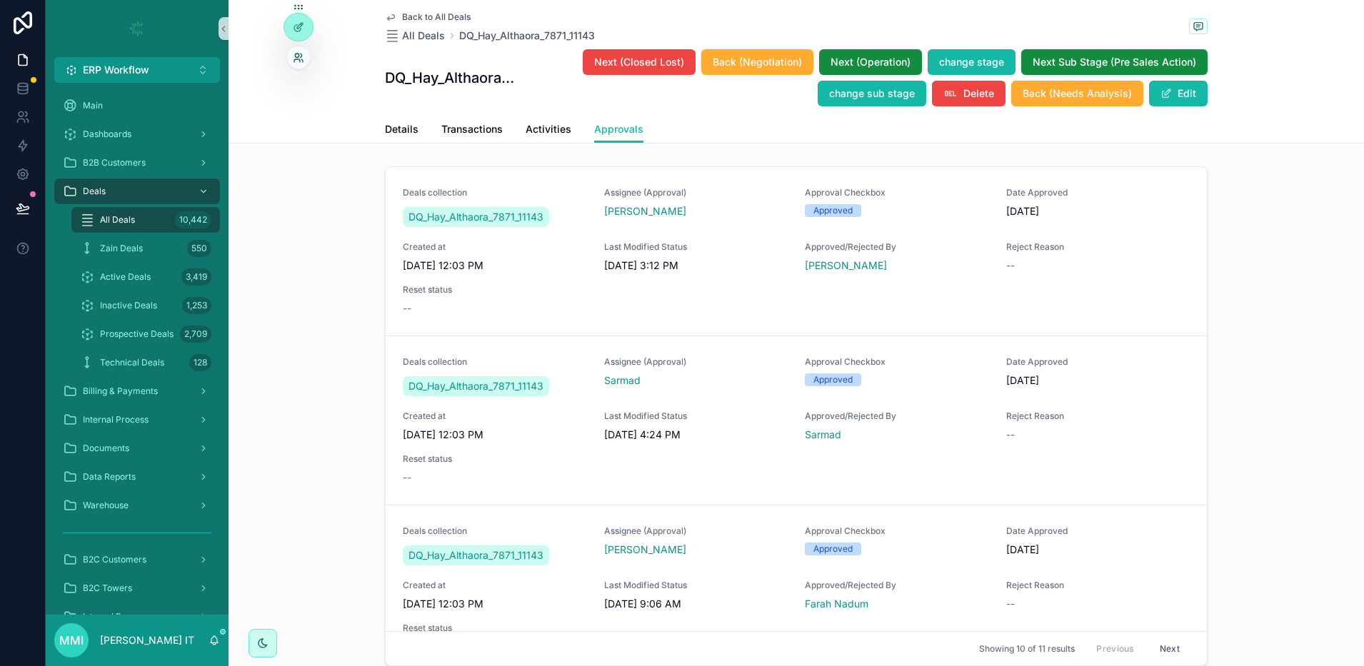
click at [296, 63] on icon at bounding box center [298, 57] width 11 height 11
click at [138, 213] on div "All Deals 10,442" at bounding box center [145, 219] width 131 height 23
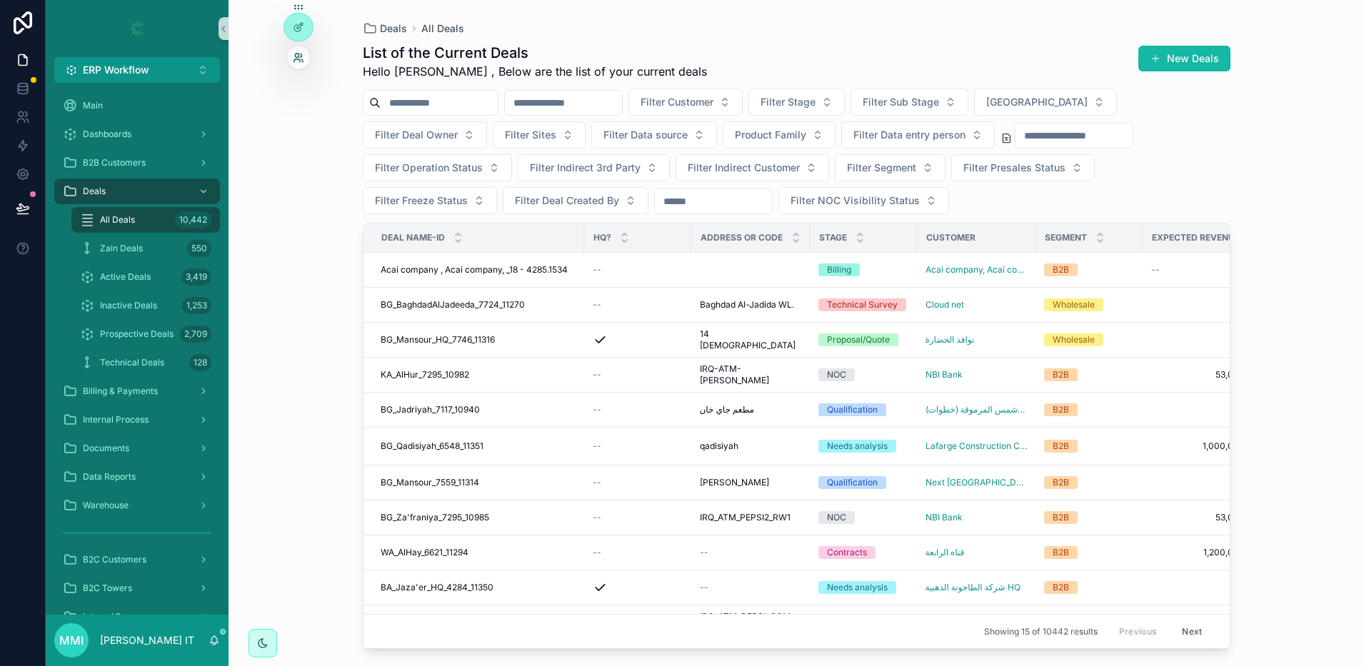
click at [295, 55] on icon at bounding box center [297, 56] width 4 height 4
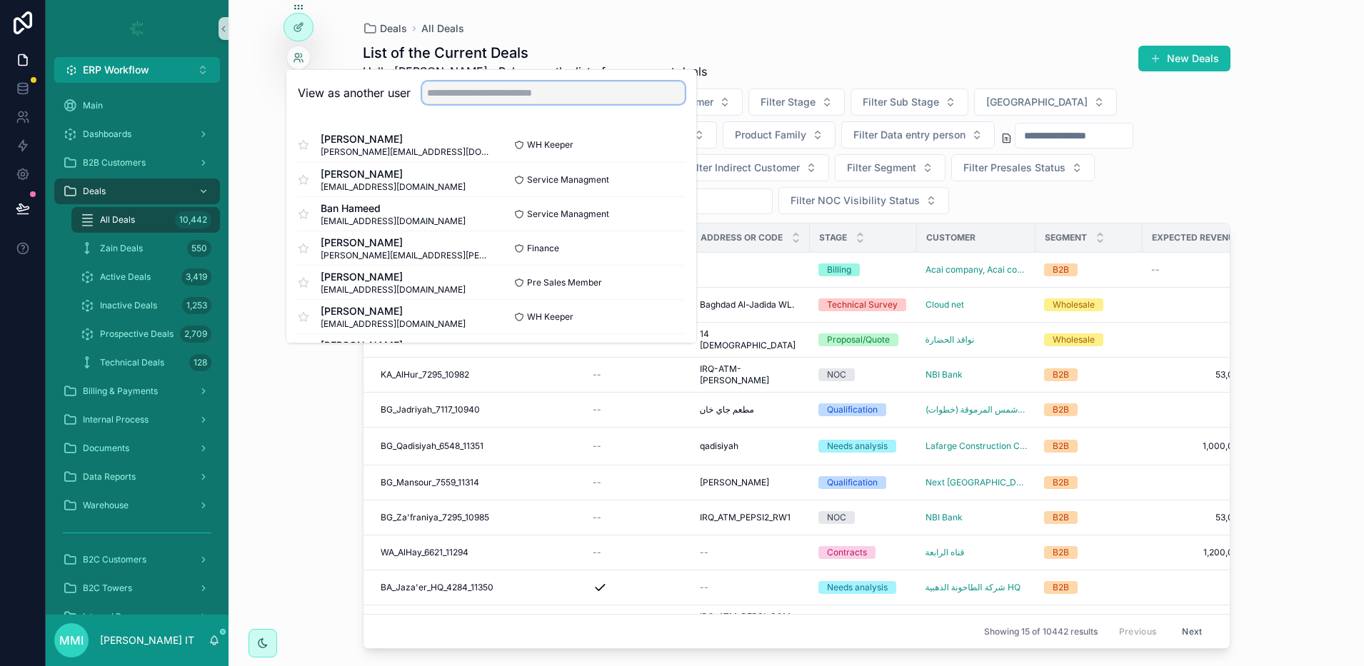
click at [454, 99] on input "text" at bounding box center [553, 92] width 263 height 23
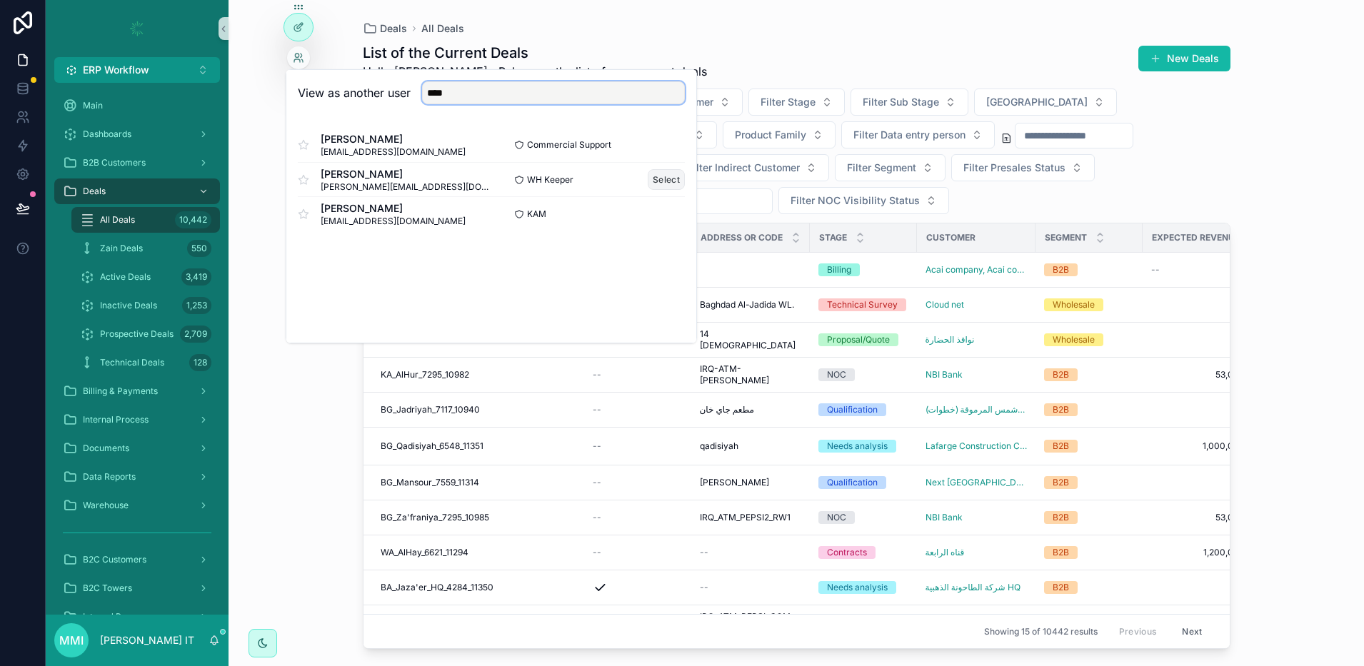
type input "****"
click at [656, 188] on button "Select" at bounding box center [666, 179] width 37 height 21
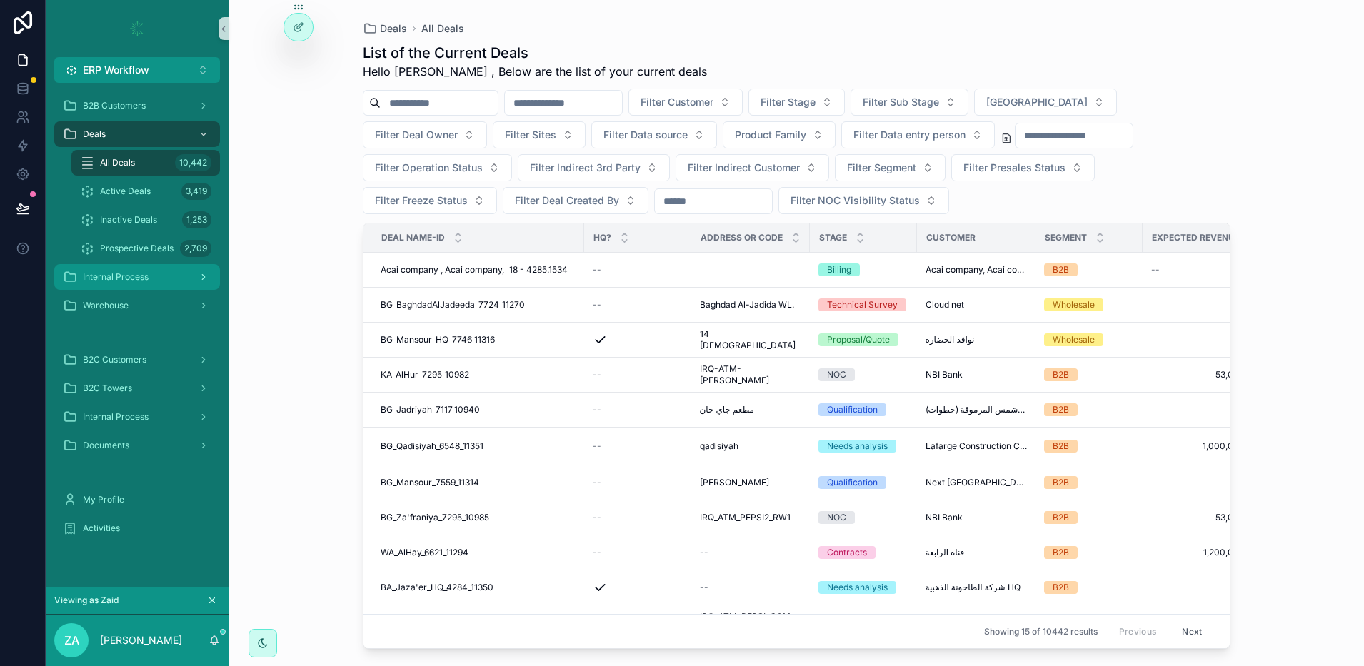
click at [175, 268] on div "Internal Process" at bounding box center [137, 277] width 148 height 23
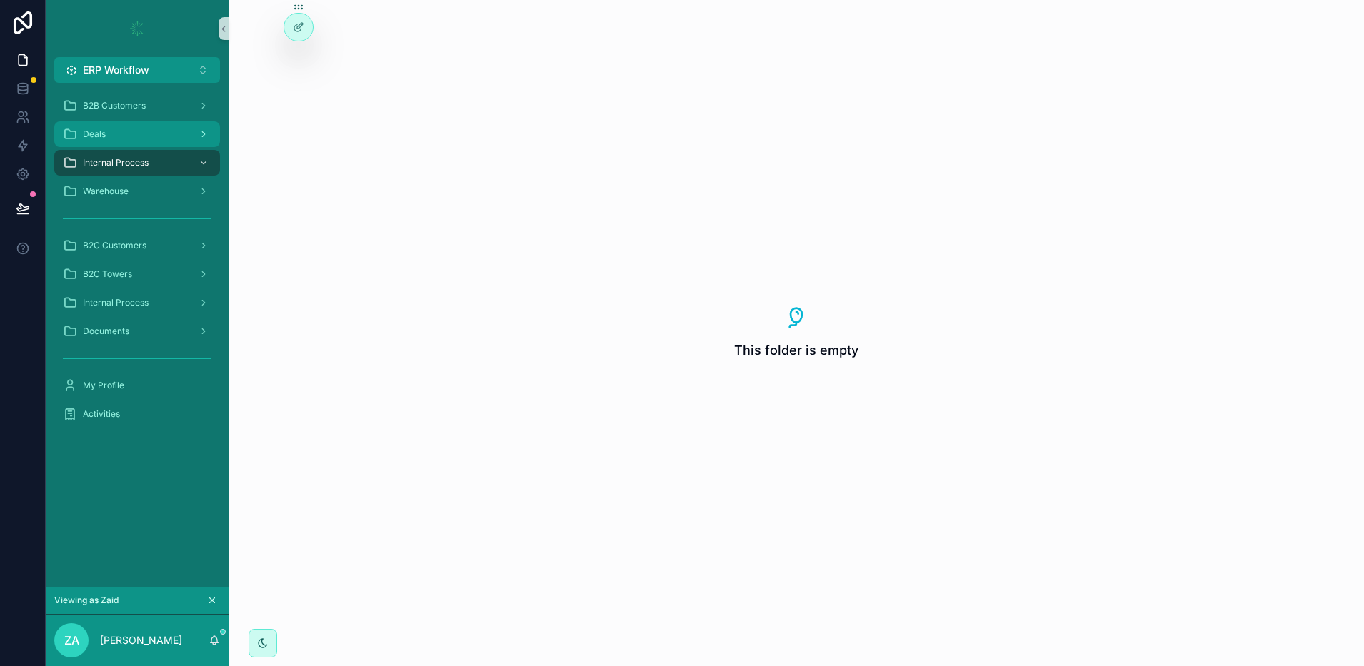
click at [137, 129] on div "Deals" at bounding box center [137, 134] width 148 height 23
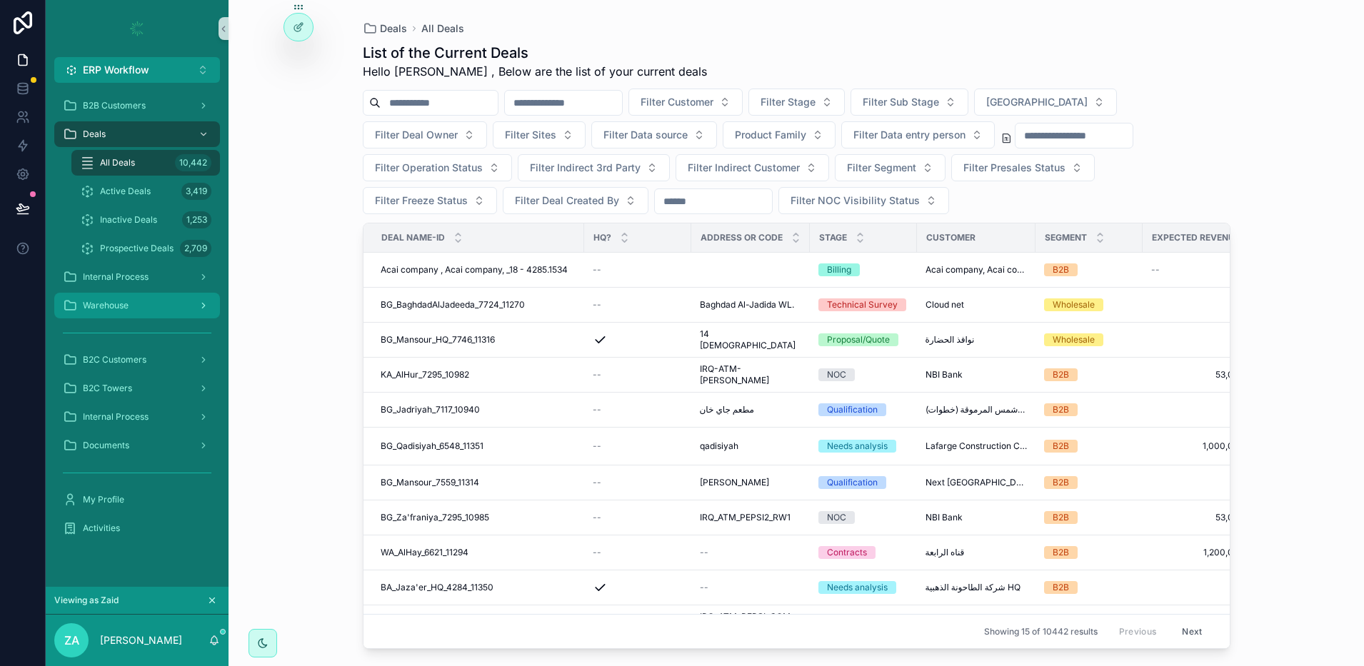
click at [135, 298] on div "Warehouse" at bounding box center [137, 305] width 148 height 23
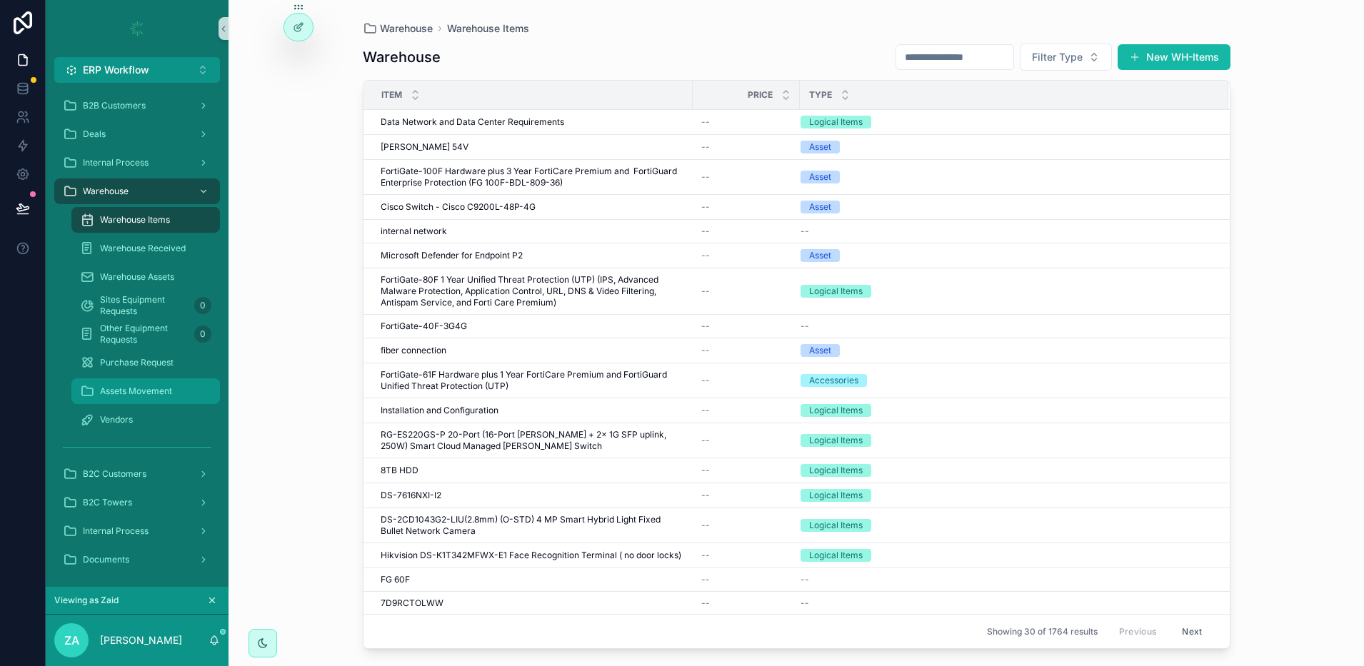
click at [153, 386] on span "Assets Movement" at bounding box center [136, 391] width 72 height 11
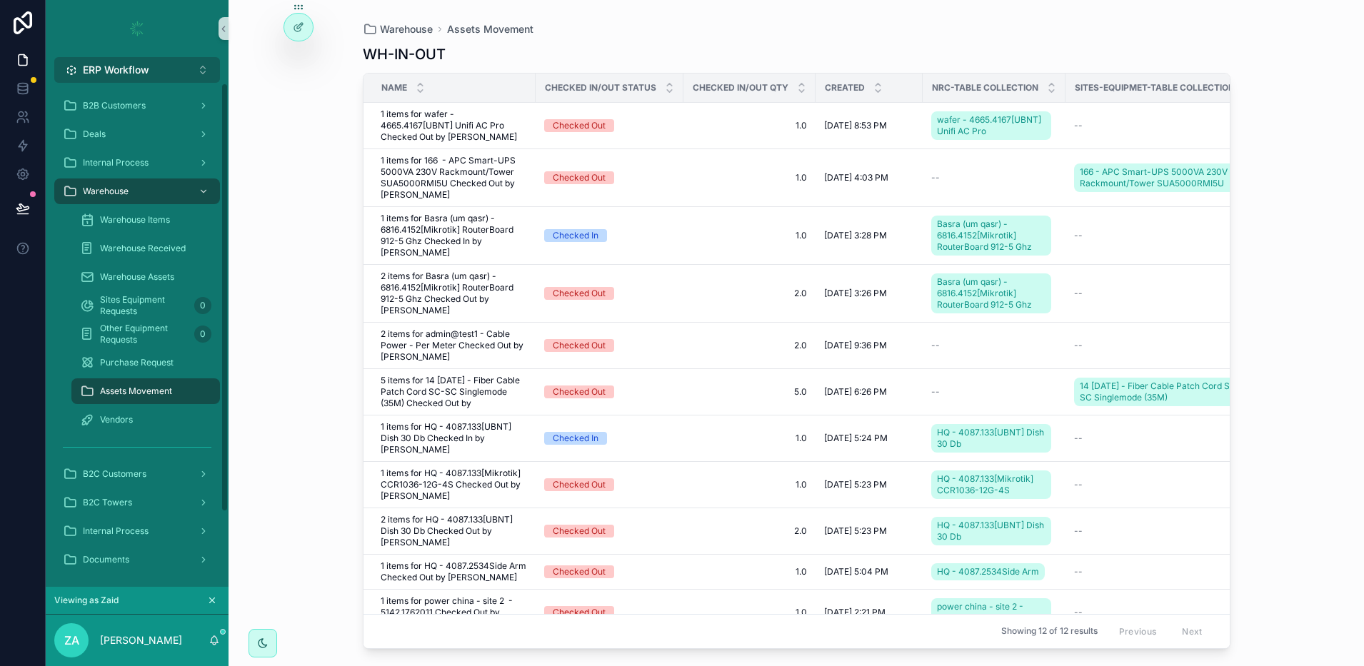
click at [126, 71] on span "ERP Workflow" at bounding box center [116, 70] width 66 height 14
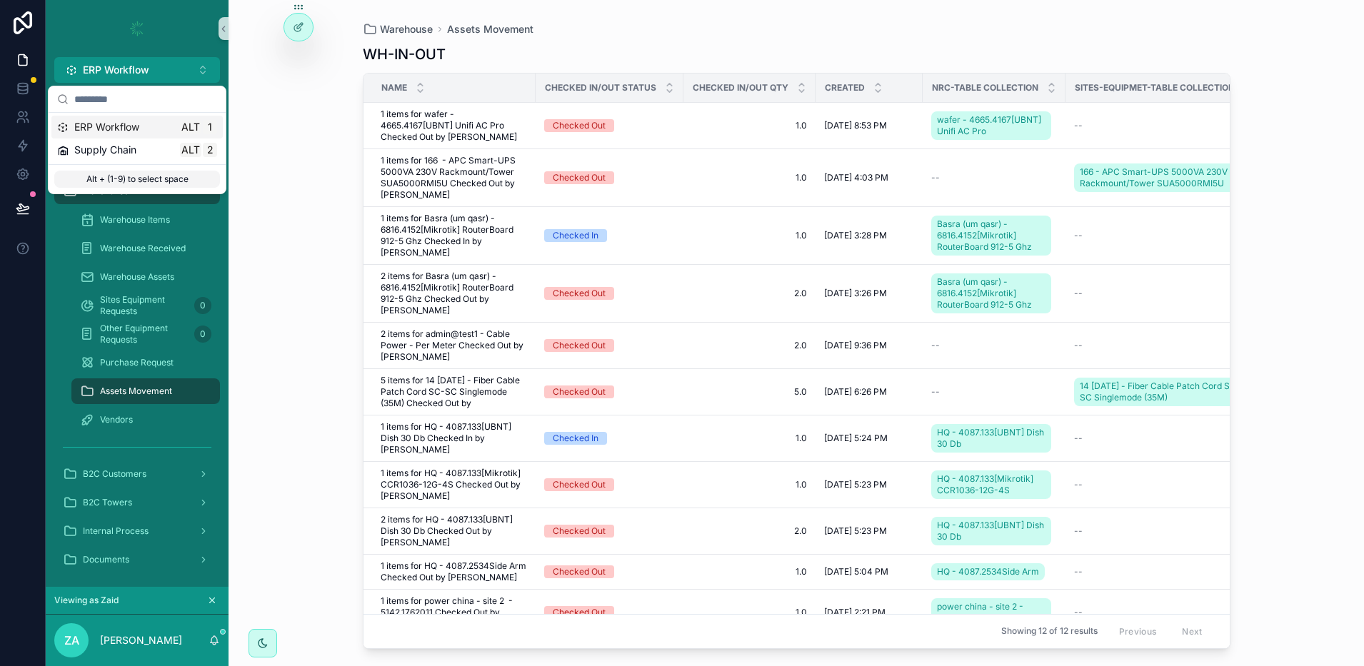
click at [125, 124] on span "ERP Workflow" at bounding box center [106, 127] width 65 height 14
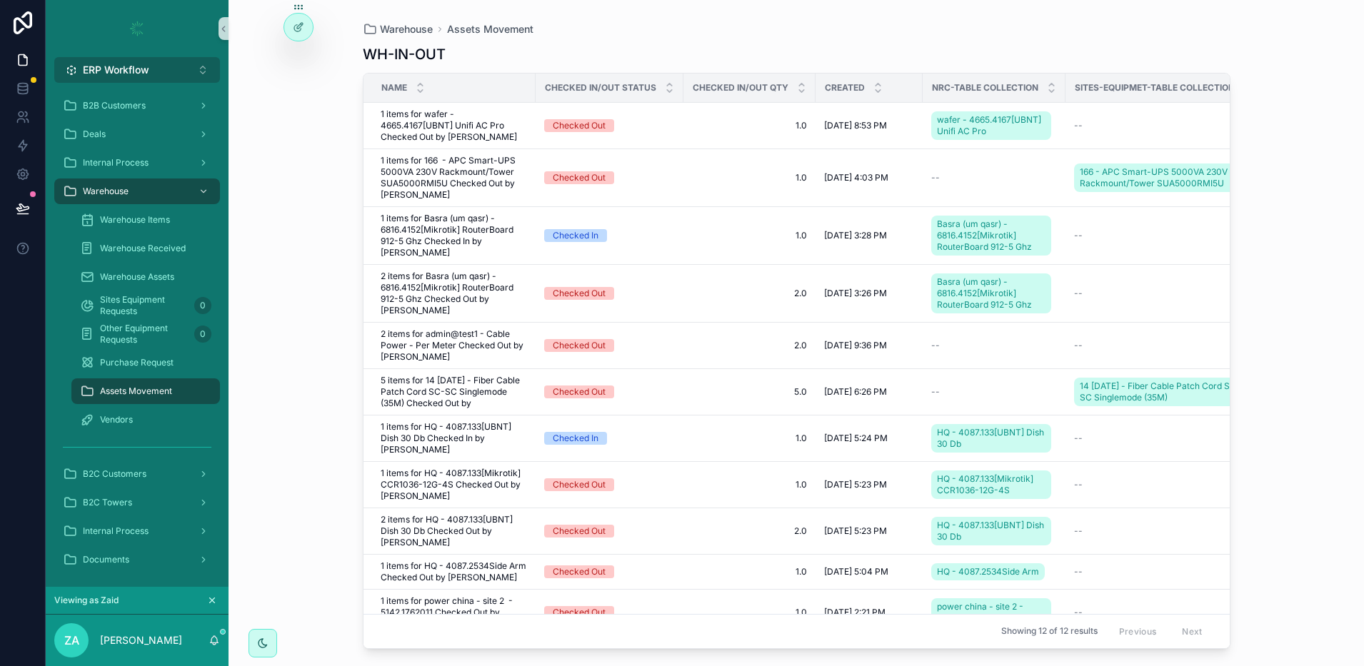
click at [124, 75] on span "ERP Workflow" at bounding box center [116, 70] width 66 height 14
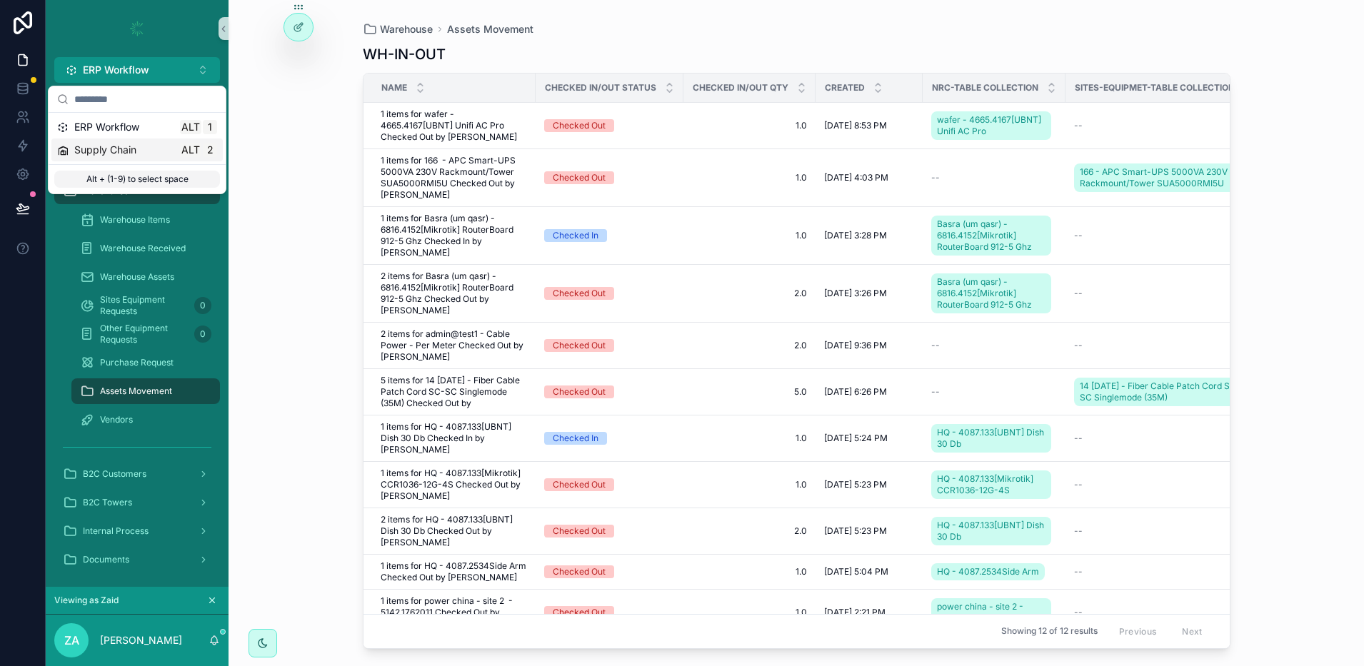
click at [129, 147] on span "Supply Chain" at bounding box center [105, 150] width 62 height 14
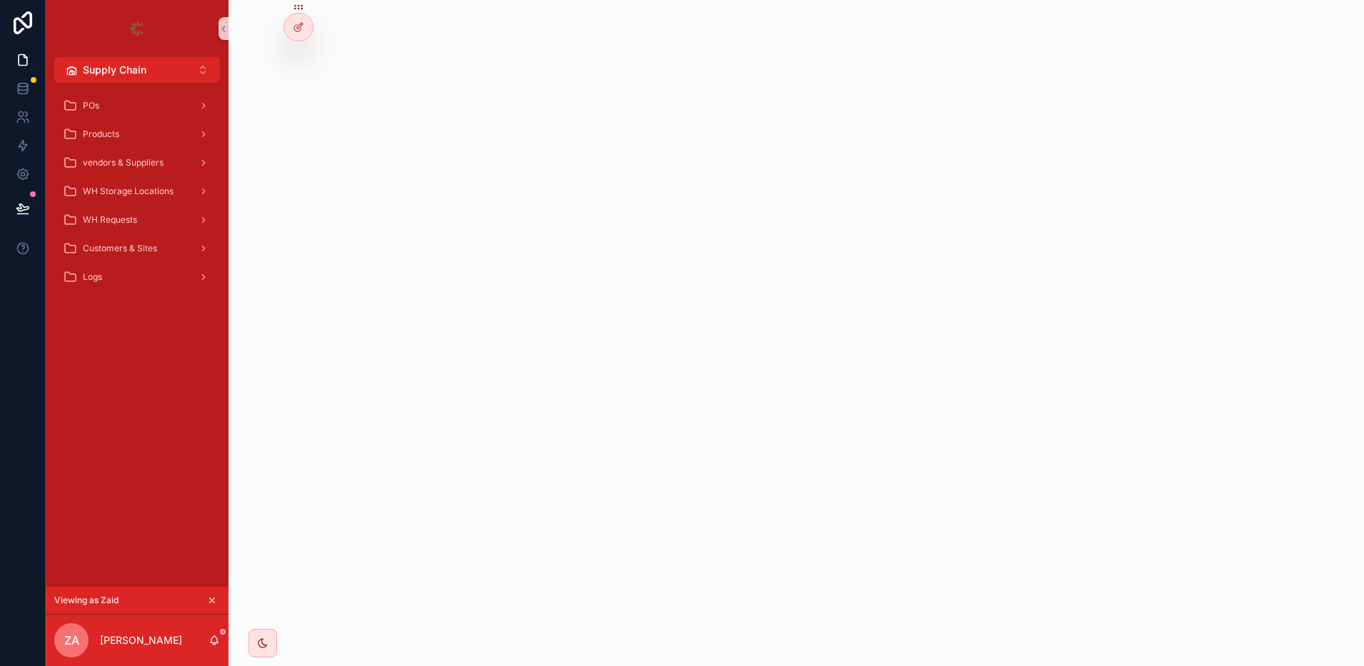
click at [206, 607] on button "scrollable content" at bounding box center [212, 601] width 16 height 16
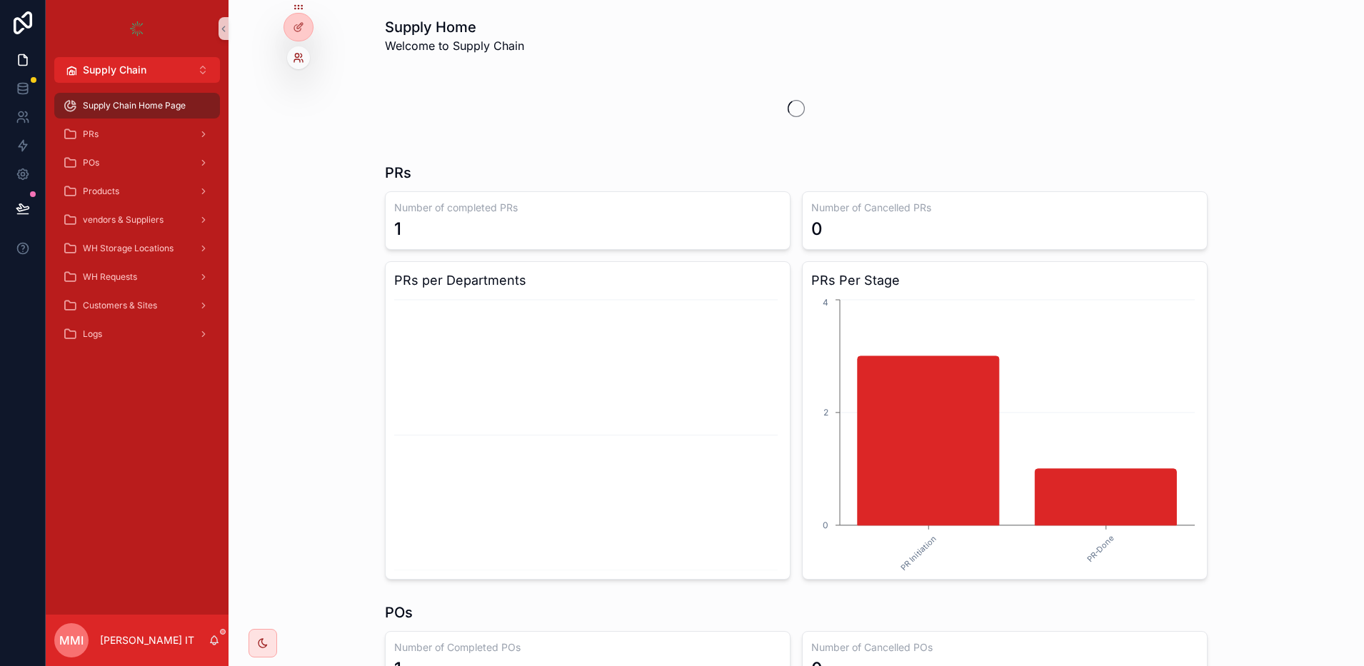
click at [297, 58] on icon at bounding box center [298, 57] width 11 height 11
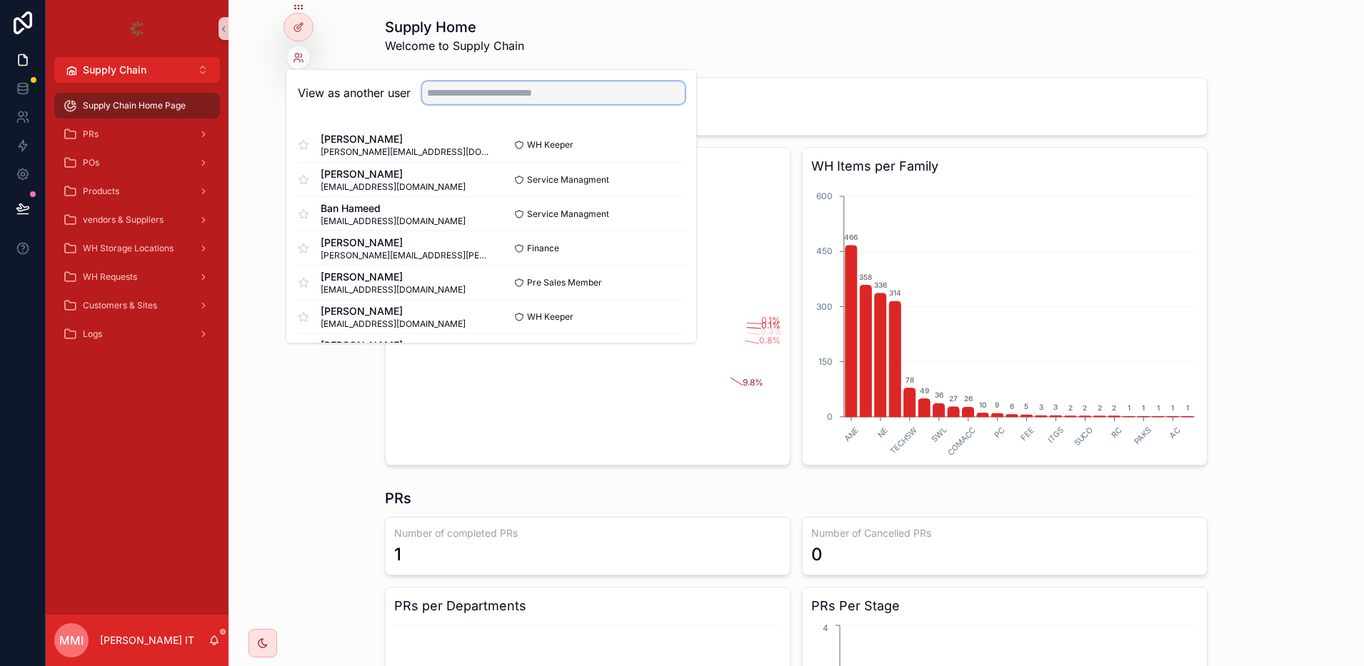
click at [458, 94] on input "text" at bounding box center [553, 92] width 263 height 23
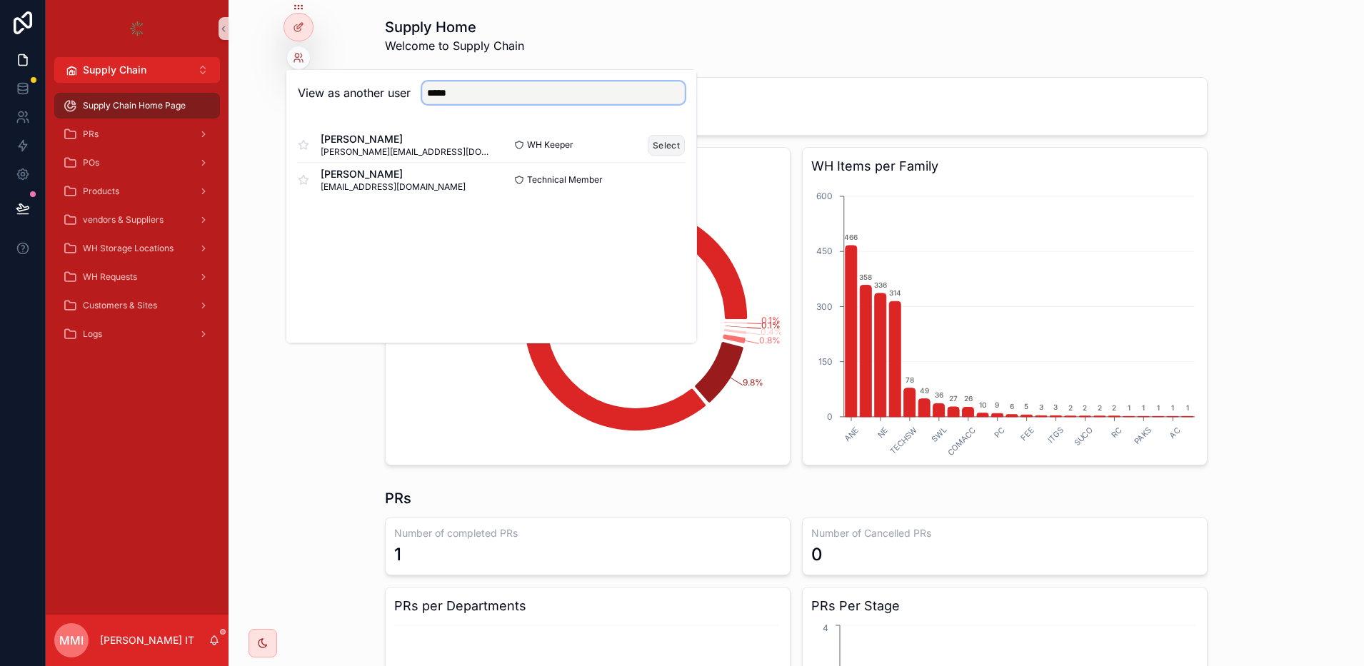
type input "*****"
click at [664, 144] on button "Select" at bounding box center [666, 145] width 37 height 21
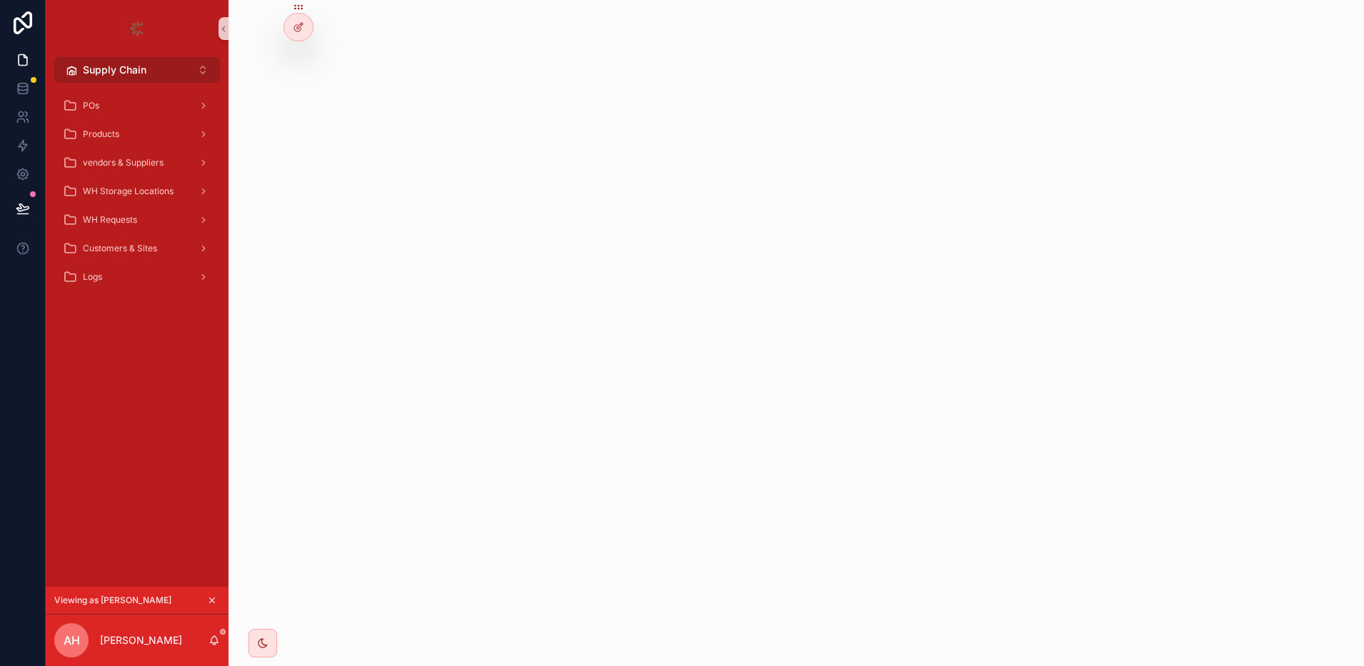
click at [129, 65] on span "Supply Chain" at bounding box center [115, 70] width 64 height 14
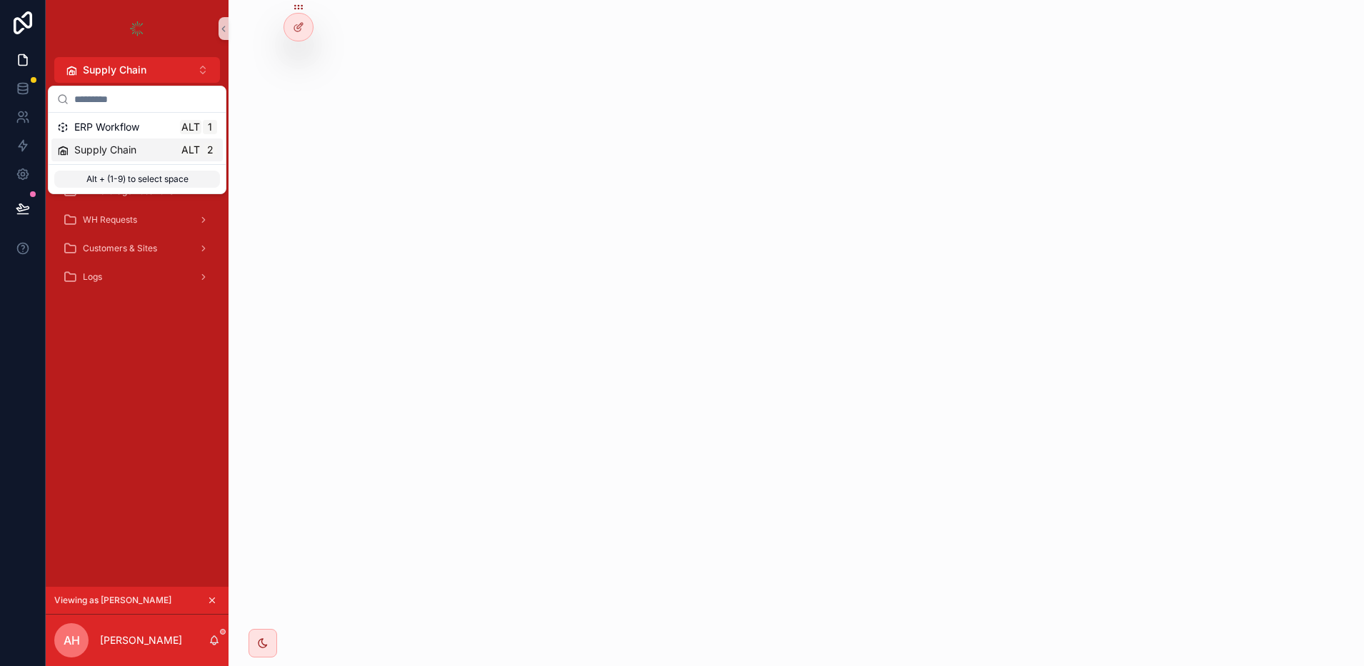
click at [124, 151] on span "Supply Chain" at bounding box center [105, 150] width 62 height 14
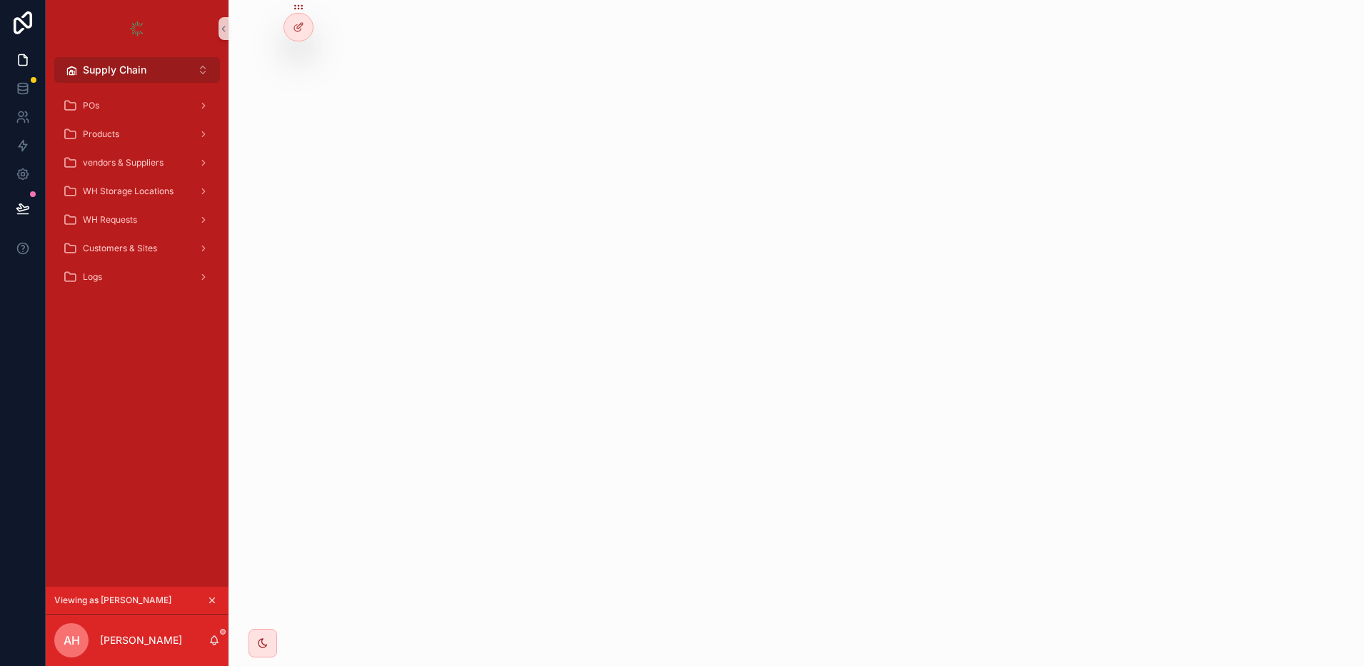
click at [122, 77] on button "Supply Chain Alt 2" at bounding box center [137, 70] width 166 height 26
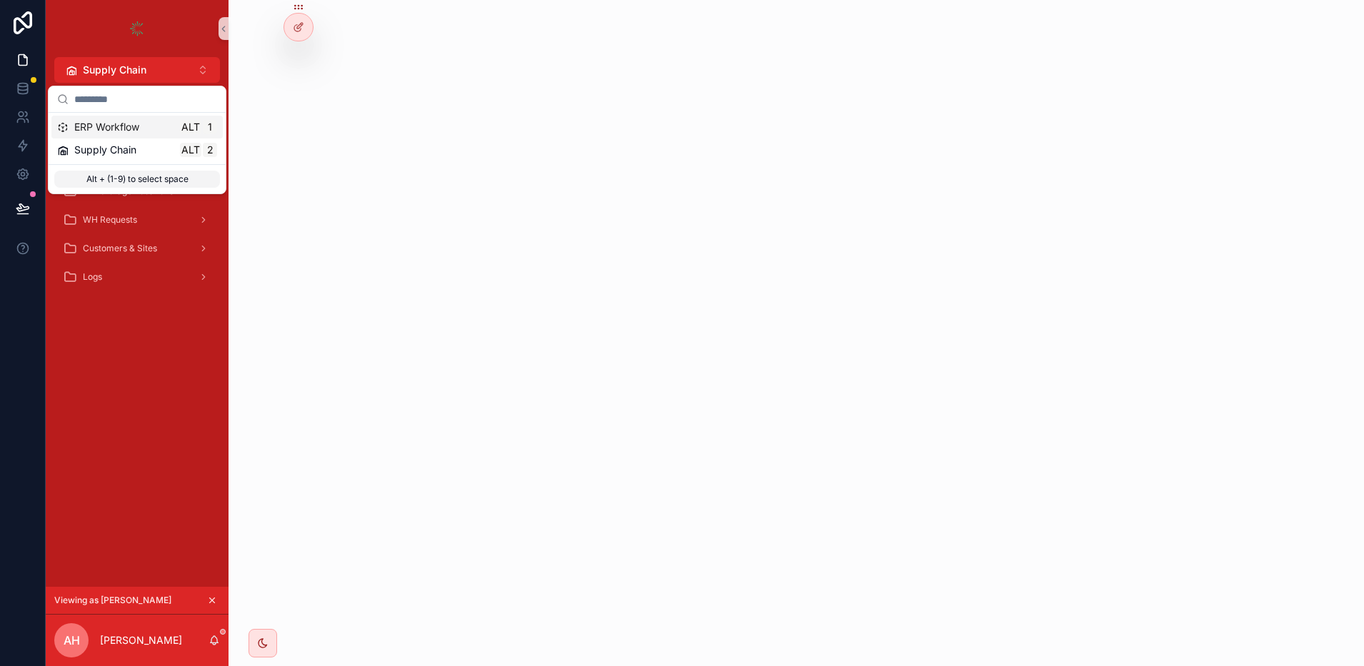
click at [118, 129] on span "ERP Workflow" at bounding box center [106, 127] width 65 height 14
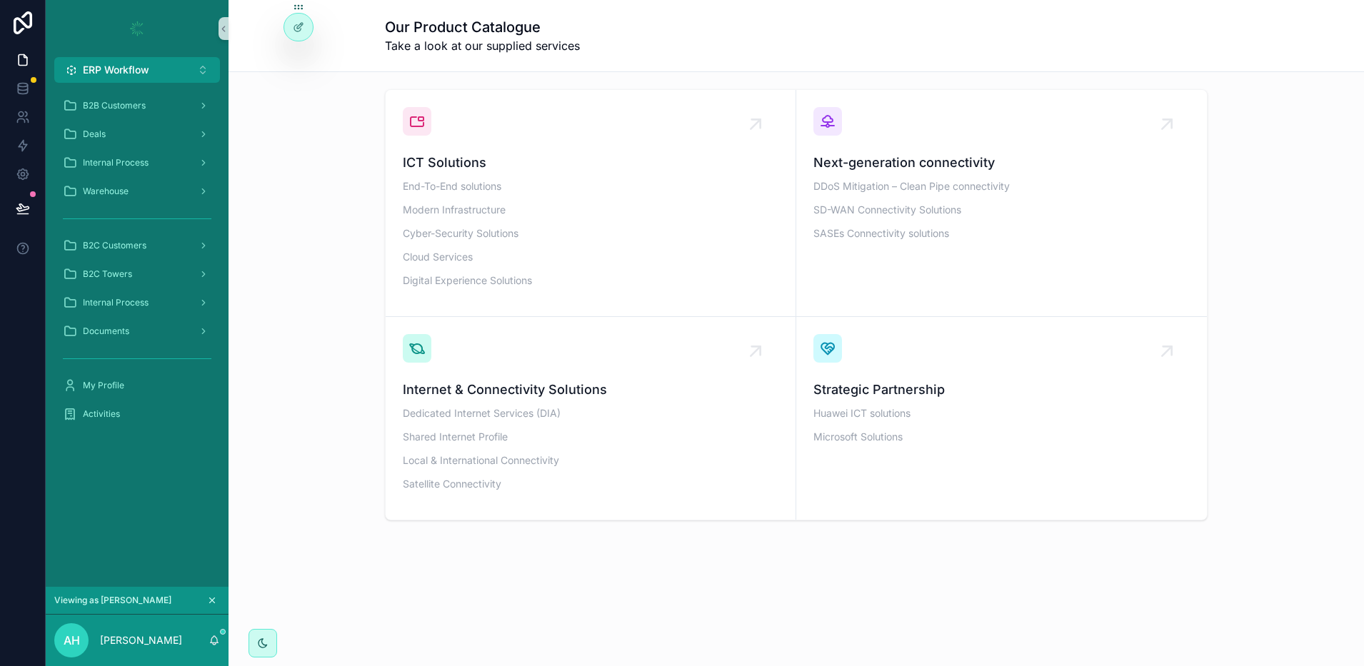
click at [208, 597] on icon "scrollable content" at bounding box center [212, 600] width 10 height 10
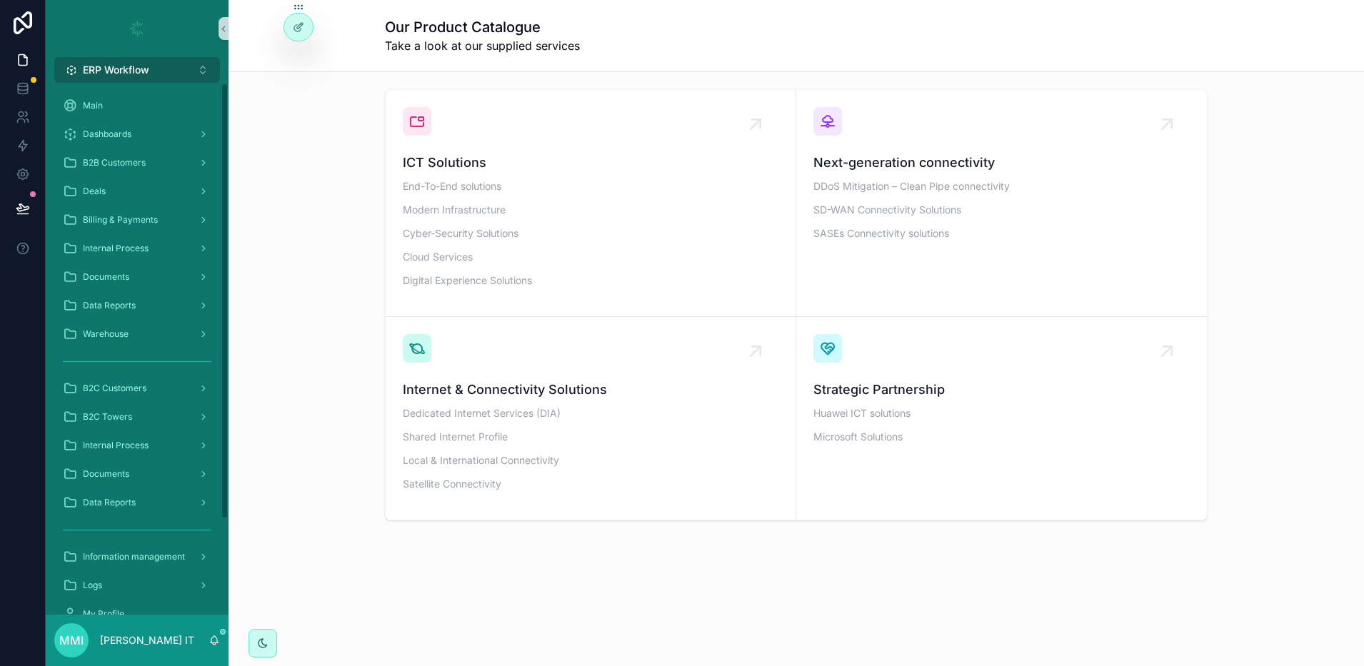
click at [159, 58] on button "ERP Workflow Alt 1" at bounding box center [137, 70] width 166 height 26
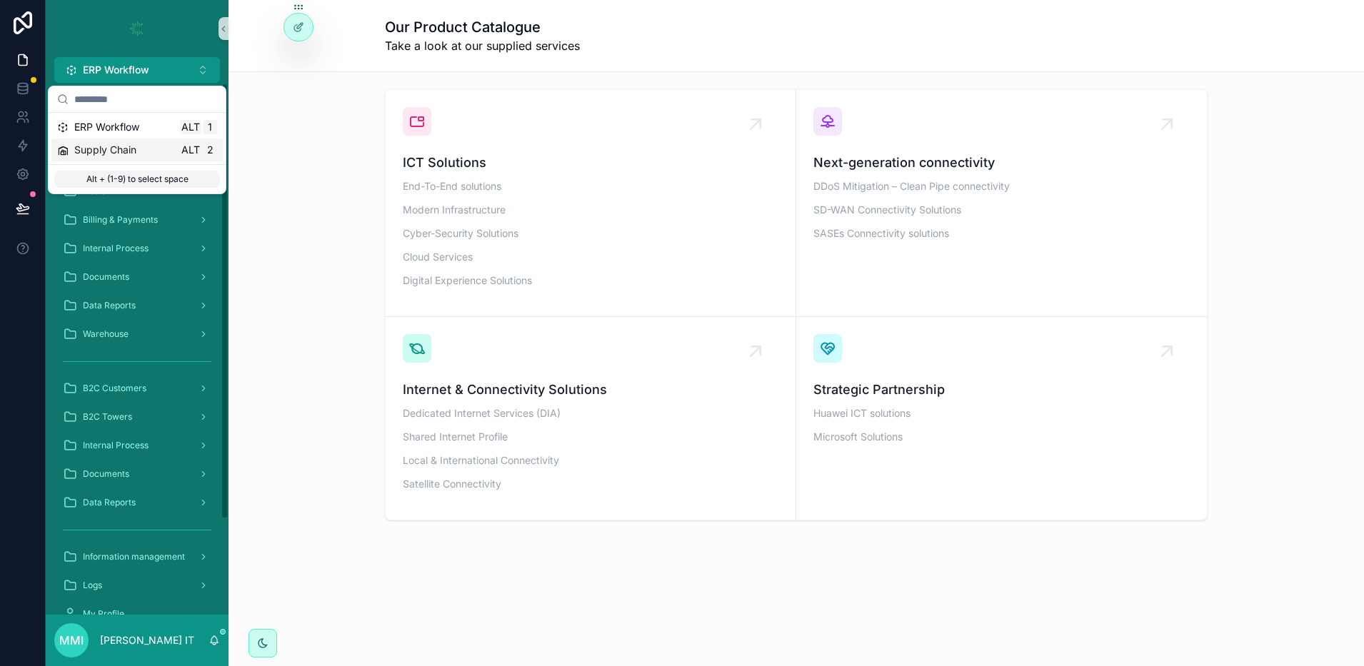
click at [281, 220] on div "ICT Solutions End-To-End solutions Modern Infrastructure Cyber-Security Solutio…" at bounding box center [796, 305] width 1112 height 443
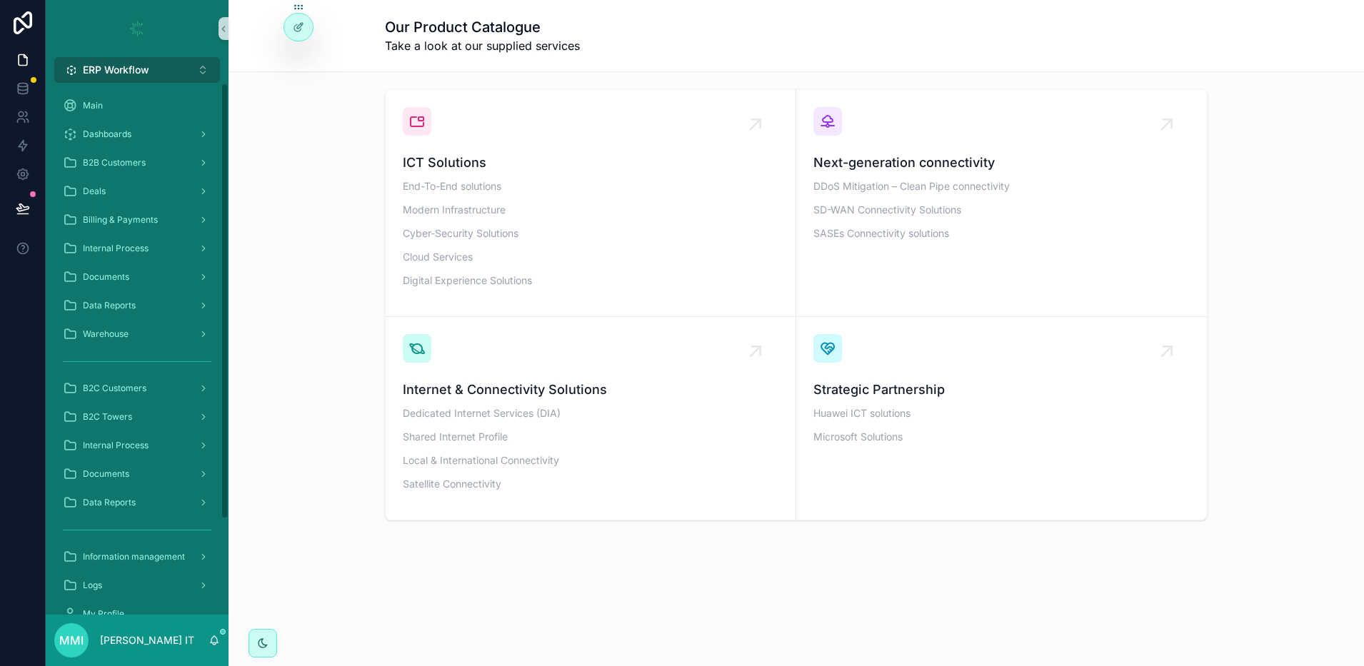
click at [155, 62] on button "ERP Workflow Alt 1" at bounding box center [137, 70] width 166 height 26
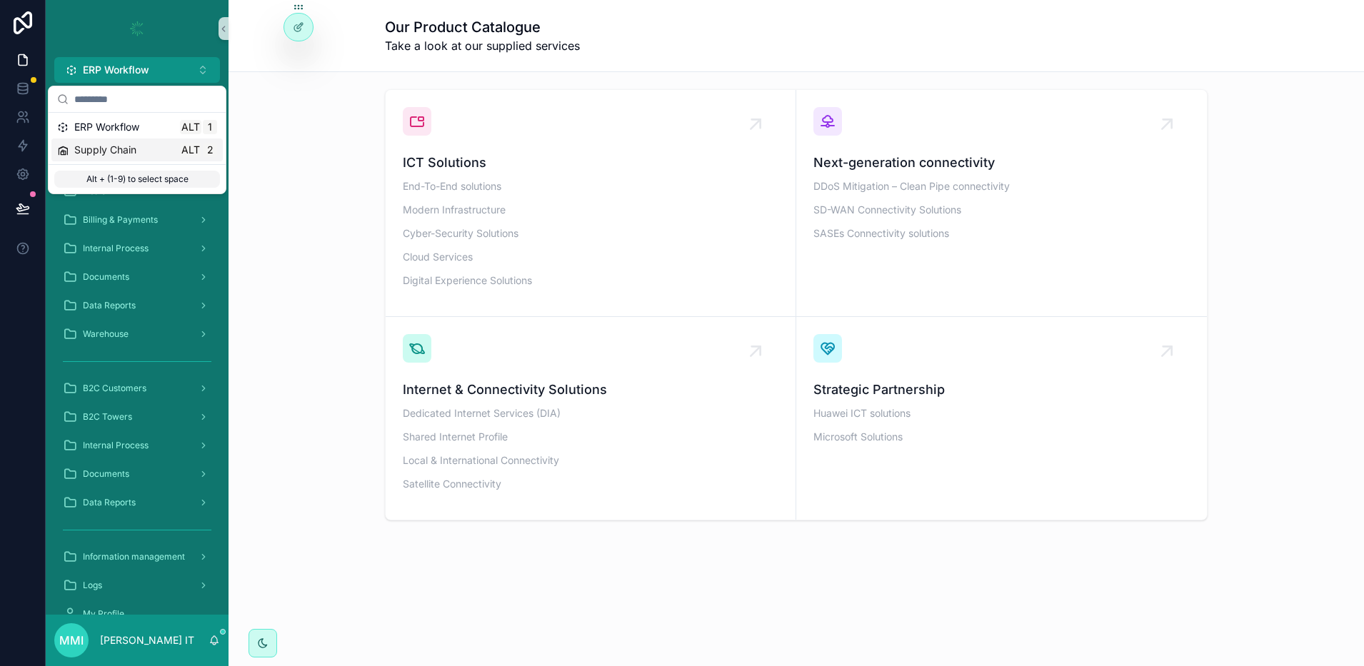
click at [163, 151] on div "Supply Chain Alt 2" at bounding box center [137, 150] width 160 height 14
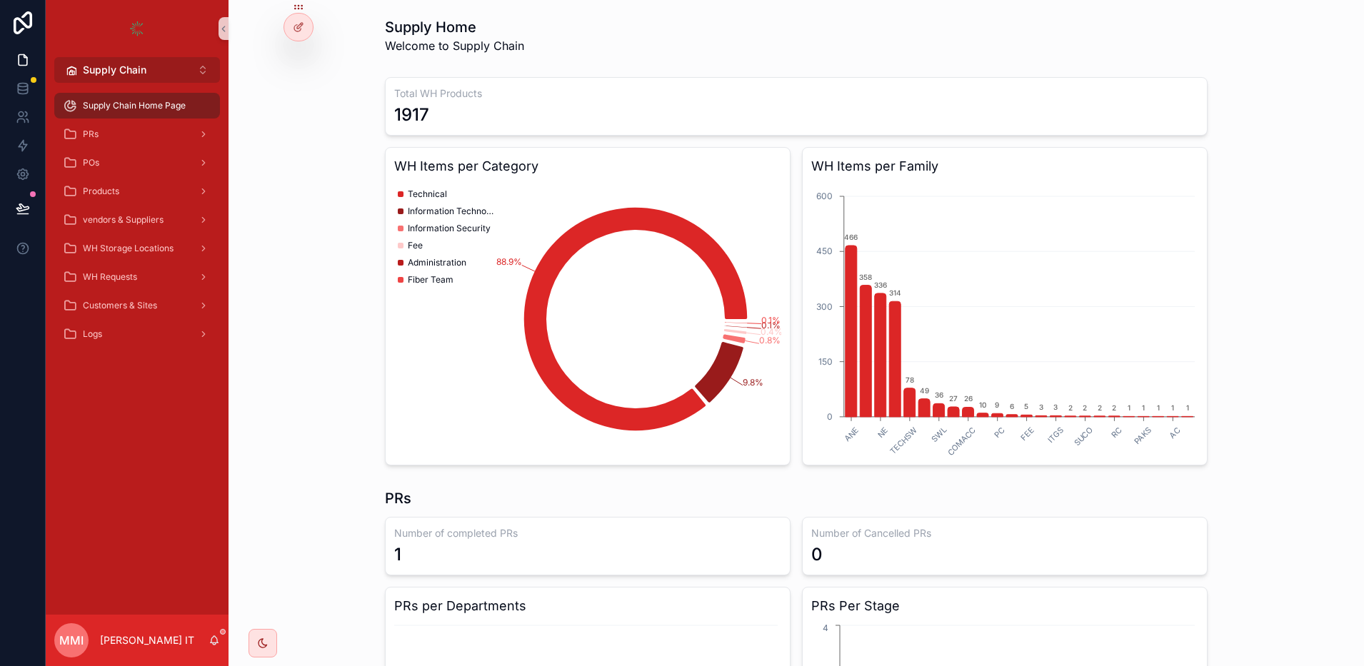
click at [118, 75] on span "Supply Chain" at bounding box center [115, 70] width 64 height 14
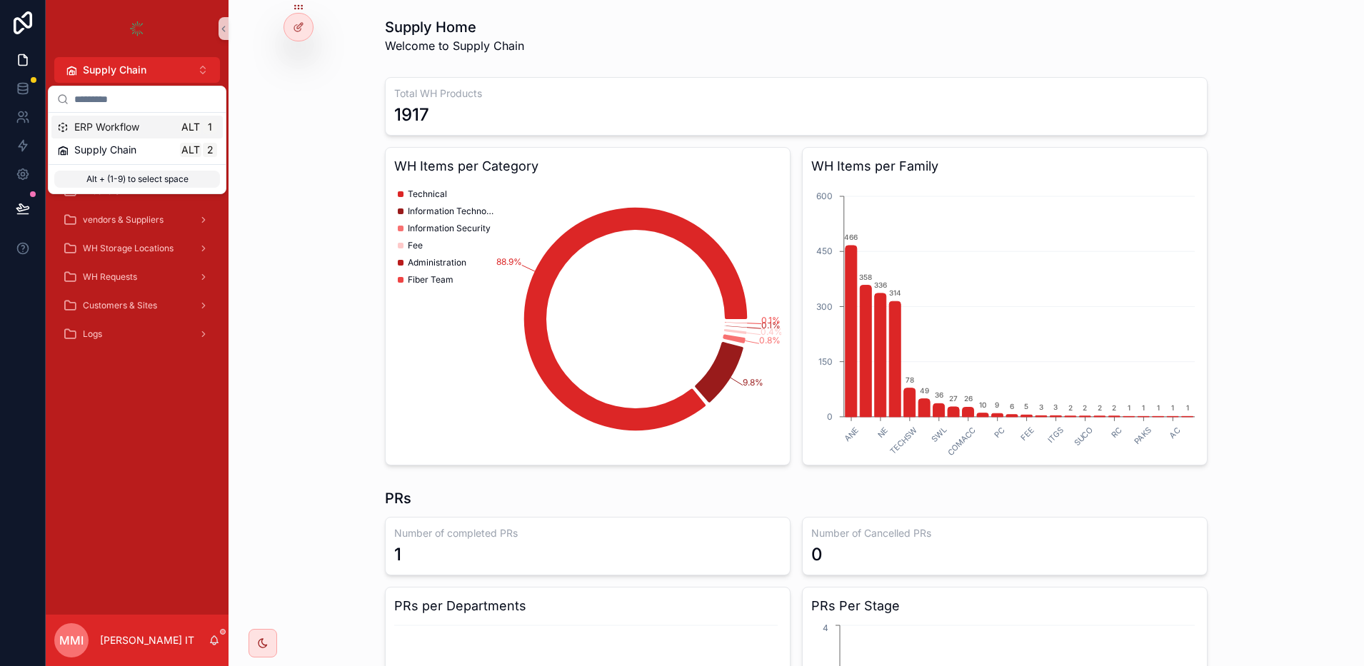
click at [112, 121] on span "ERP Workflow" at bounding box center [106, 127] width 65 height 14
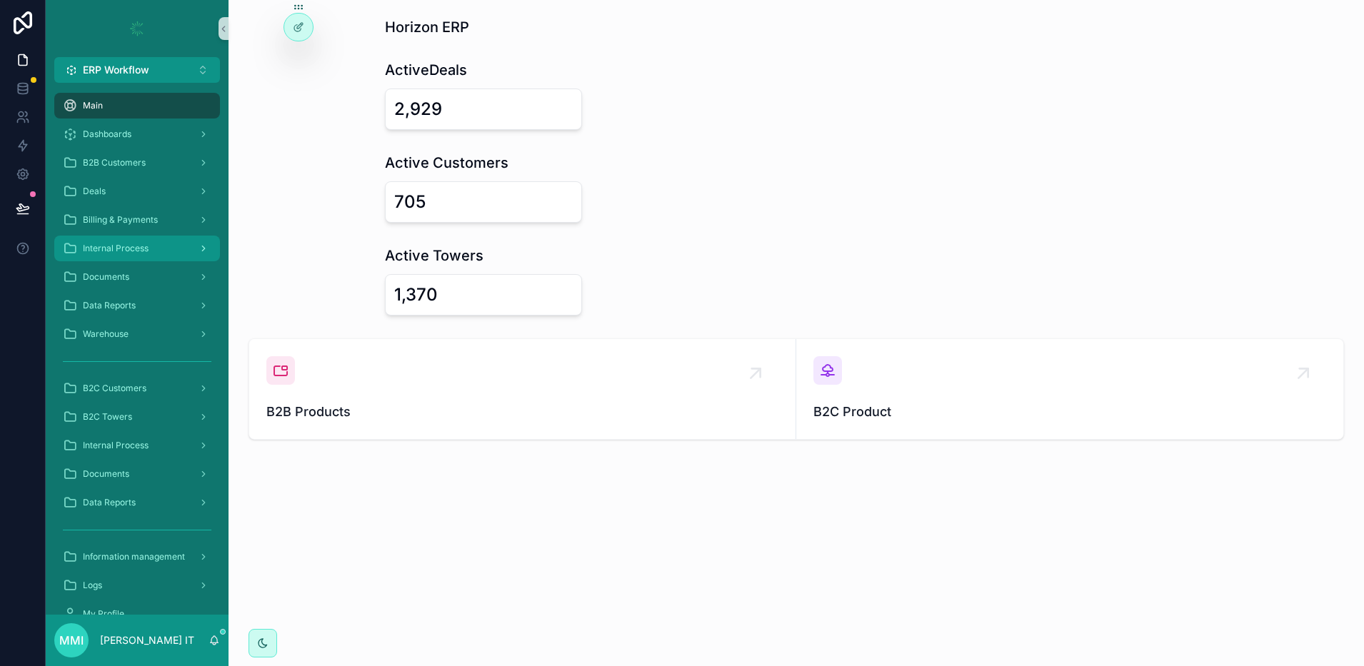
click at [129, 244] on span "Internal Process" at bounding box center [116, 248] width 66 height 11
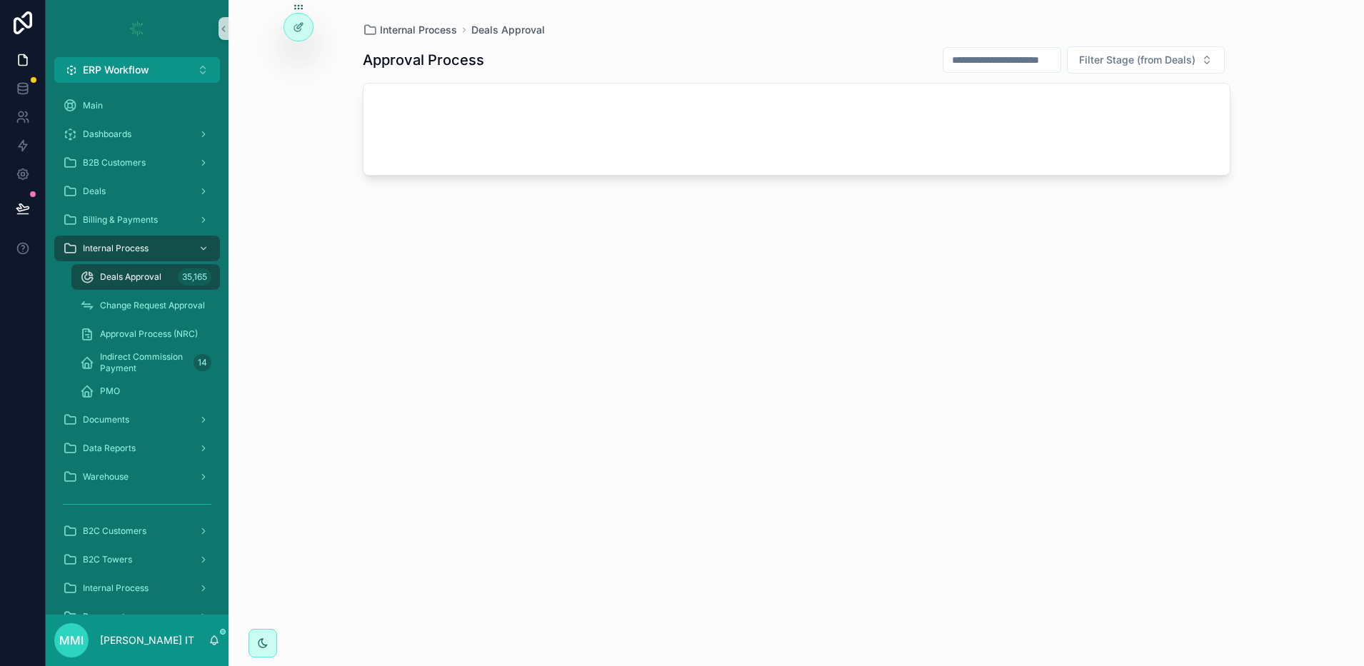
click at [139, 279] on span "Deals Approval" at bounding box center [130, 276] width 61 height 11
click at [296, 61] on icon at bounding box center [298, 57] width 11 height 11
click at [480, 485] on div "Approval Process Filter Stage (from Deals)" at bounding box center [796, 343] width 867 height 612
drag, startPoint x: 26, startPoint y: 101, endPoint x: 27, endPoint y: 121, distance: 20.0
click at [25, 101] on link at bounding box center [22, 88] width 45 height 29
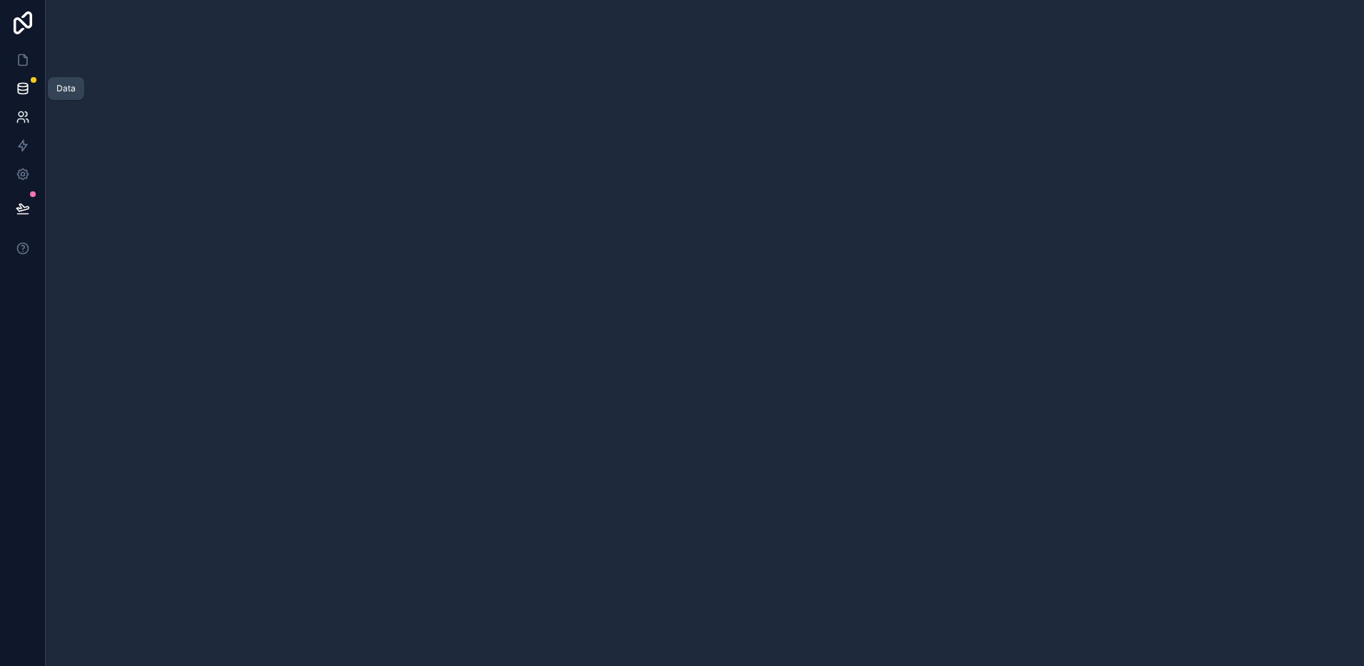
click at [27, 125] on link at bounding box center [22, 117] width 45 height 29
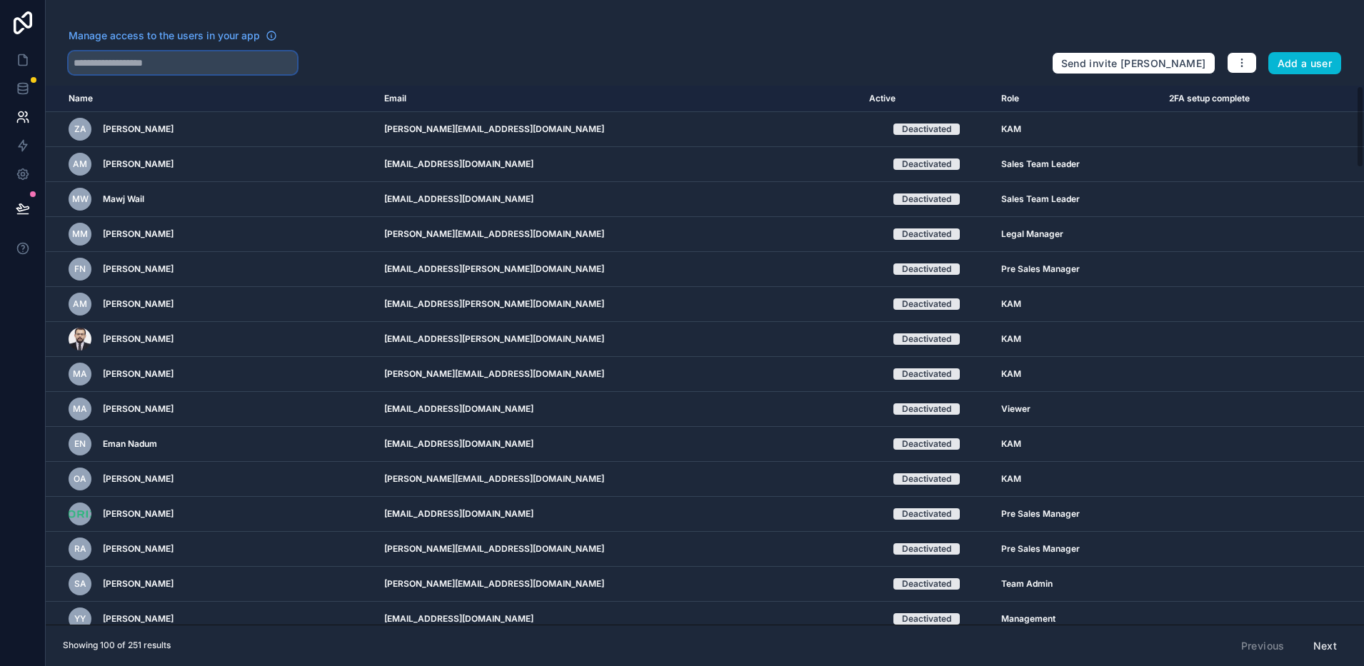
click at [148, 59] on input "text" at bounding box center [183, 62] width 228 height 23
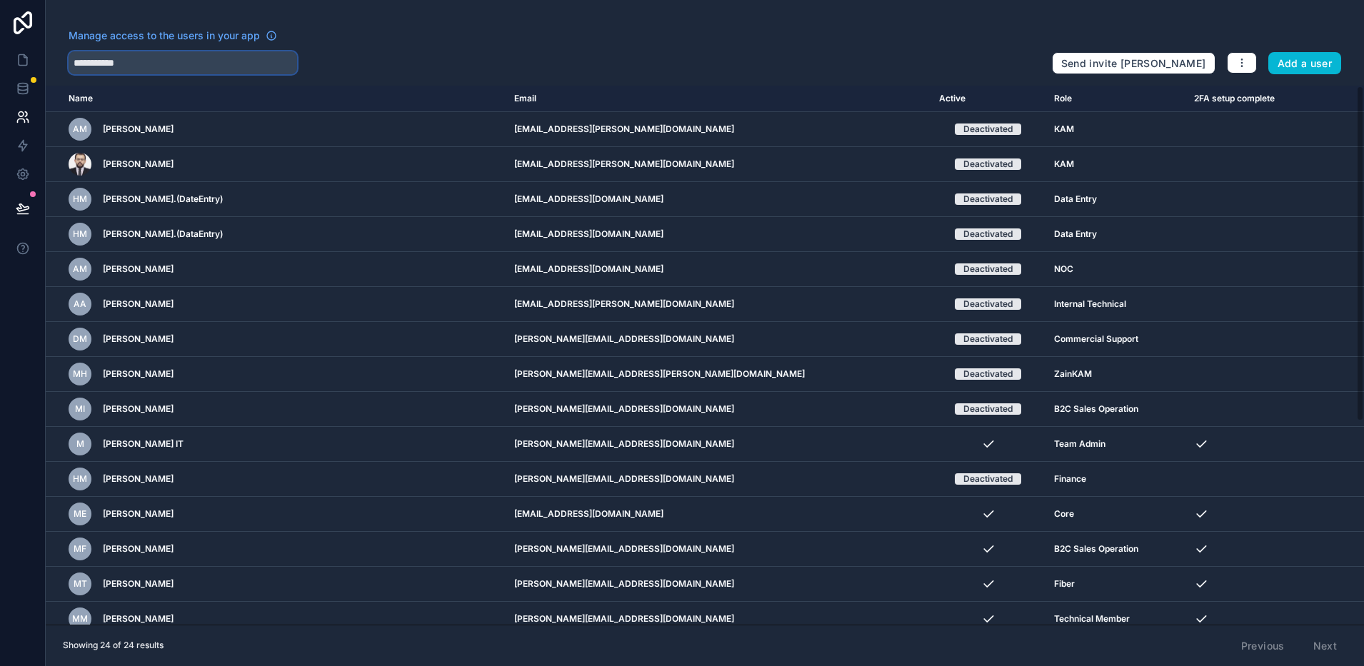
type input "**********"
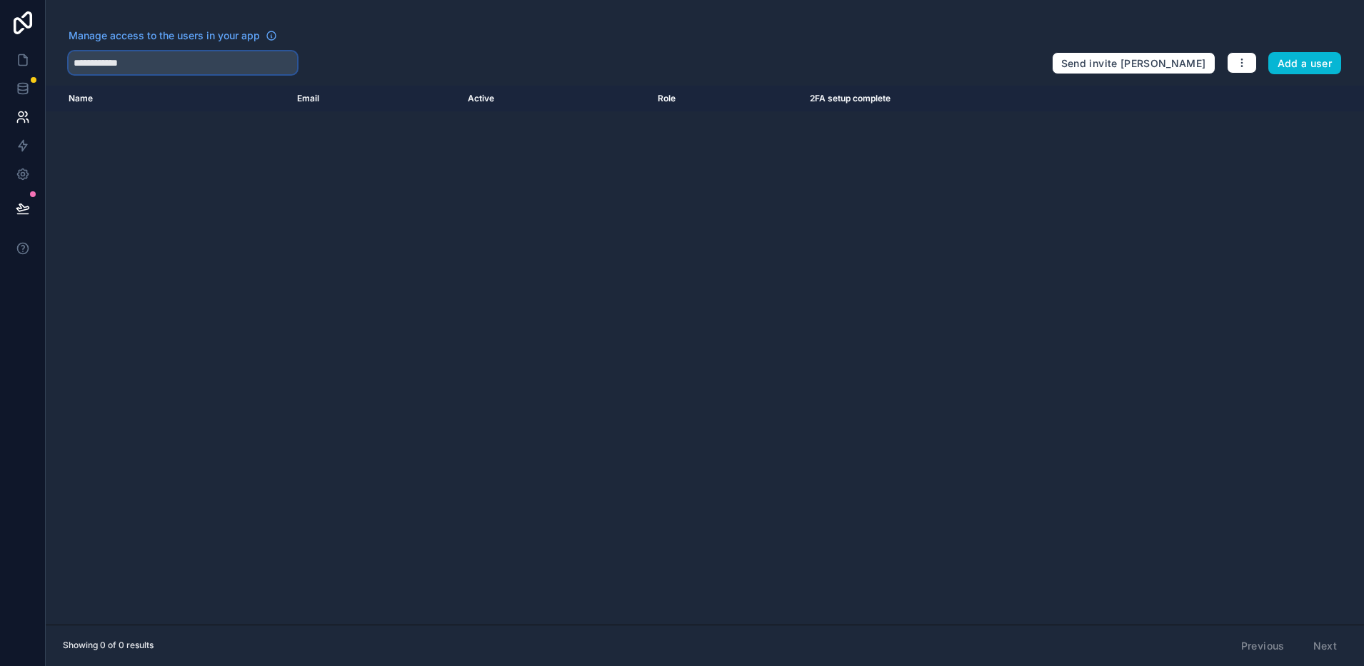
click at [166, 66] on input "**********" at bounding box center [183, 62] width 228 height 23
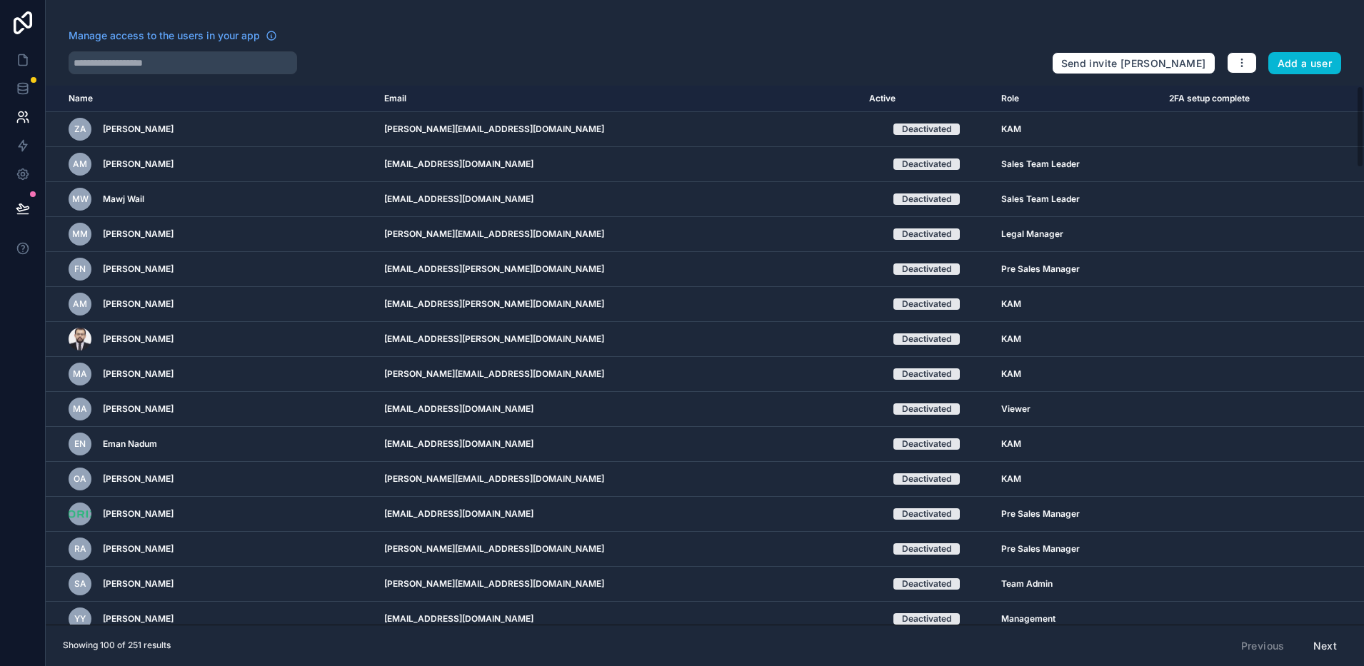
click at [379, 44] on div "Manage access to the users in your app" at bounding box center [555, 40] width 972 height 23
click at [134, 66] on input "text" at bounding box center [183, 62] width 228 height 23
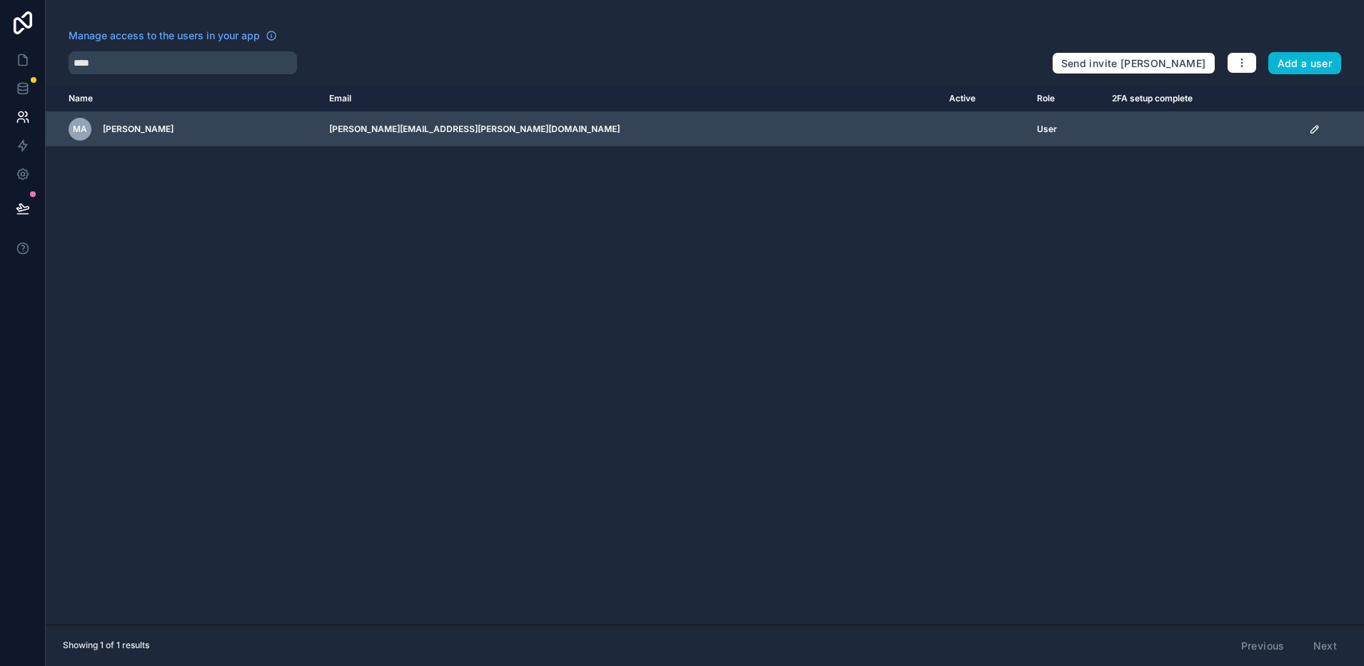
click at [1309, 125] on icon "scrollable content" at bounding box center [1314, 129] width 11 height 11
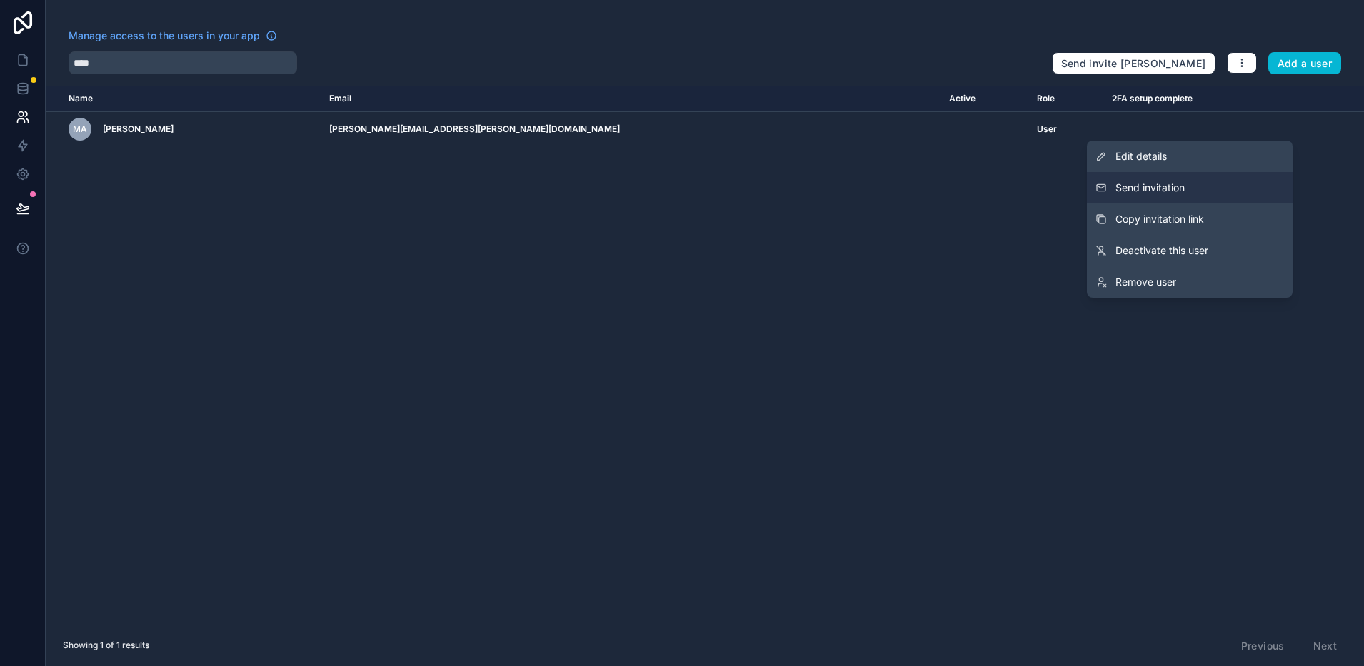
click at [1184, 177] on button "Send invitation" at bounding box center [1190, 187] width 206 height 31
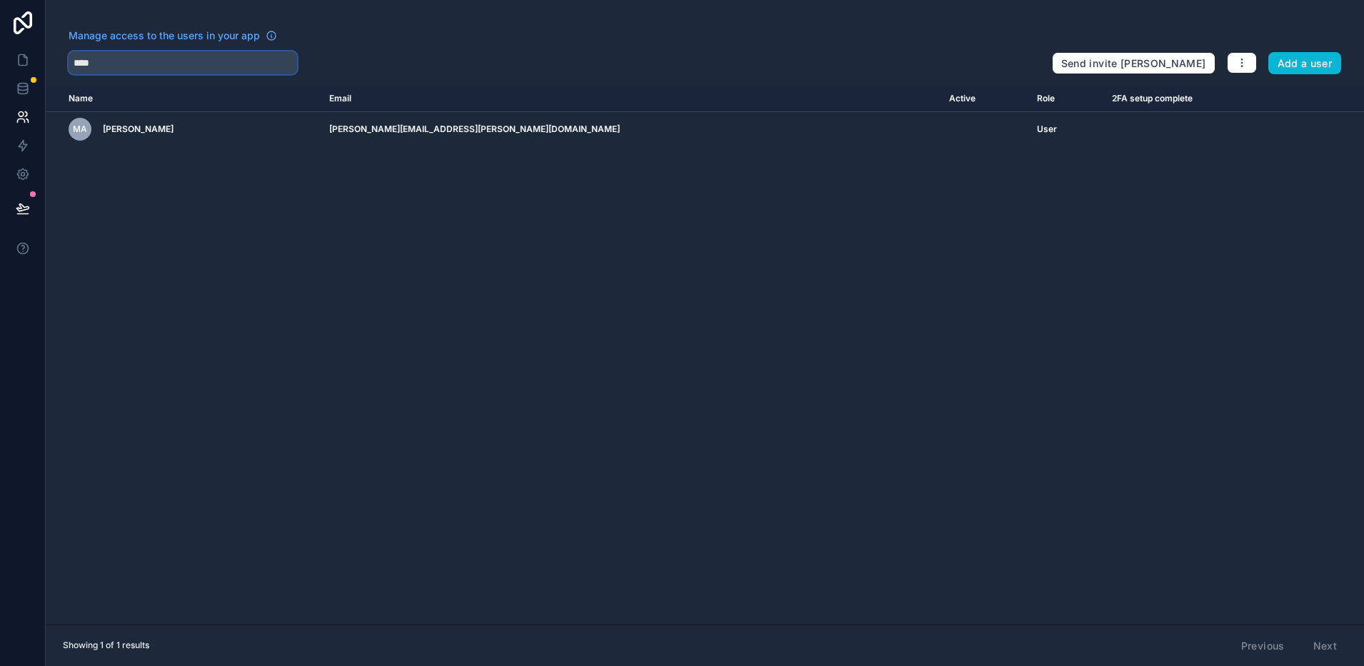
click at [141, 63] on input "****" at bounding box center [183, 62] width 228 height 23
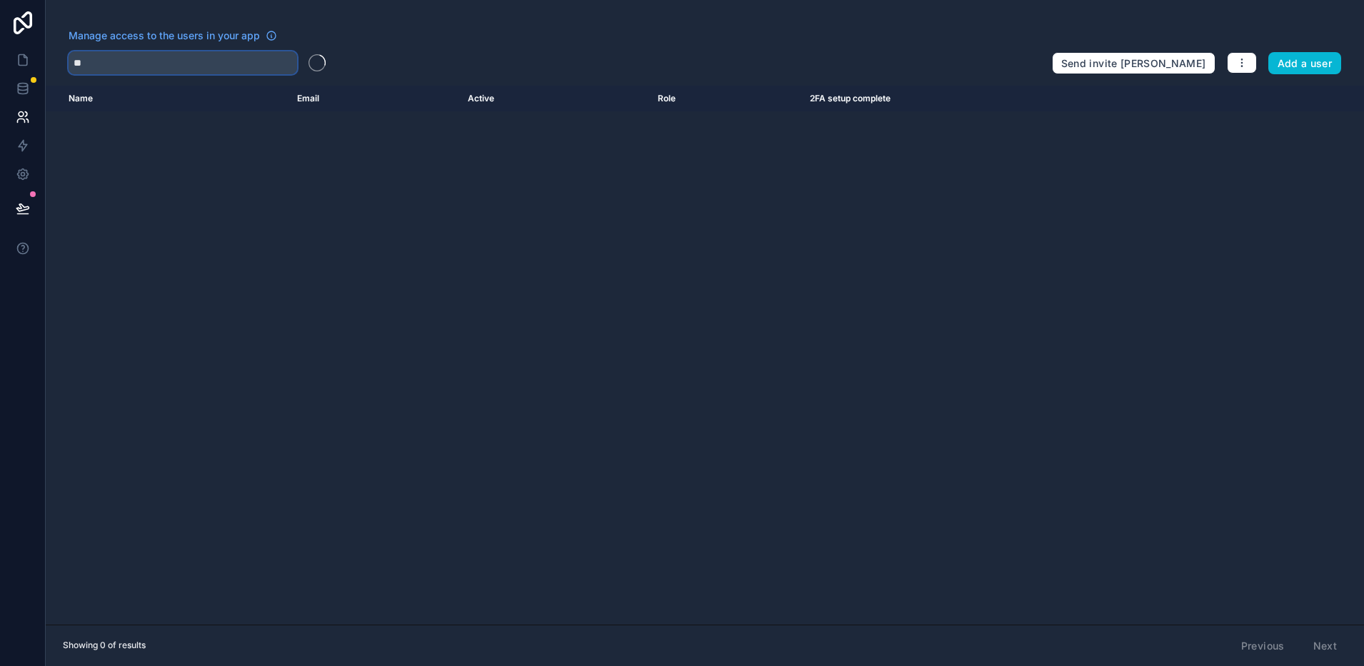
type input "*"
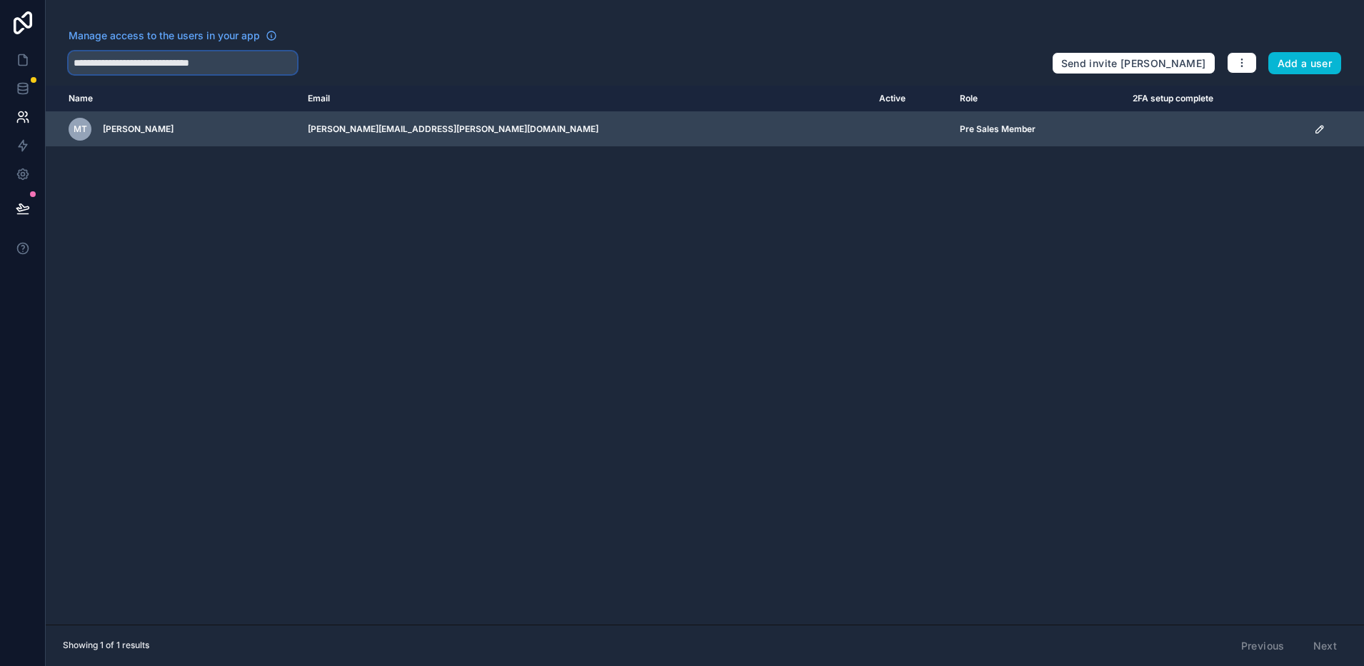
type input "**********"
click at [1314, 131] on icon "scrollable content" at bounding box center [1319, 129] width 11 height 11
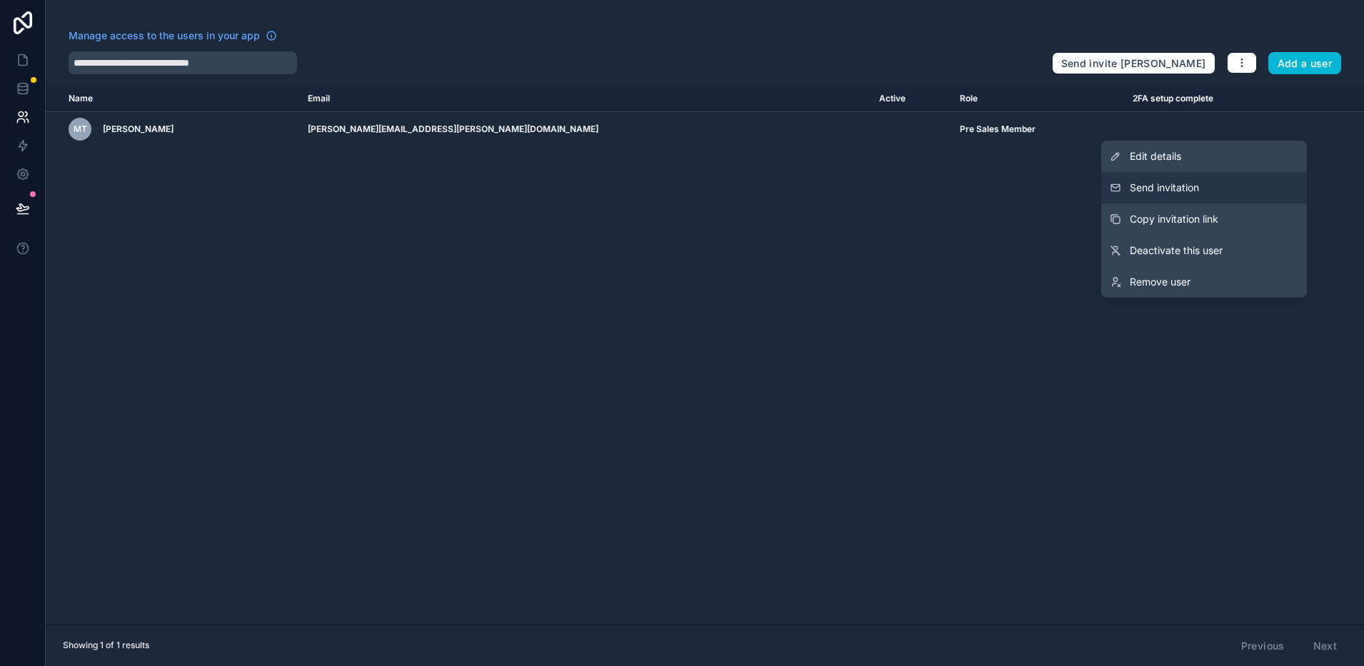
click at [1209, 181] on button "Send invitation" at bounding box center [1204, 187] width 206 height 31
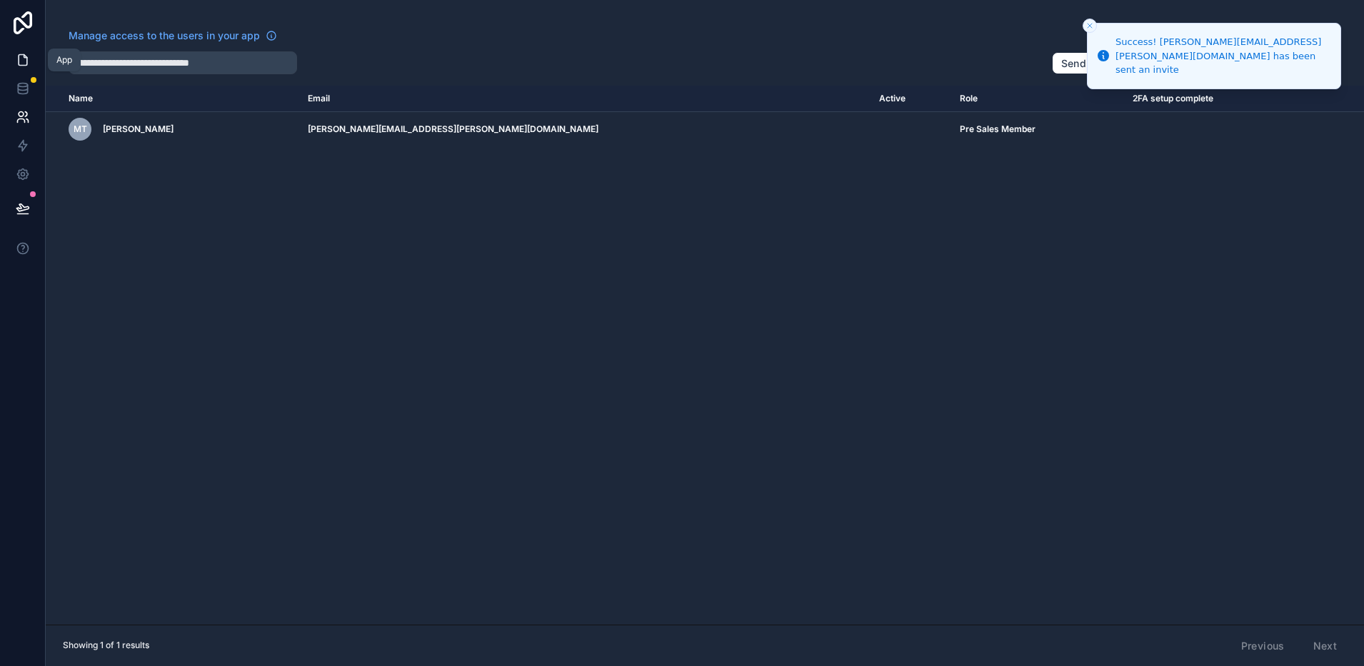
click at [28, 58] on icon at bounding box center [23, 60] width 14 height 14
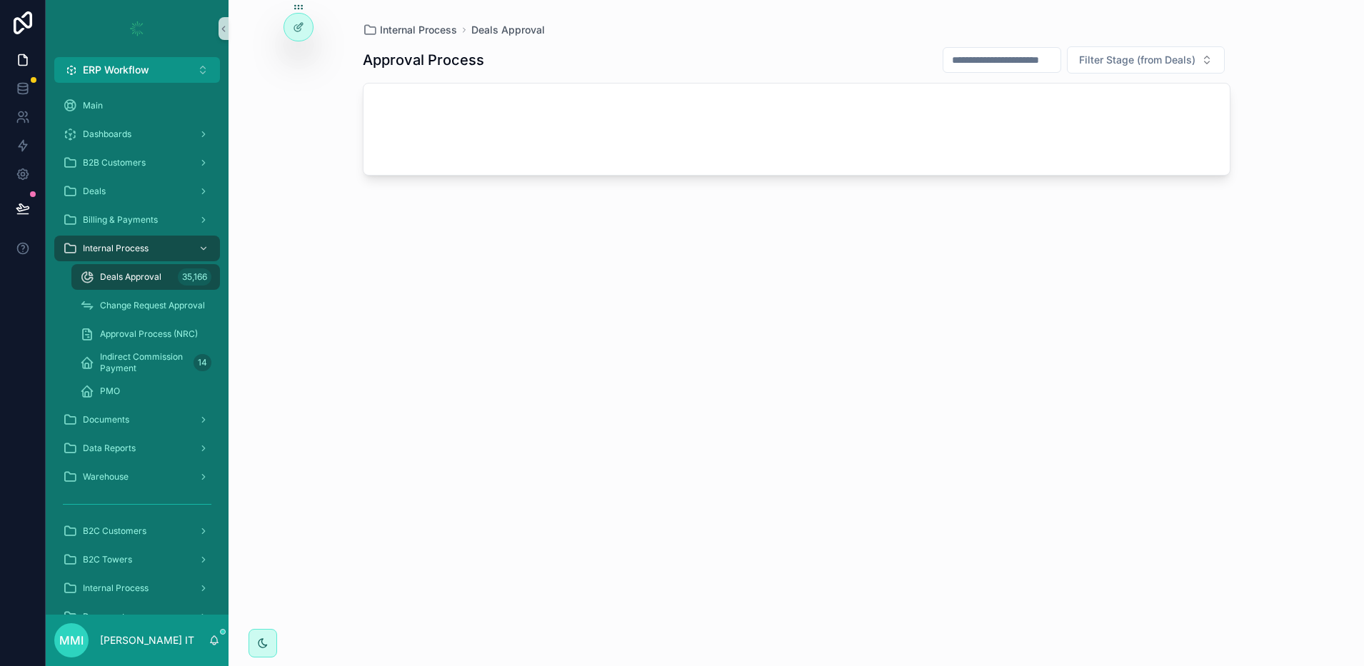
click at [907, 497] on div "Approval Process Filter Stage (from Deals)" at bounding box center [796, 343] width 867 height 612
